Goal: Task Accomplishment & Management: Complete application form

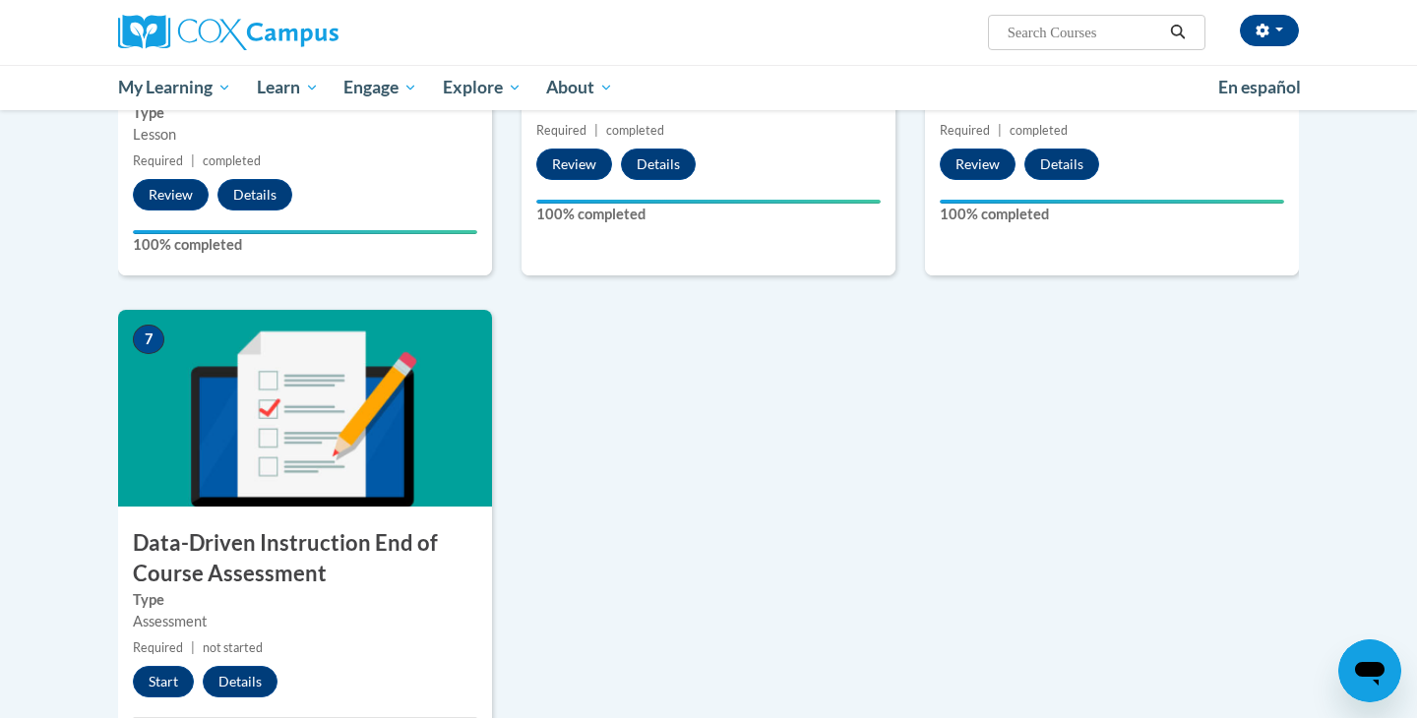
scroll to position [1212, 0]
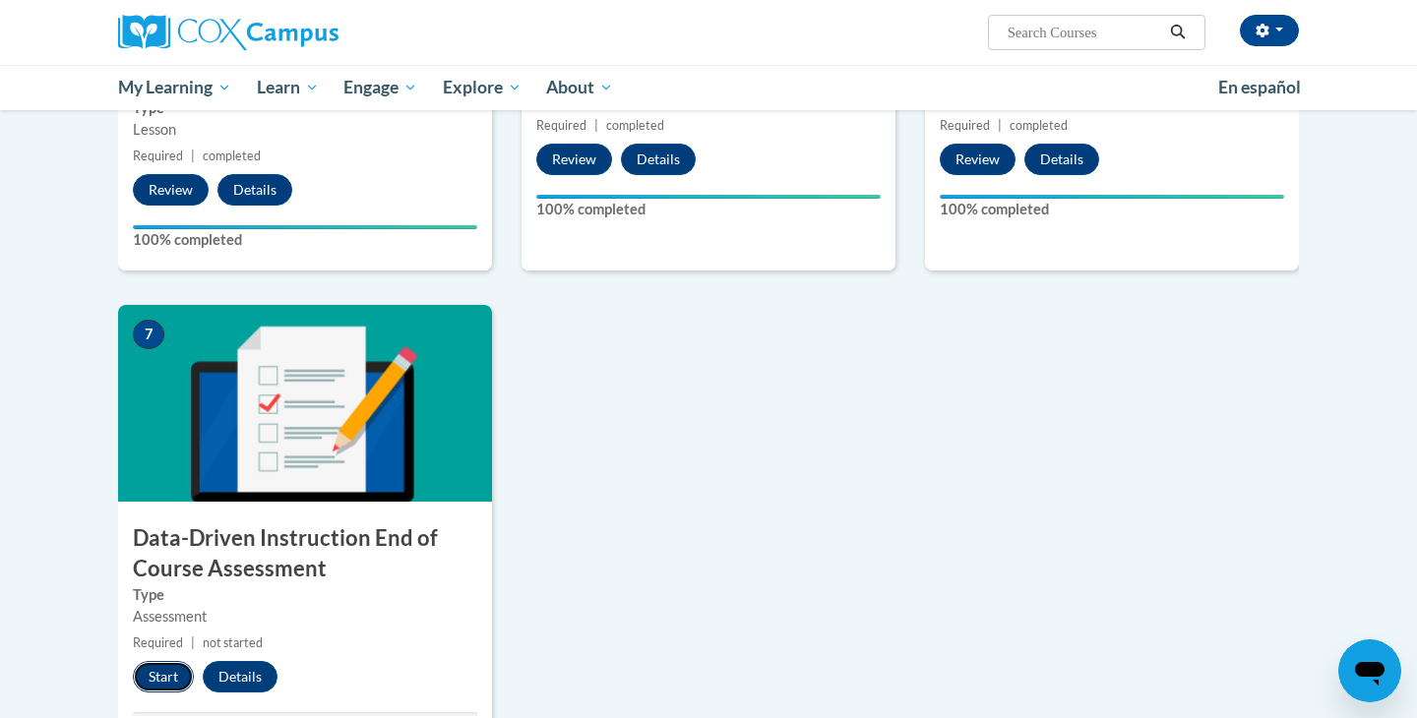
click at [180, 689] on button "Start" at bounding box center [163, 676] width 61 height 31
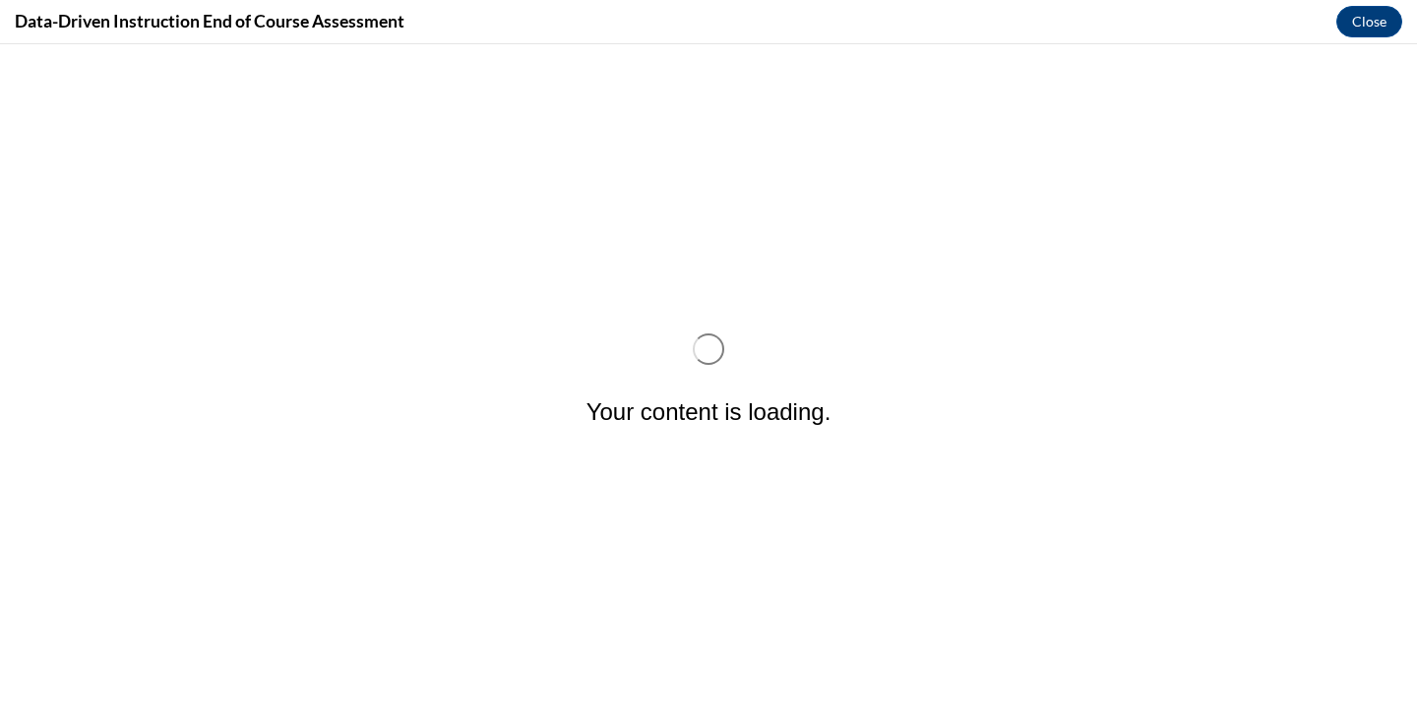
scroll to position [0, 0]
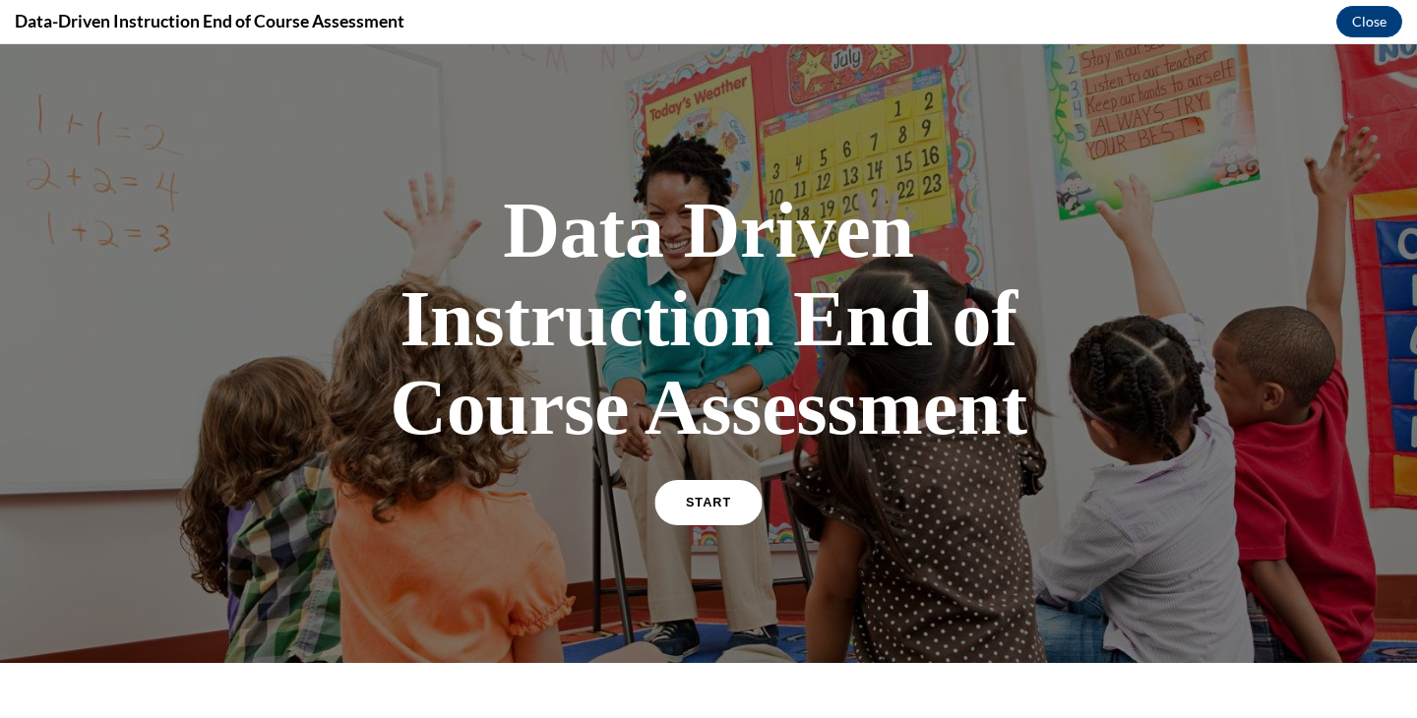
click at [706, 496] on span "START" at bounding box center [708, 503] width 45 height 15
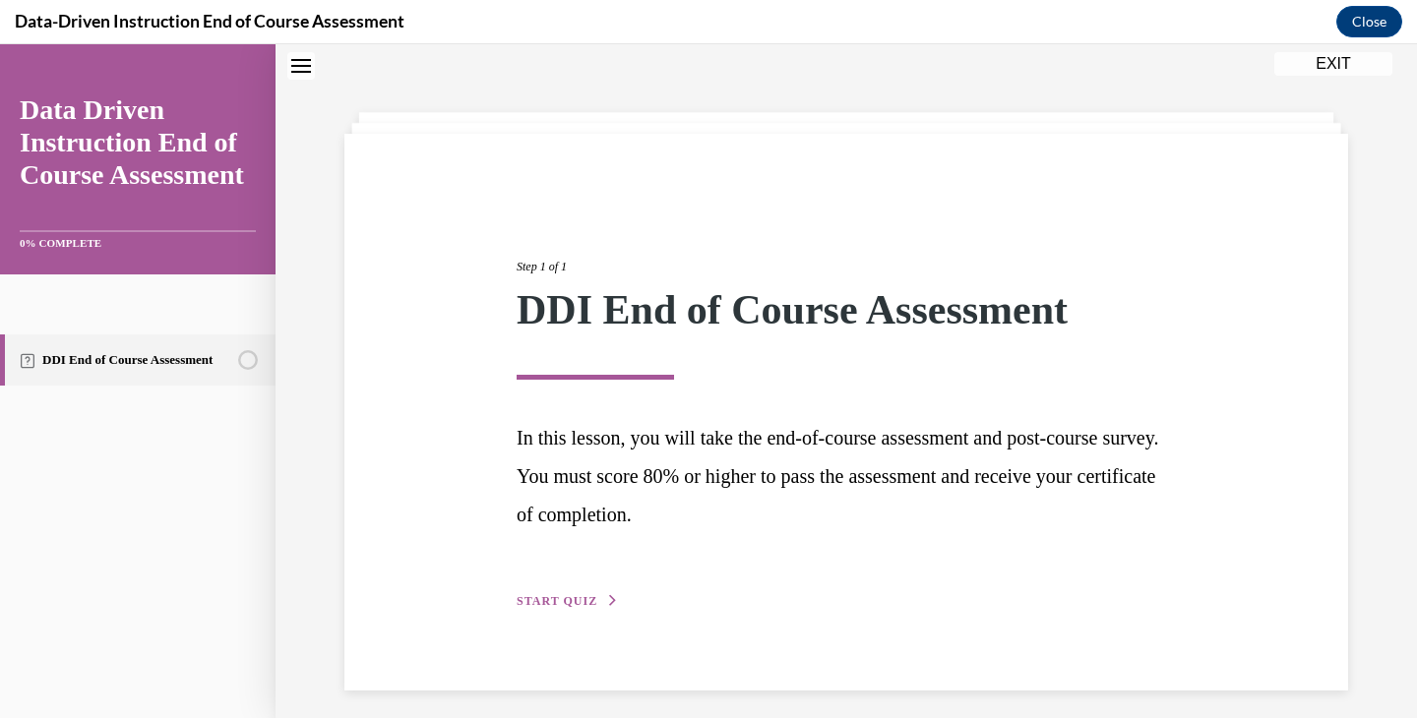
scroll to position [72, 0]
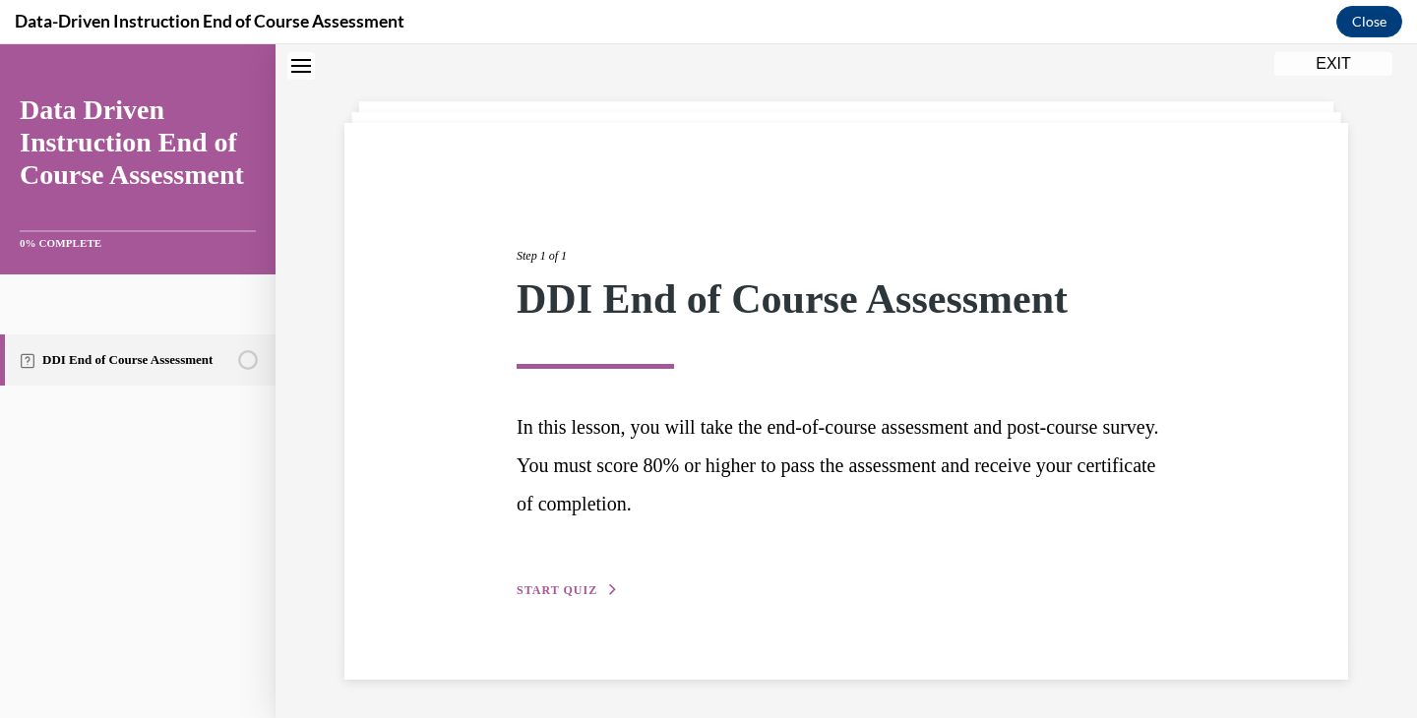
click at [568, 600] on div "Step 1 of 1 DDI End of Course Assessment In this lesson, you will take the end-…" at bounding box center [846, 401] width 689 height 399
click at [576, 583] on span "START QUIZ" at bounding box center [557, 590] width 81 height 14
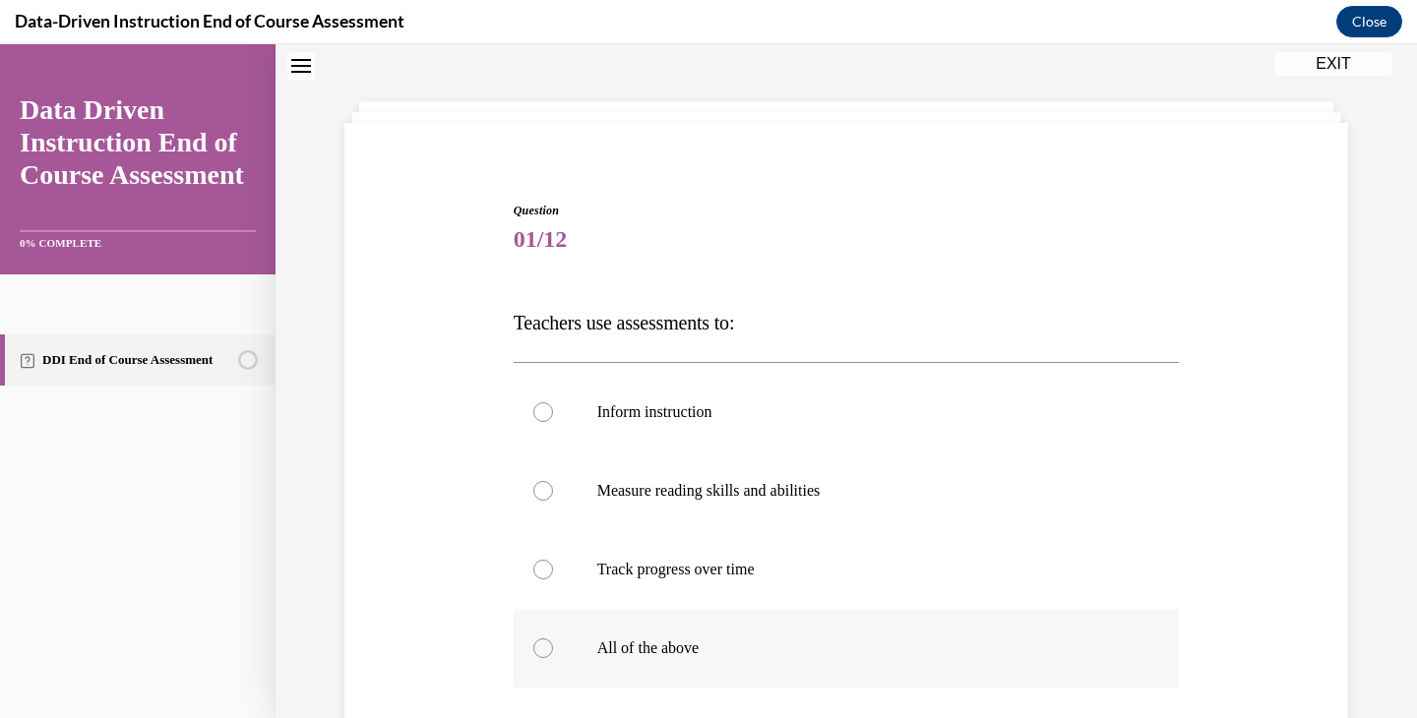
click at [577, 657] on label "All of the above" at bounding box center [847, 648] width 666 height 79
click at [553, 657] on input "All of the above" at bounding box center [543, 649] width 20 height 20
radio input "true"
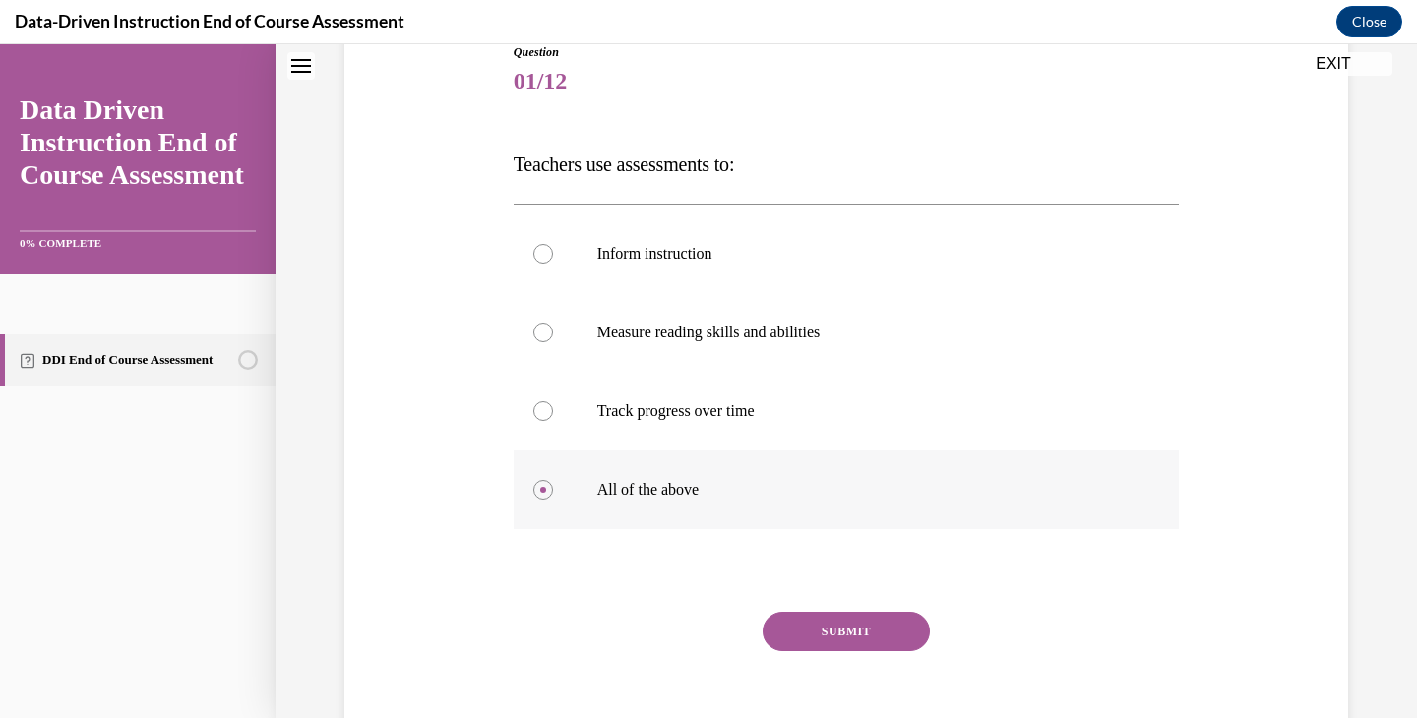
scroll to position [325, 0]
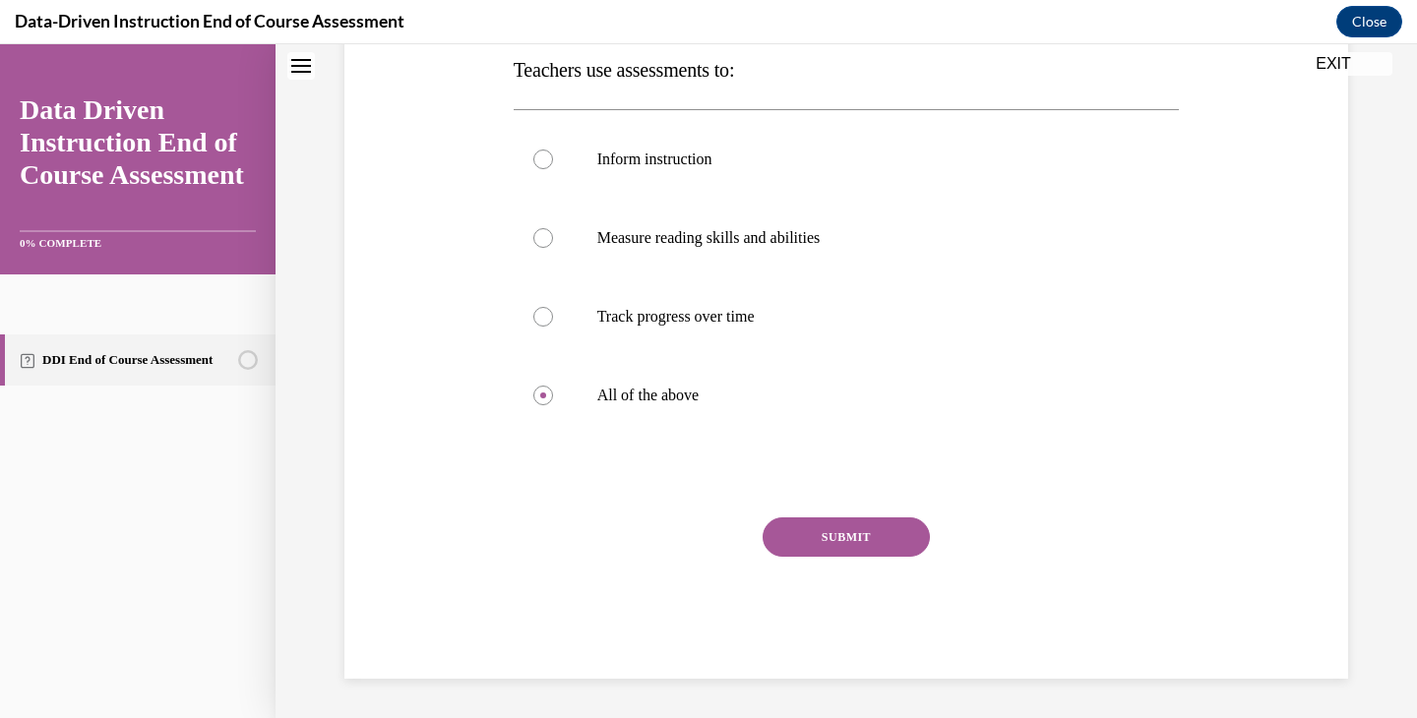
click at [849, 535] on button "SUBMIT" at bounding box center [846, 537] width 167 height 39
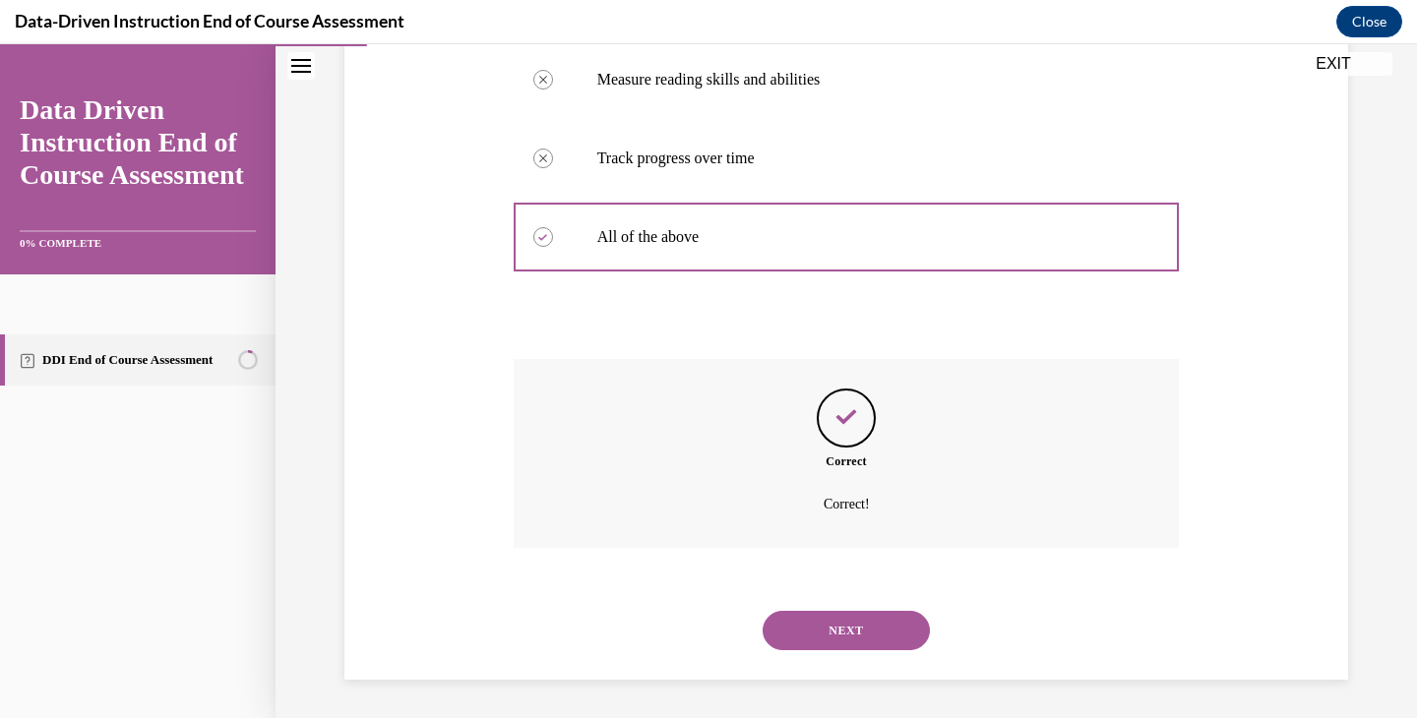
scroll to position [484, 0]
click at [791, 604] on div "NEXT" at bounding box center [847, 629] width 666 height 79
click at [791, 630] on button "NEXT" at bounding box center [846, 629] width 167 height 39
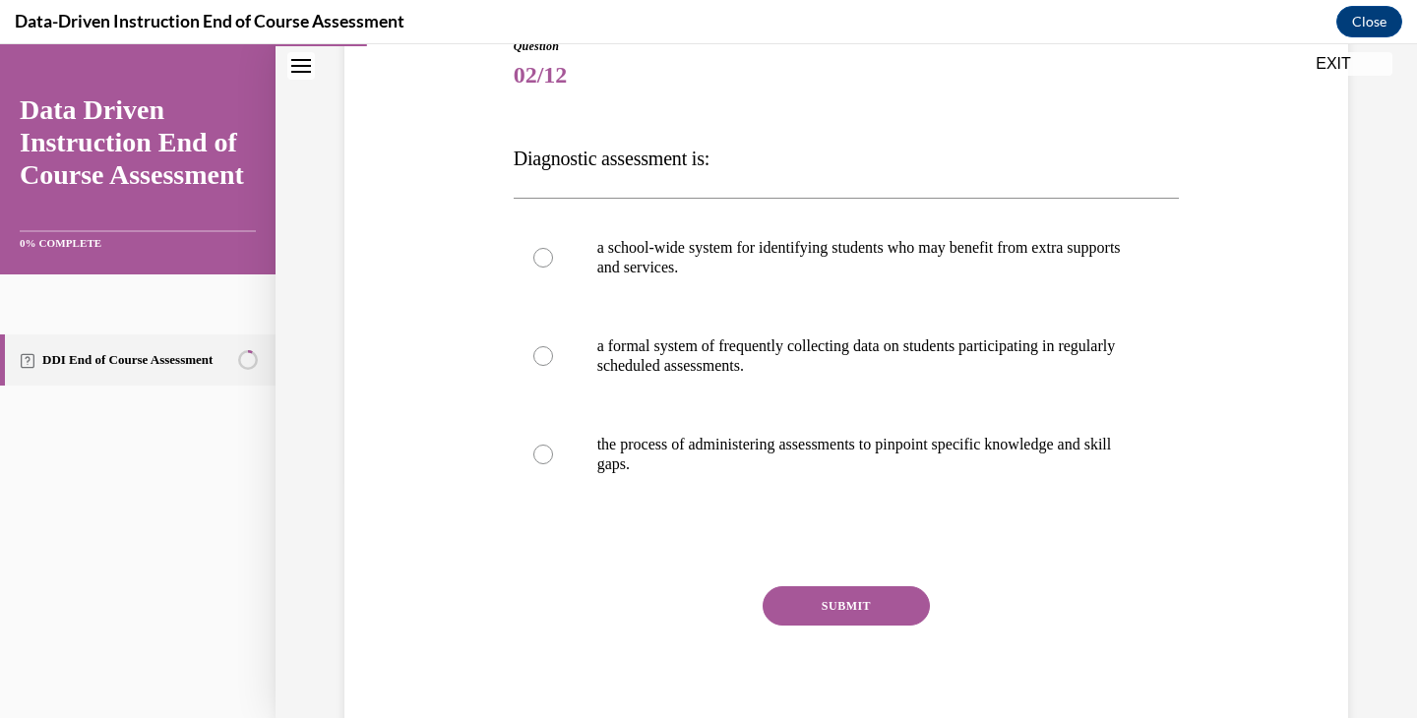
scroll to position [305, 0]
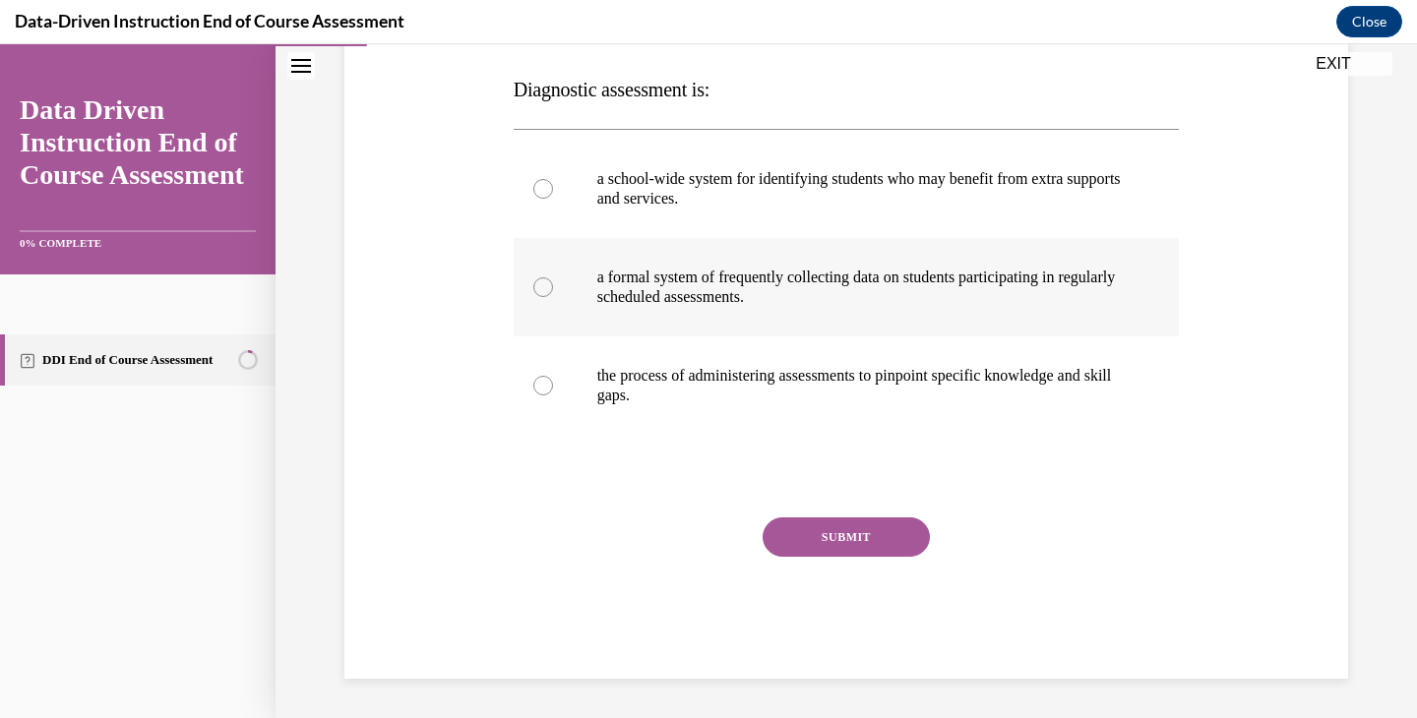
click at [648, 314] on label "a formal system of frequently collecting data on students participating in regu…" at bounding box center [847, 287] width 666 height 98
click at [553, 297] on input "a formal system of frequently collecting data on students participating in regu…" at bounding box center [543, 287] width 20 height 20
radio input "true"
click at [842, 535] on button "SUBMIT" at bounding box center [846, 537] width 167 height 39
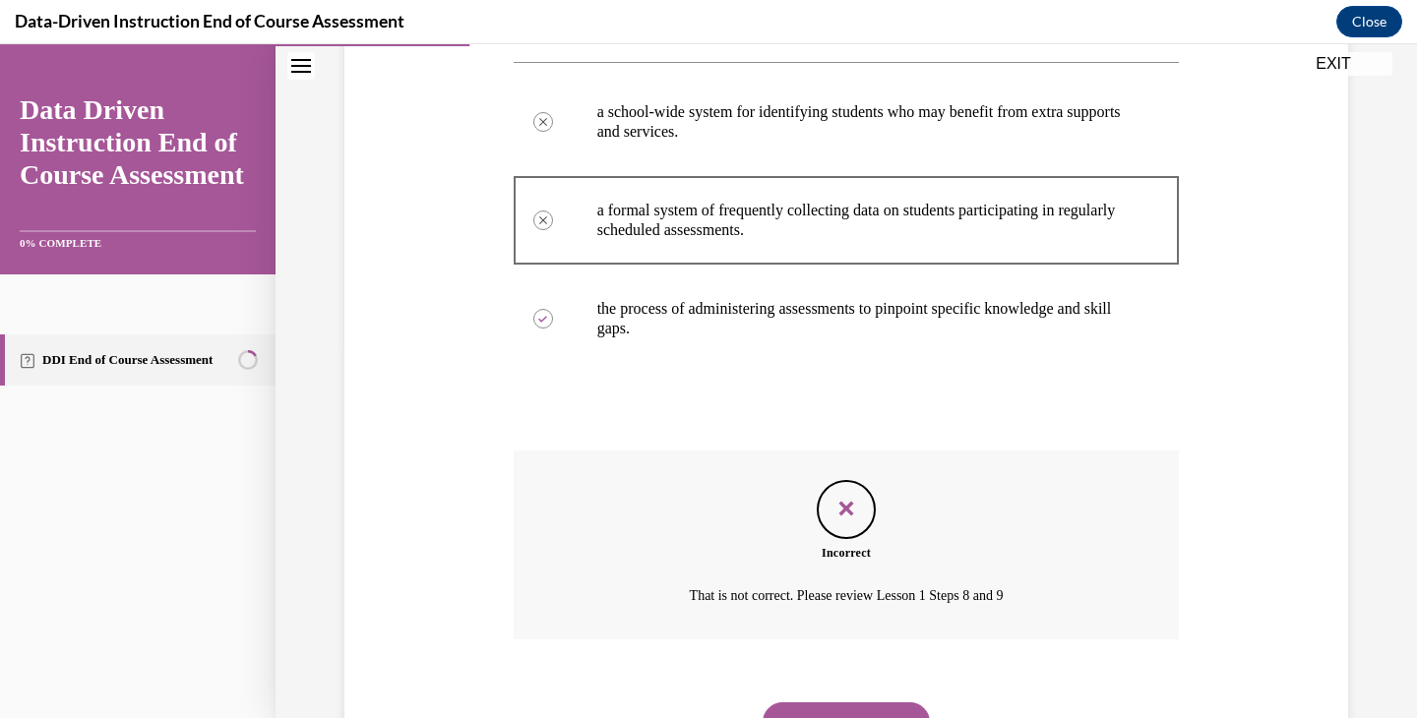
scroll to position [395, 0]
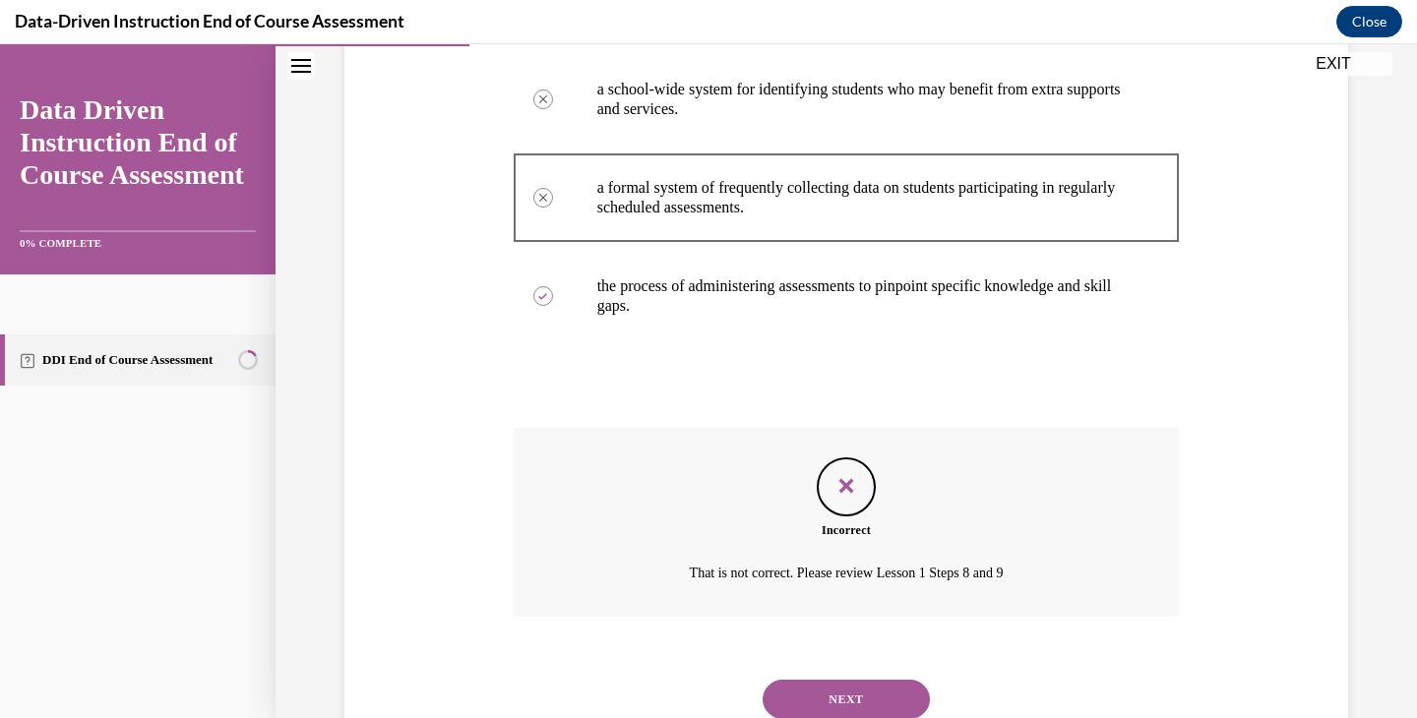
click at [856, 692] on button "NEXT" at bounding box center [846, 699] width 167 height 39
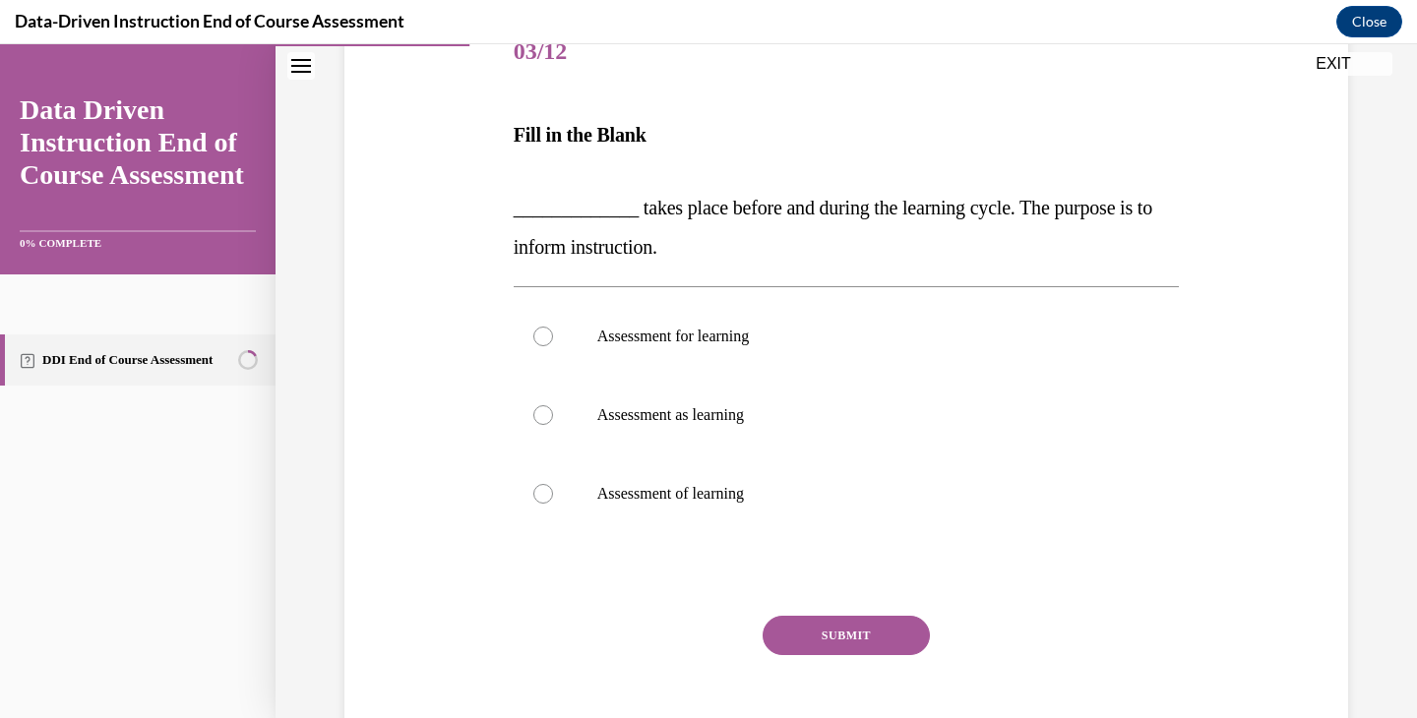
scroll to position [276, 0]
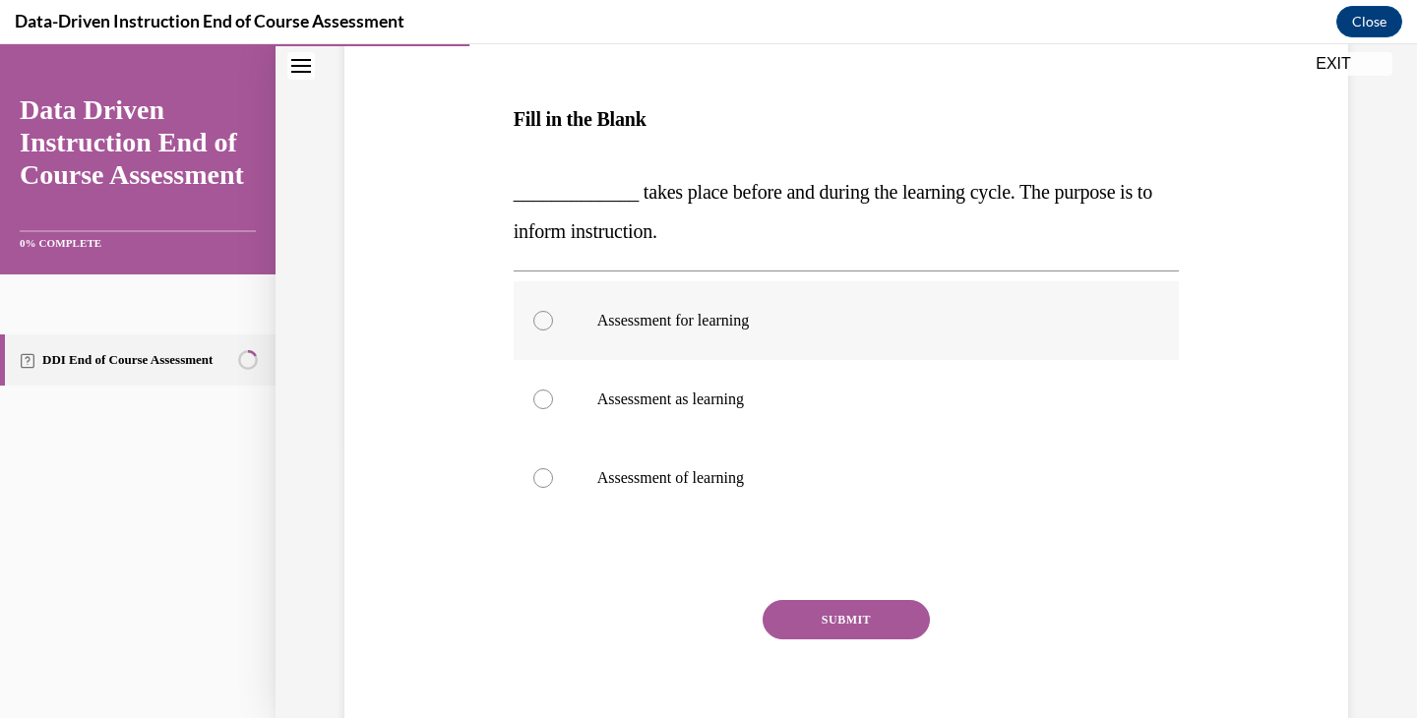
click at [699, 301] on label "Assessment for learning" at bounding box center [847, 320] width 666 height 79
click at [553, 311] on input "Assessment for learning" at bounding box center [543, 321] width 20 height 20
radio input "true"
click at [874, 631] on button "SUBMIT" at bounding box center [846, 619] width 167 height 39
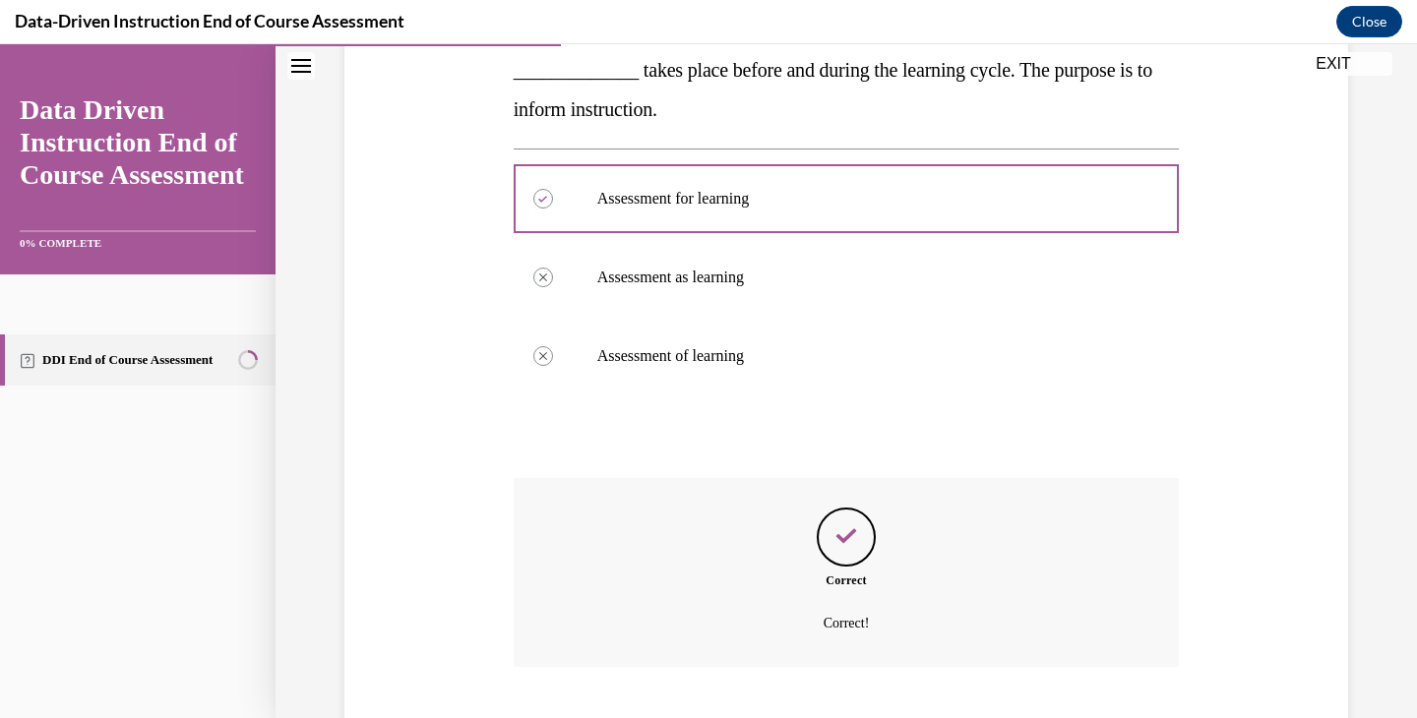
scroll to position [518, 0]
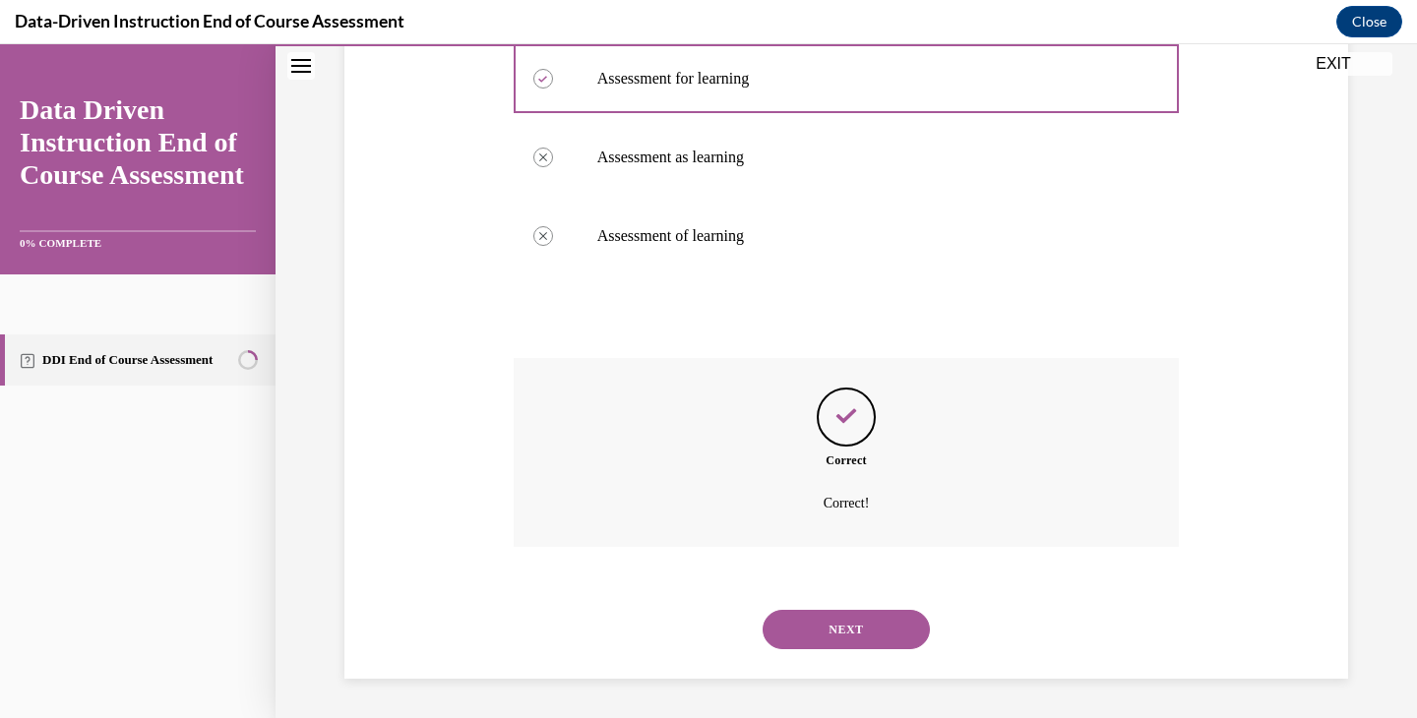
click at [874, 631] on button "NEXT" at bounding box center [846, 629] width 167 height 39
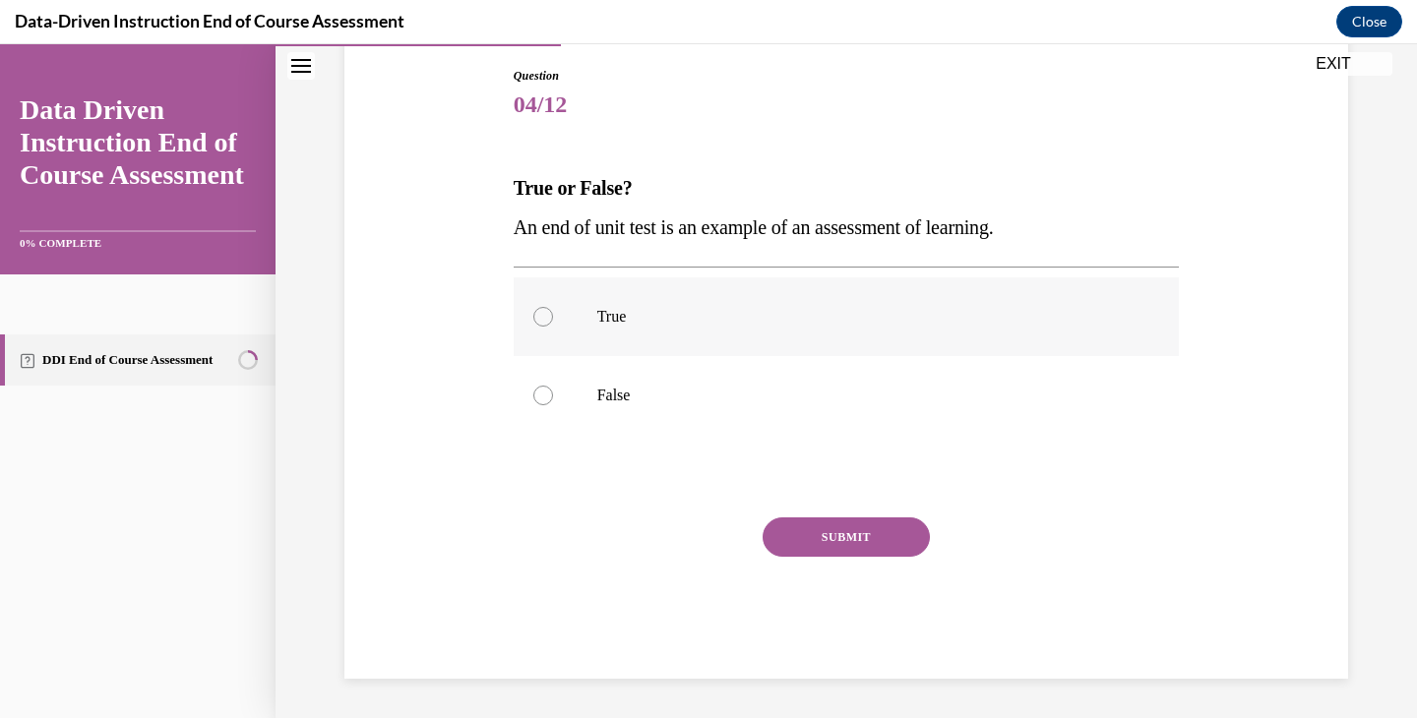
click at [556, 309] on label "True" at bounding box center [847, 316] width 666 height 79
click at [553, 309] on input "True" at bounding box center [543, 317] width 20 height 20
radio input "true"
click at [865, 550] on button "SUBMIT" at bounding box center [846, 537] width 167 height 39
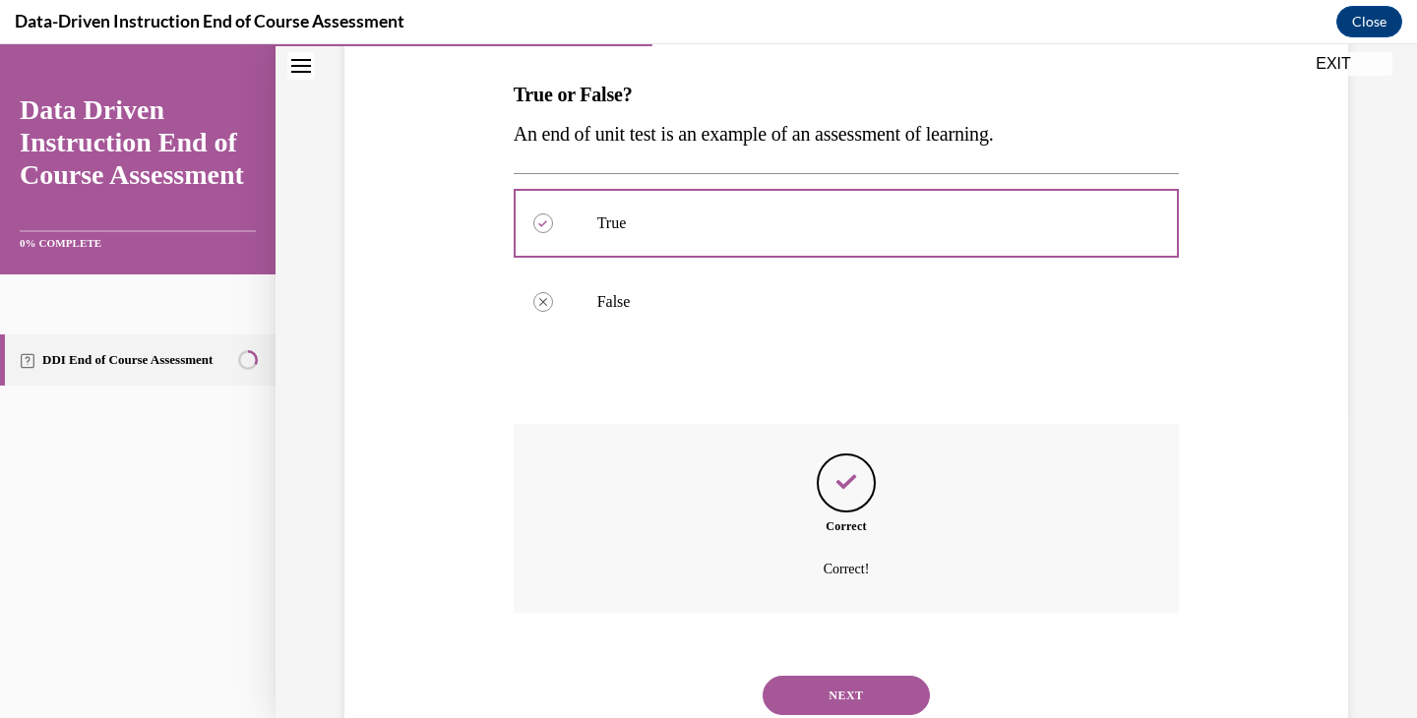
scroll to position [366, 0]
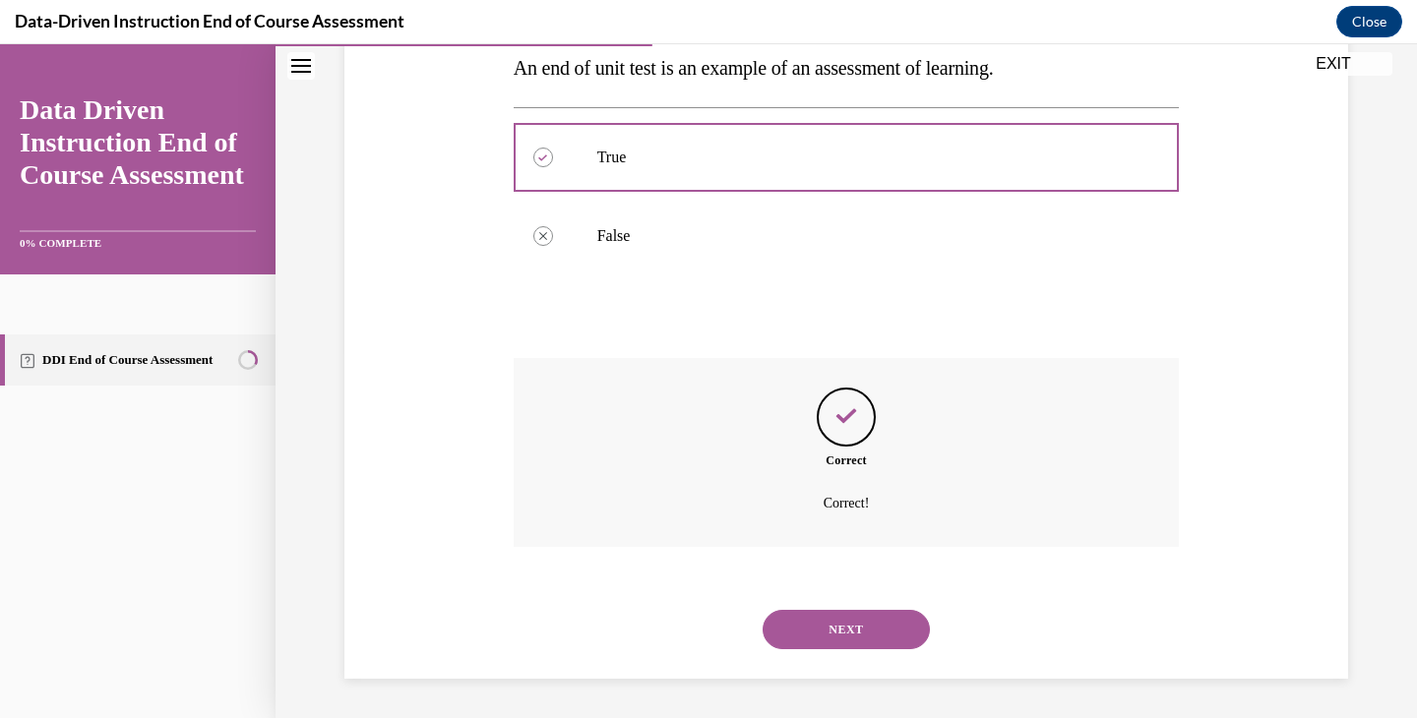
click at [938, 648] on div "NEXT" at bounding box center [847, 629] width 666 height 79
click at [885, 639] on button "NEXT" at bounding box center [846, 629] width 167 height 39
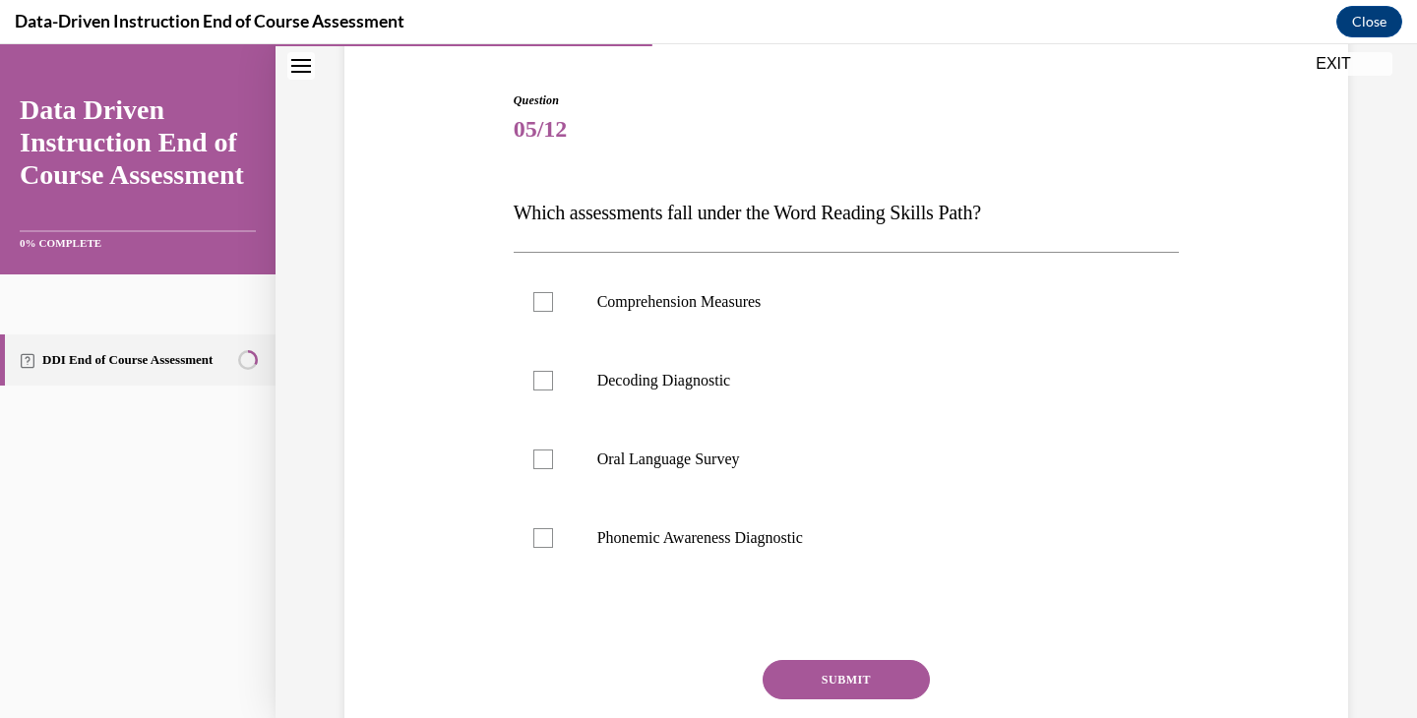
scroll to position [187, 0]
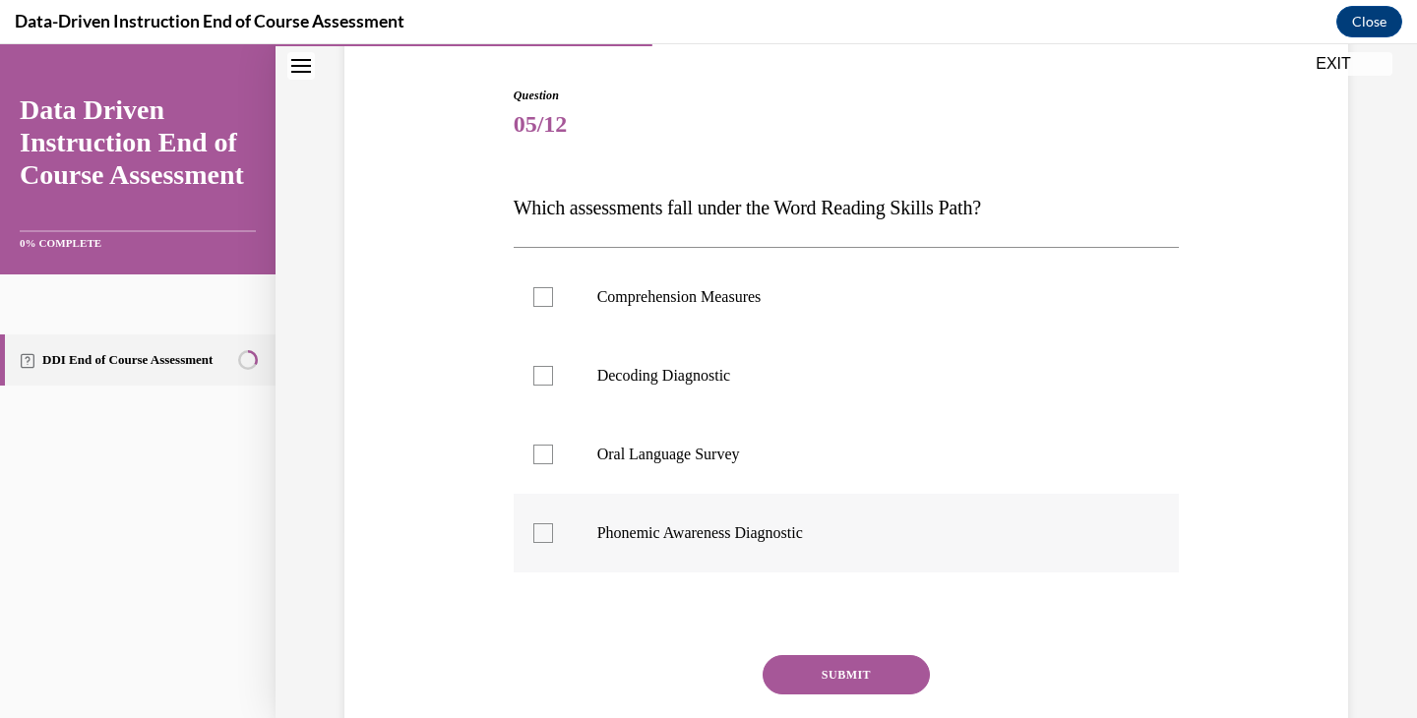
click at [684, 560] on label "Phonemic Awareness Diagnostic" at bounding box center [847, 533] width 666 height 79
click at [553, 543] on input "Phonemic Awareness Diagnostic" at bounding box center [543, 533] width 20 height 20
checkbox input "true"
click at [595, 400] on label "Decoding Diagnostic" at bounding box center [847, 376] width 666 height 79
click at [553, 386] on input "Decoding Diagnostic" at bounding box center [543, 376] width 20 height 20
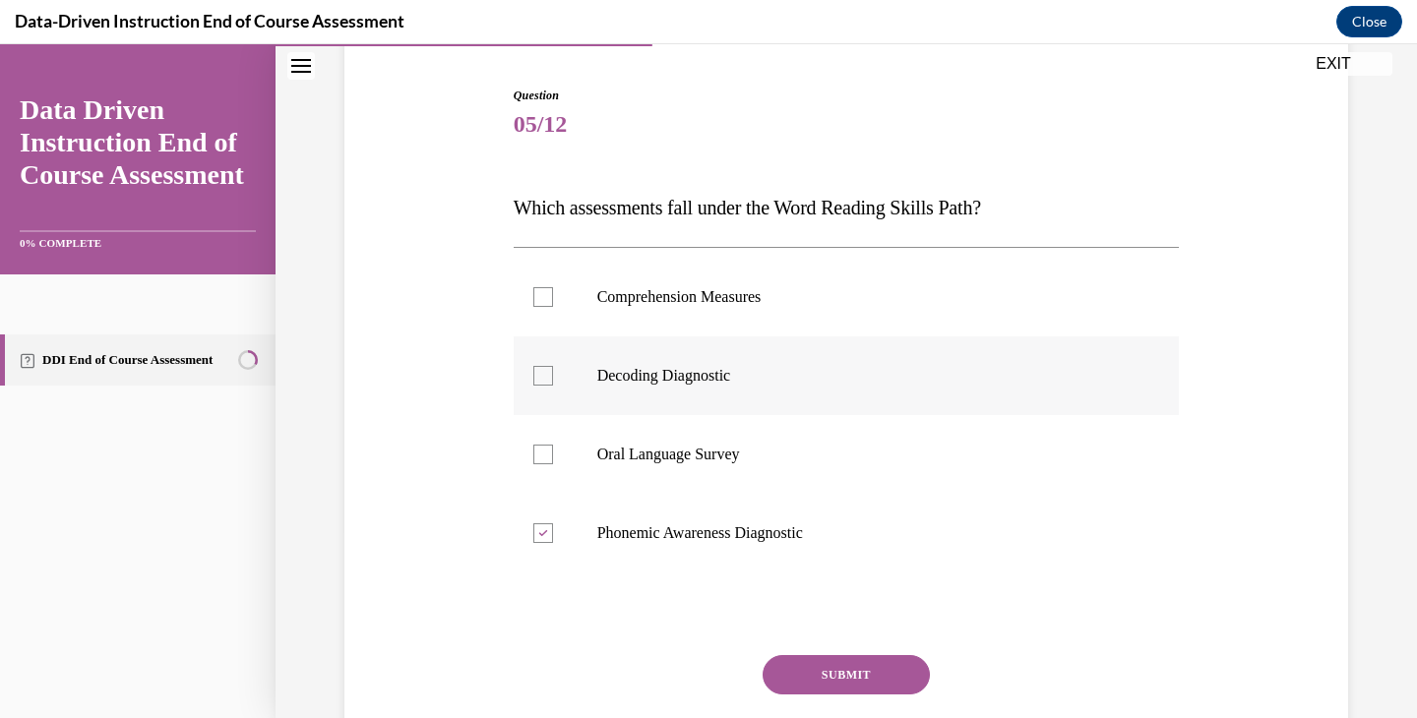
checkbox input "true"
click at [829, 688] on button "SUBMIT" at bounding box center [846, 674] width 167 height 39
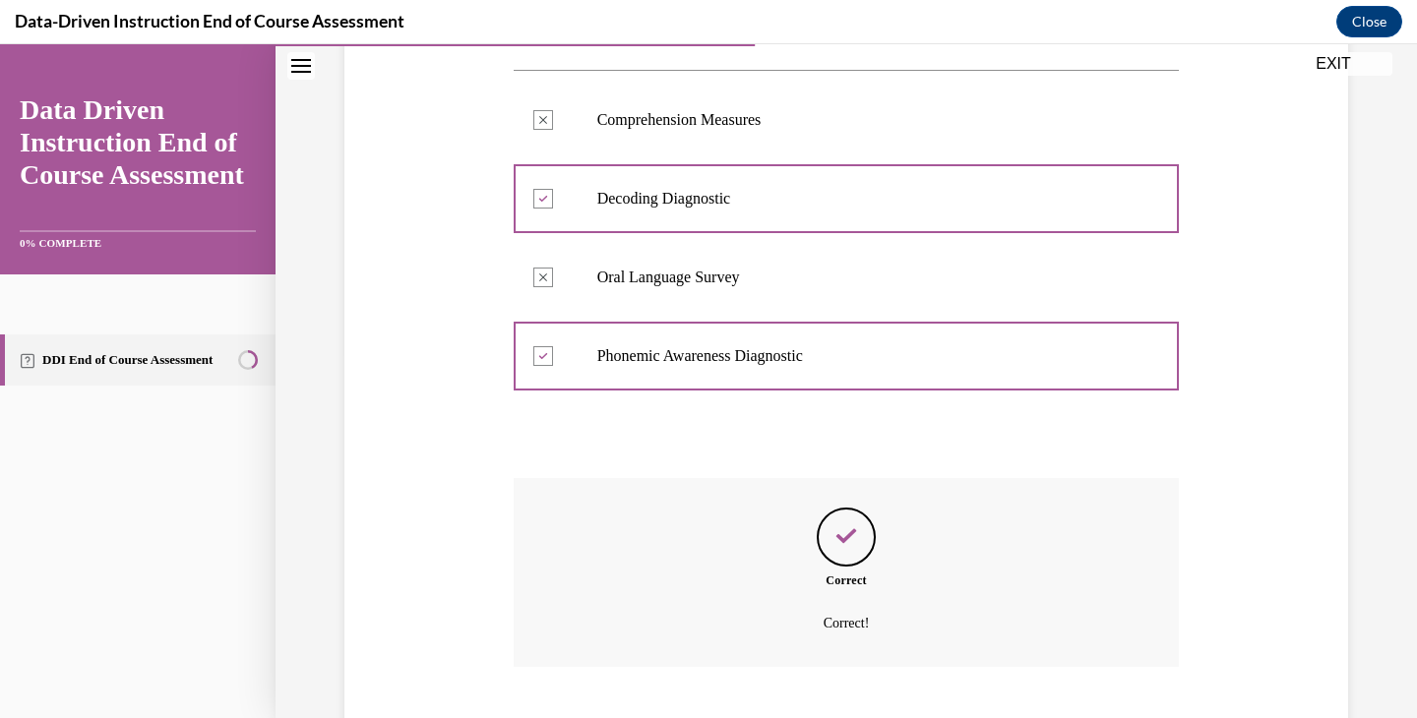
scroll to position [484, 0]
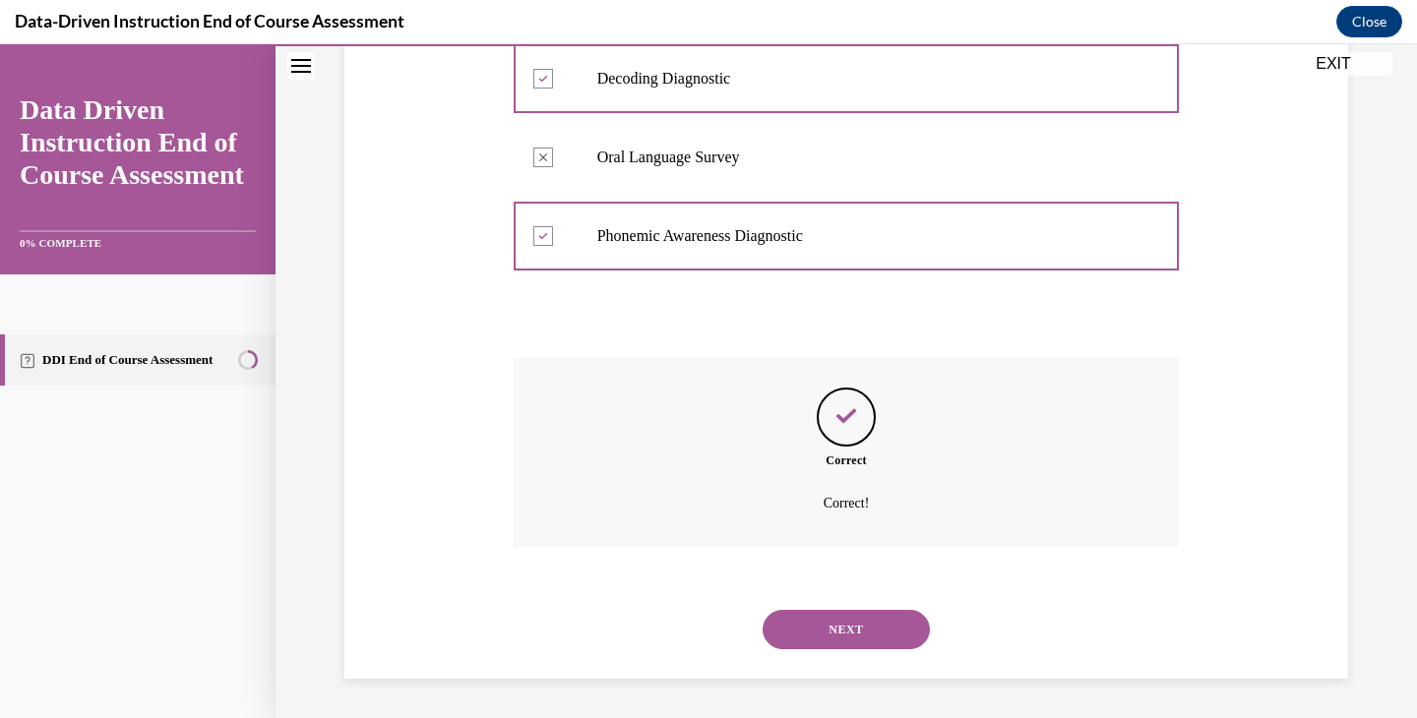
click at [815, 622] on button "NEXT" at bounding box center [846, 629] width 167 height 39
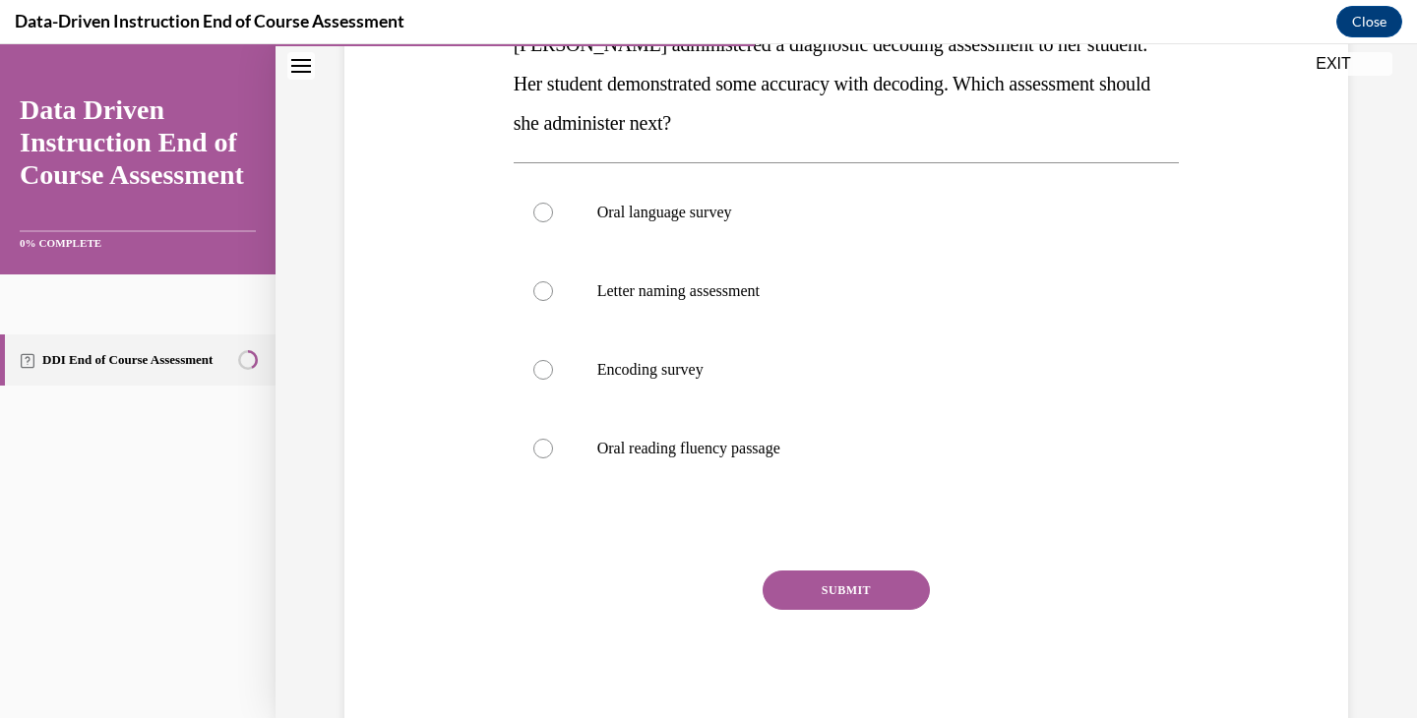
scroll to position [364, 0]
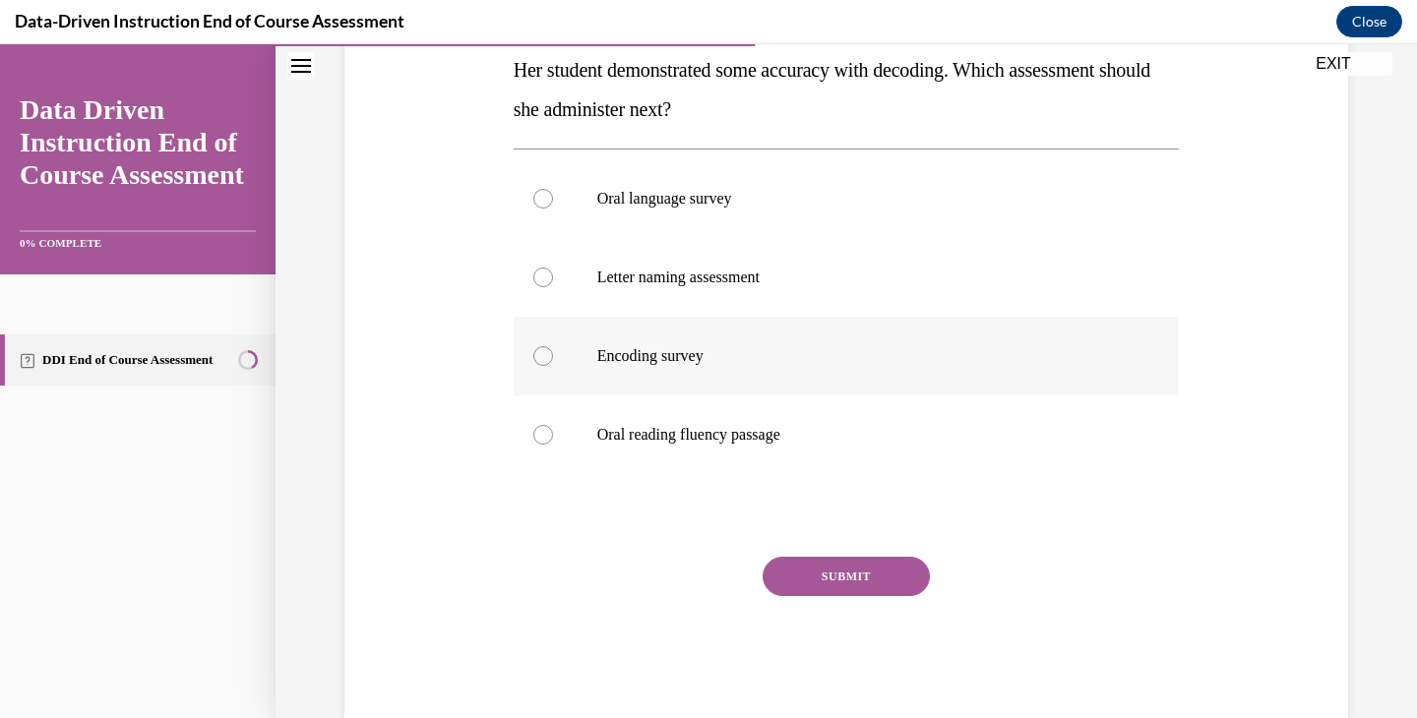
click at [578, 360] on label "Encoding survey" at bounding box center [847, 356] width 666 height 79
click at [553, 360] on input "Encoding survey" at bounding box center [543, 356] width 20 height 20
radio input "true"
click at [842, 565] on button "SUBMIT" at bounding box center [846, 576] width 167 height 39
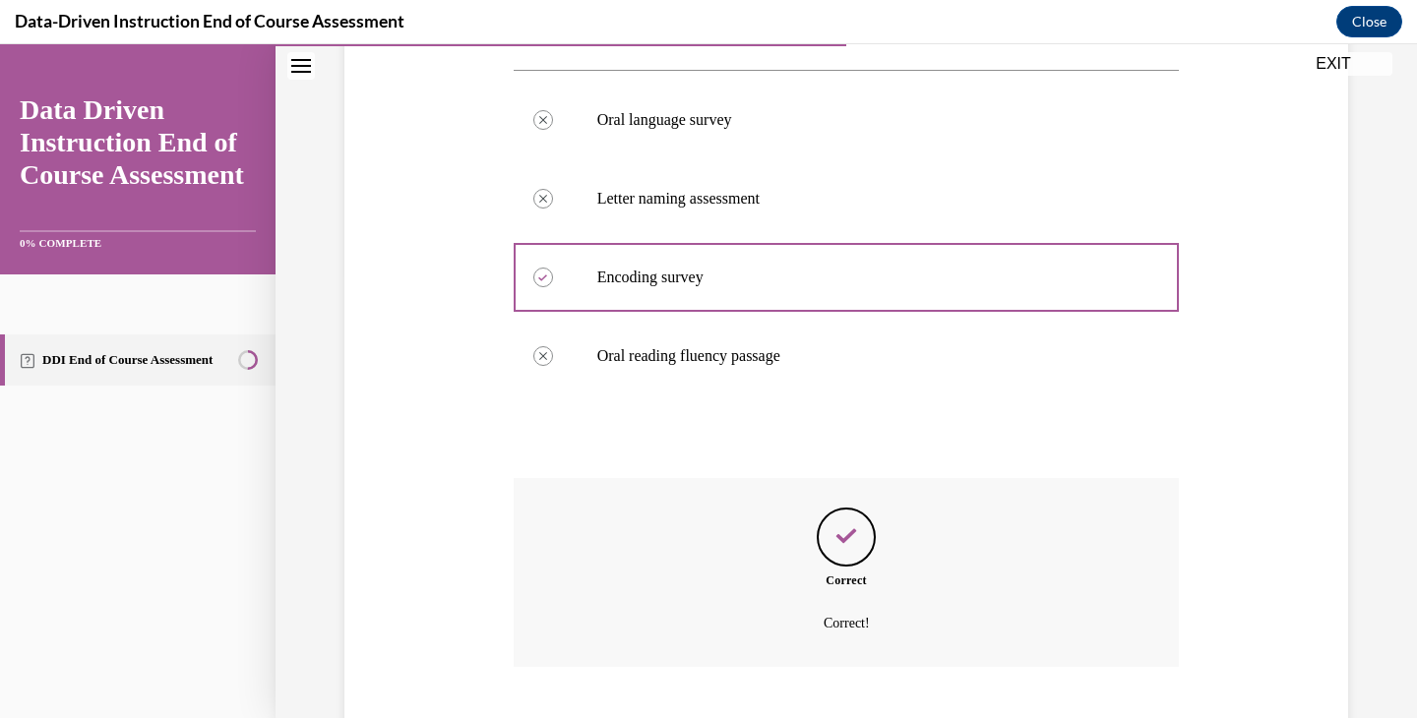
scroll to position [563, 0]
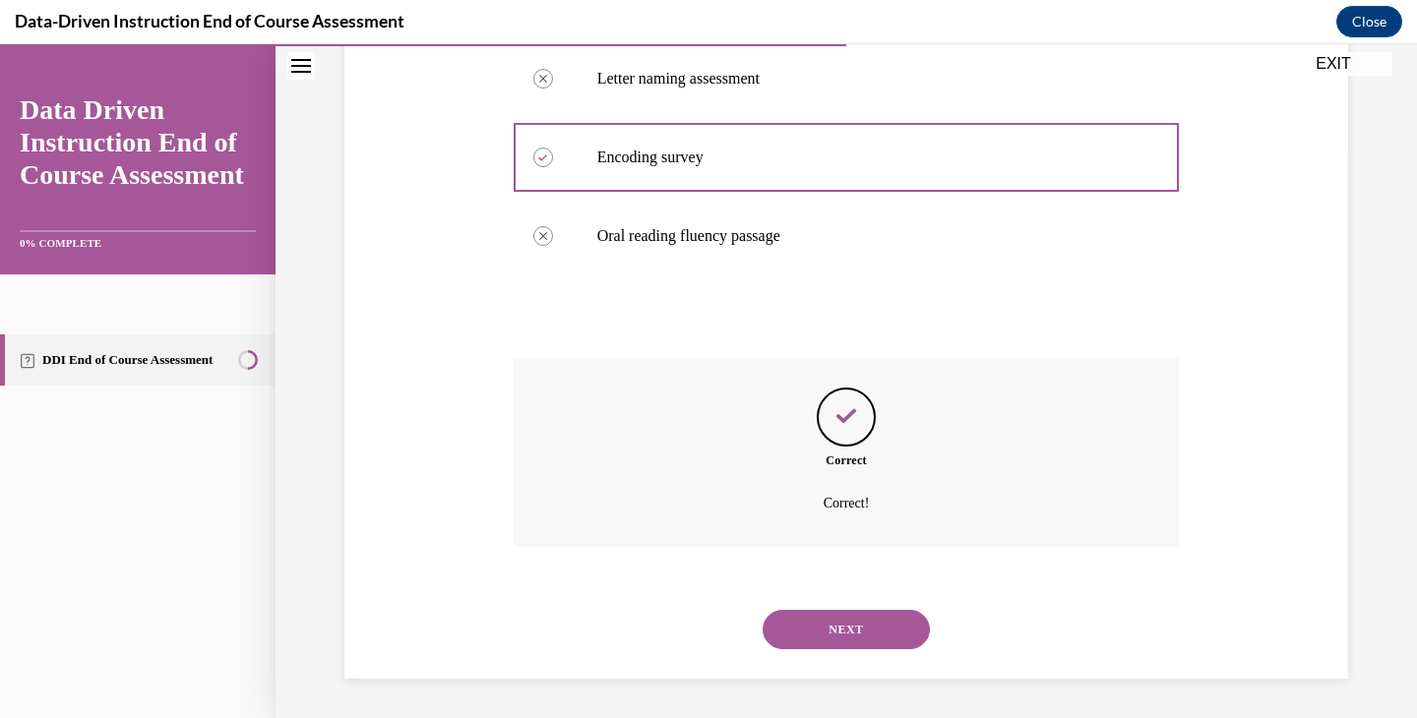
click at [913, 636] on button "NEXT" at bounding box center [846, 629] width 167 height 39
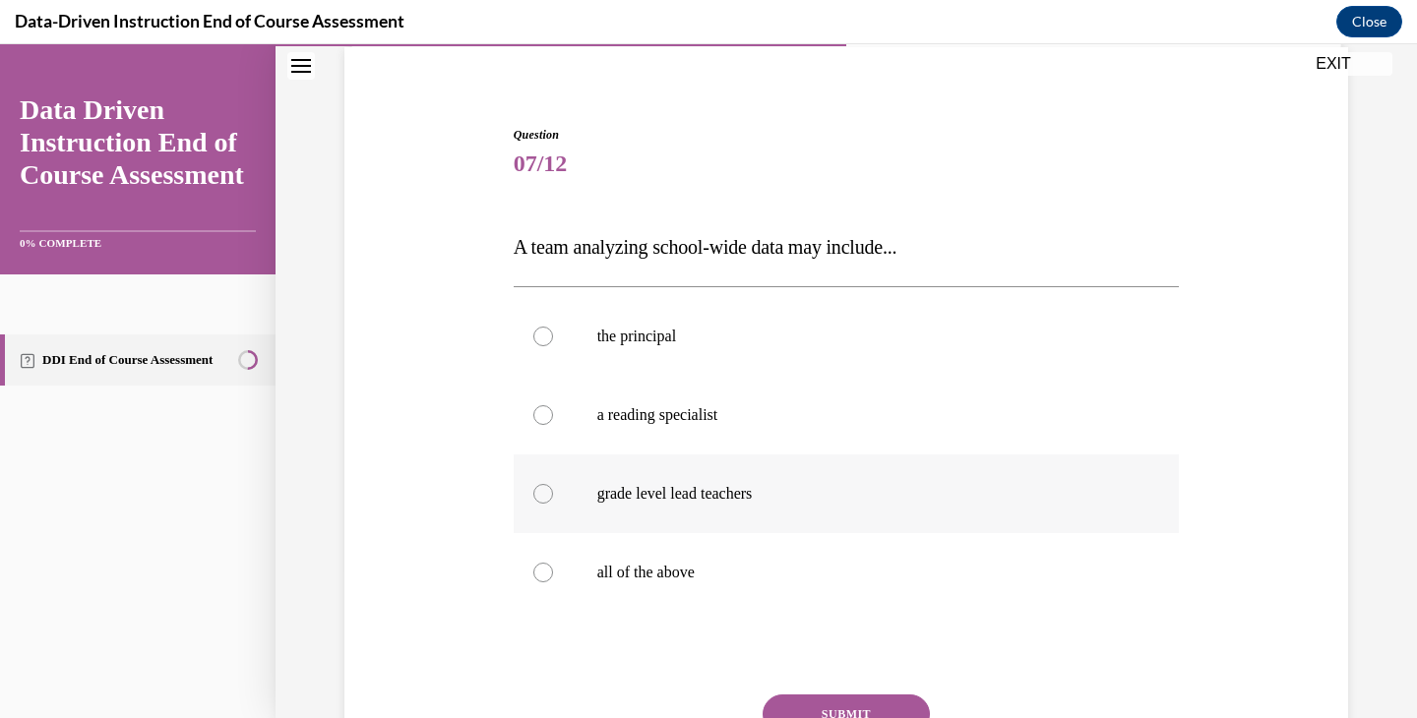
scroll to position [156, 0]
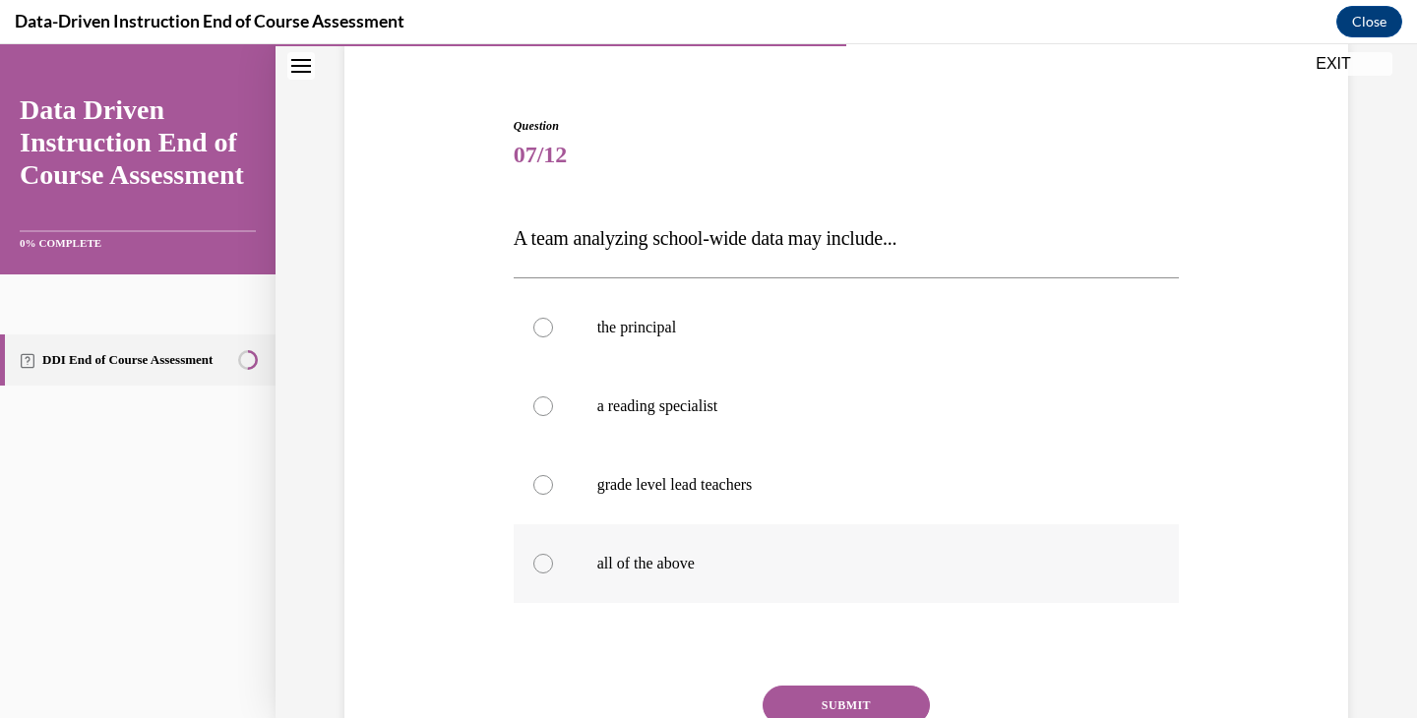
click at [707, 549] on label "all of the above" at bounding box center [847, 563] width 666 height 79
click at [553, 554] on input "all of the above" at bounding box center [543, 564] width 20 height 20
radio input "true"
click at [827, 695] on button "SUBMIT" at bounding box center [846, 705] width 167 height 39
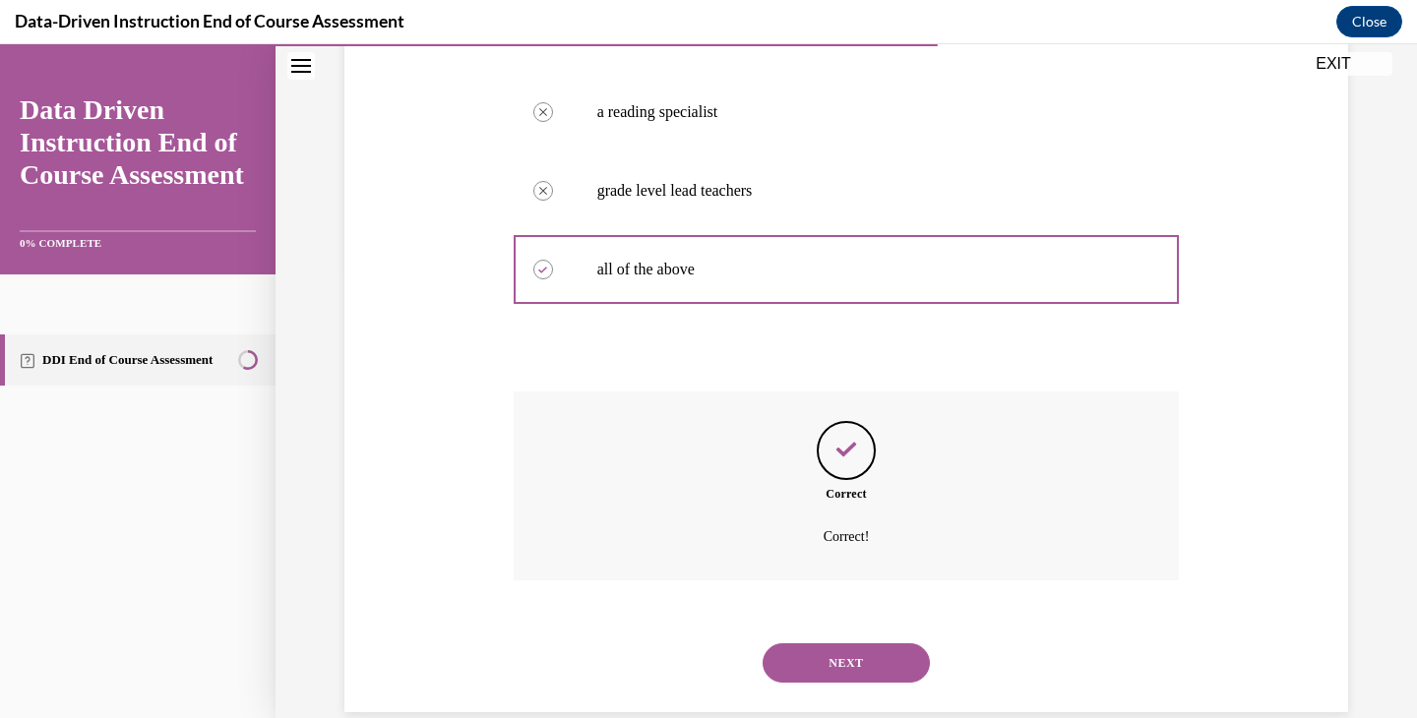
scroll to position [484, 0]
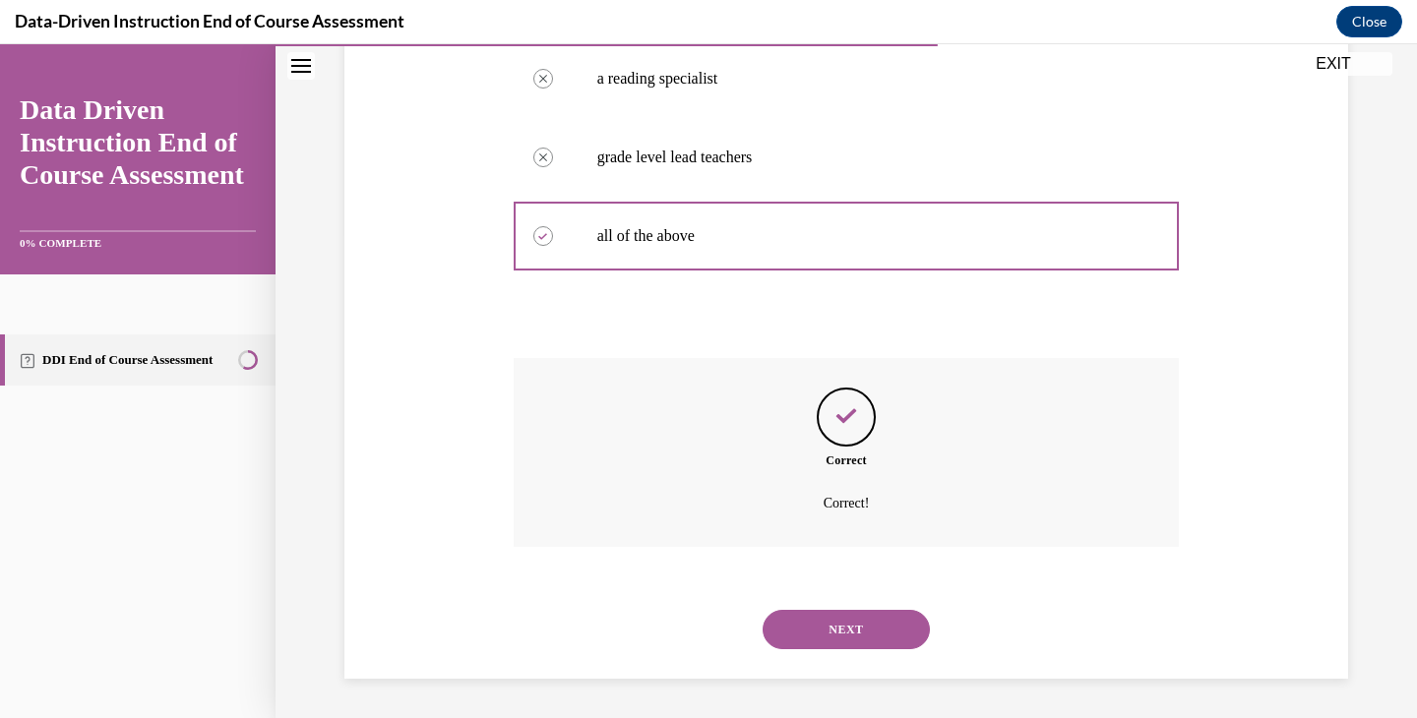
click at [809, 624] on button "NEXT" at bounding box center [846, 629] width 167 height 39
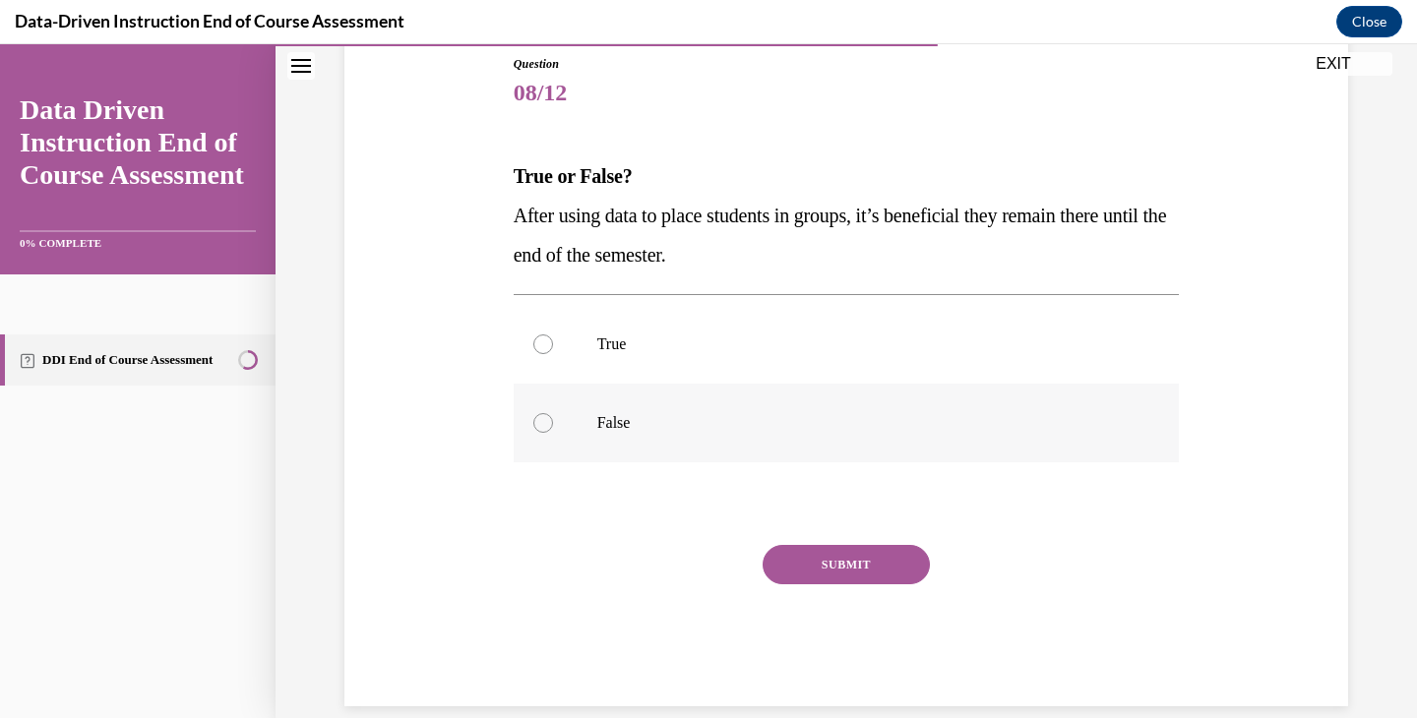
click at [652, 450] on label "False" at bounding box center [847, 423] width 666 height 79
click at [553, 433] on input "False" at bounding box center [543, 423] width 20 height 20
radio input "true"
click at [818, 570] on button "SUBMIT" at bounding box center [846, 564] width 167 height 39
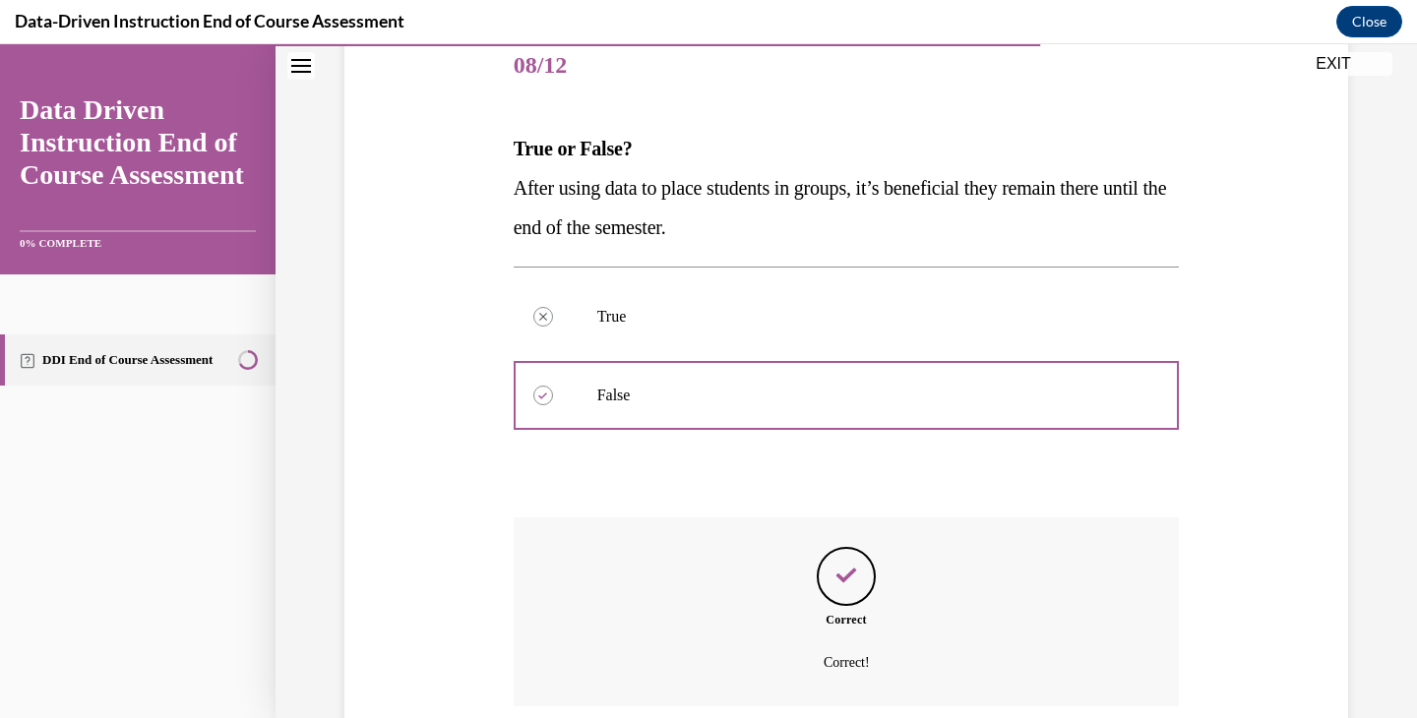
scroll to position [405, 0]
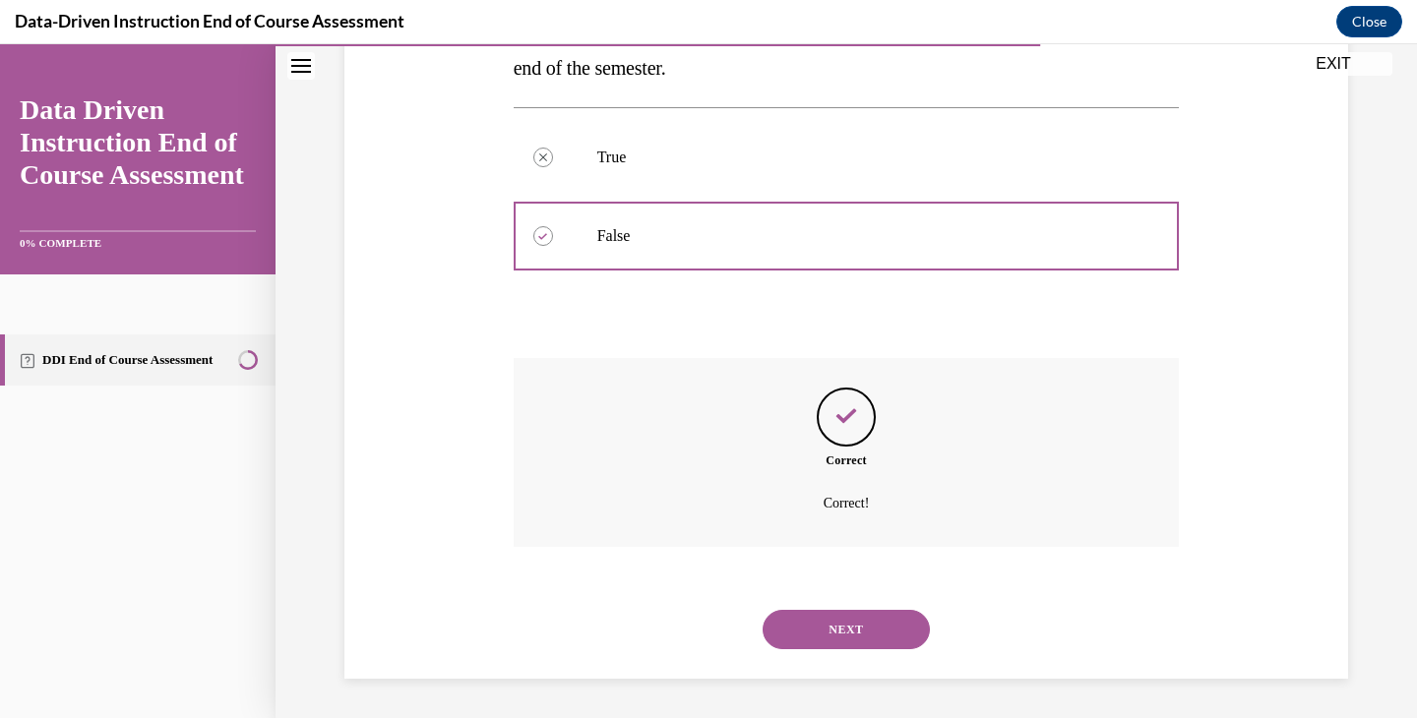
click at [865, 627] on button "NEXT" at bounding box center [846, 629] width 167 height 39
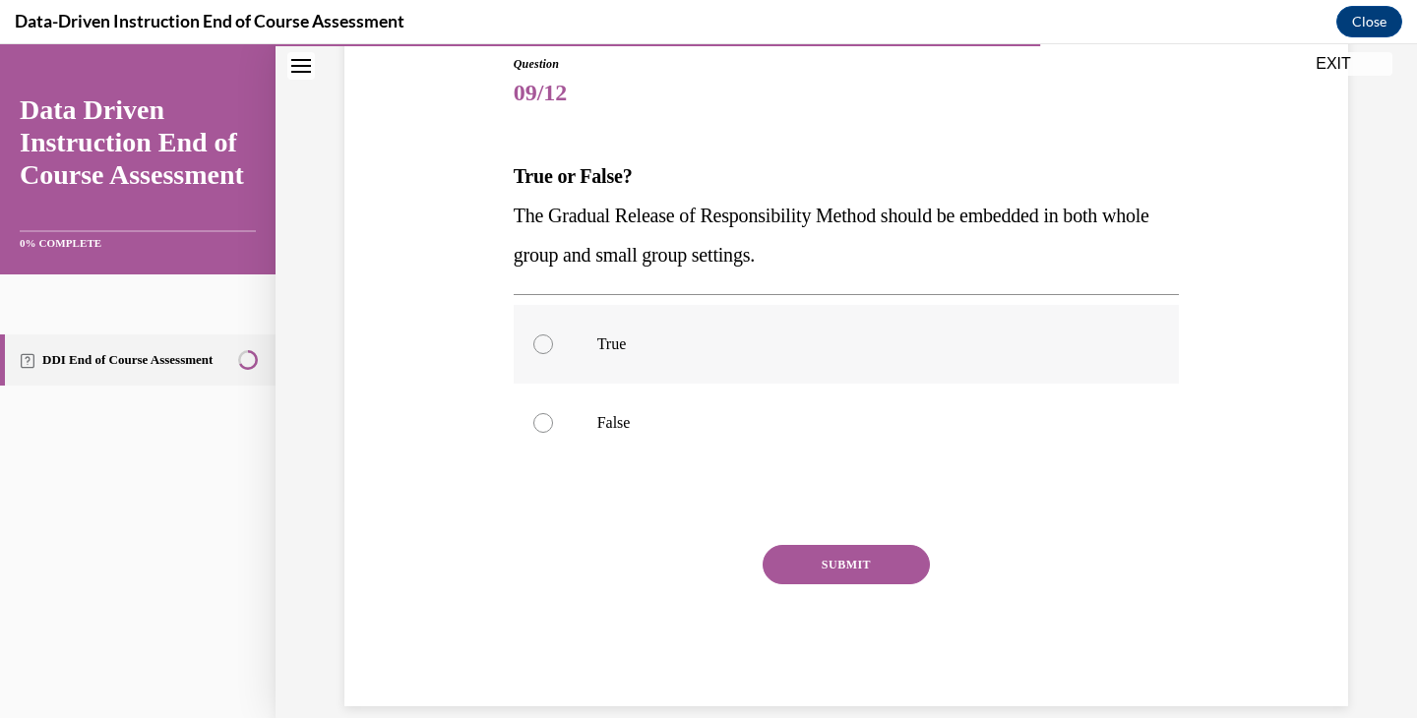
click at [551, 318] on label "True" at bounding box center [847, 344] width 666 height 79
click at [551, 335] on input "True" at bounding box center [543, 345] width 20 height 20
radio input "true"
click at [863, 571] on button "SUBMIT" at bounding box center [846, 564] width 167 height 39
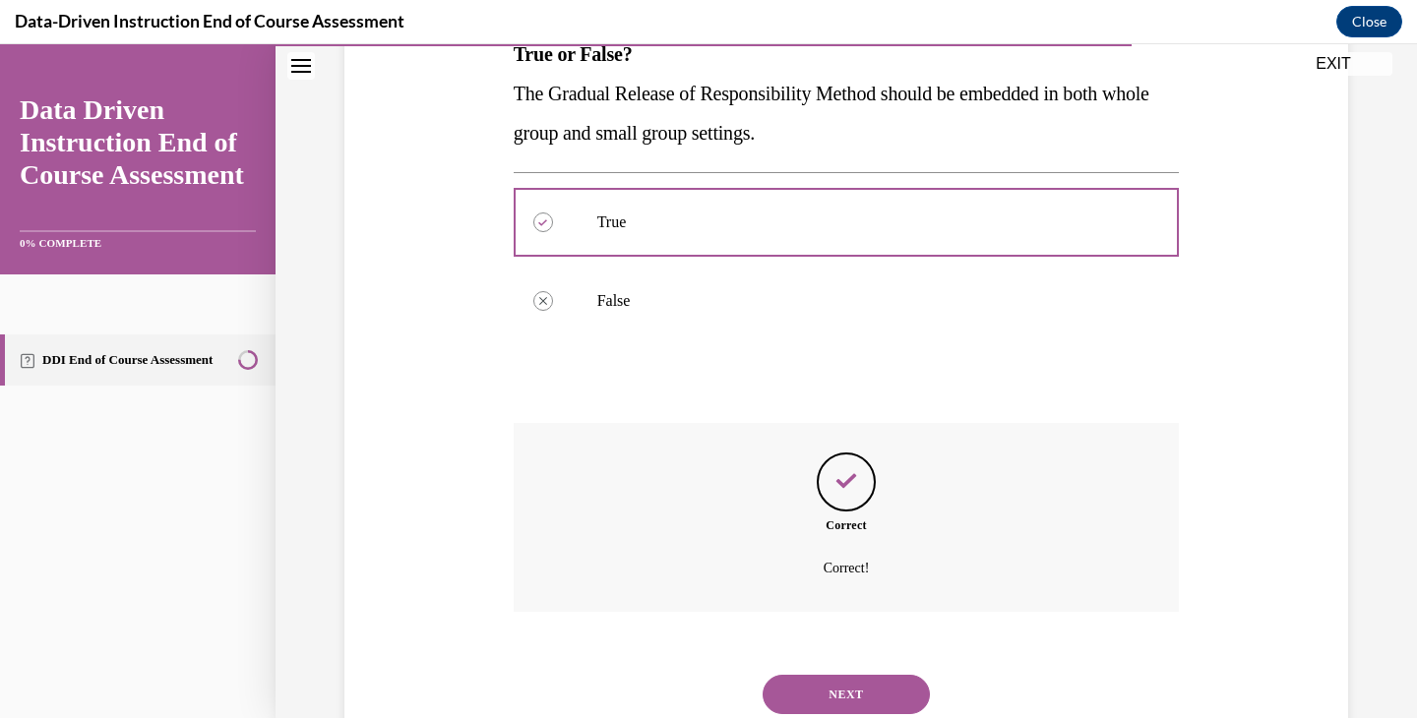
scroll to position [405, 0]
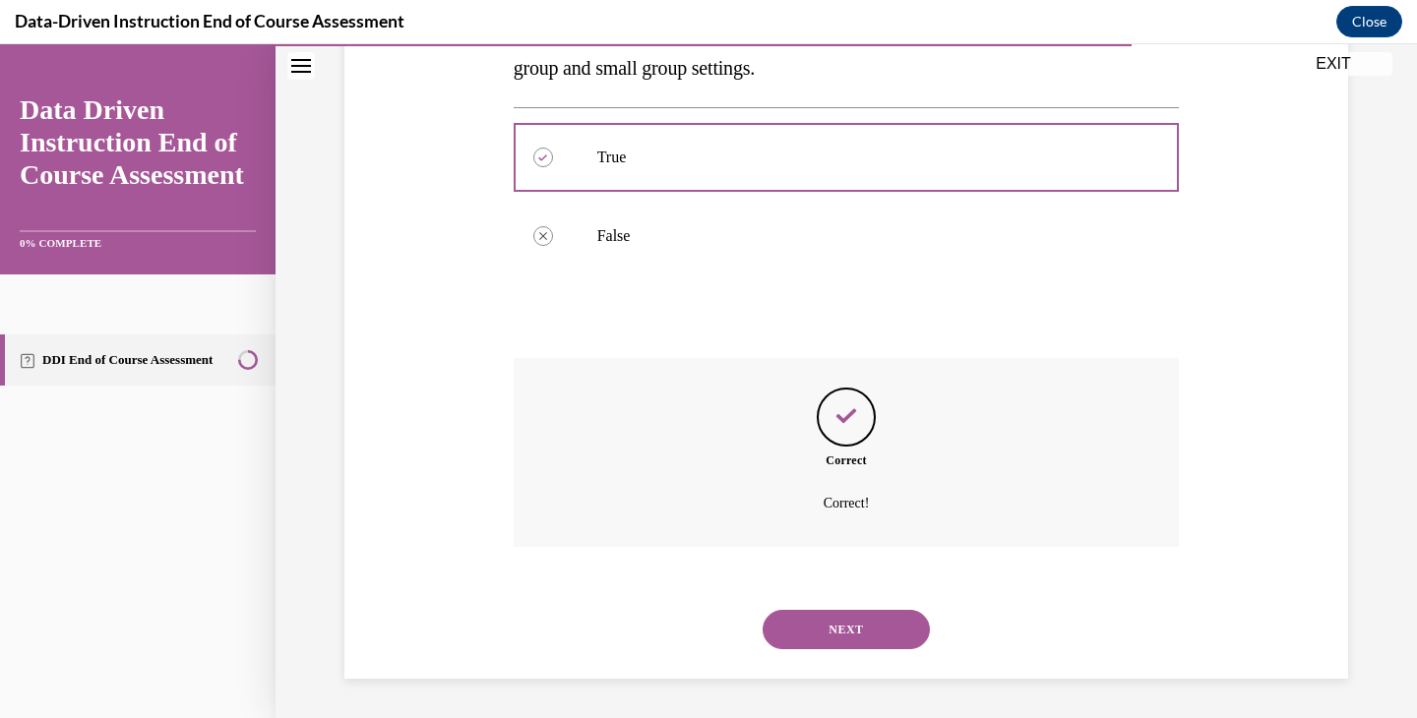
click at [872, 642] on button "NEXT" at bounding box center [846, 629] width 167 height 39
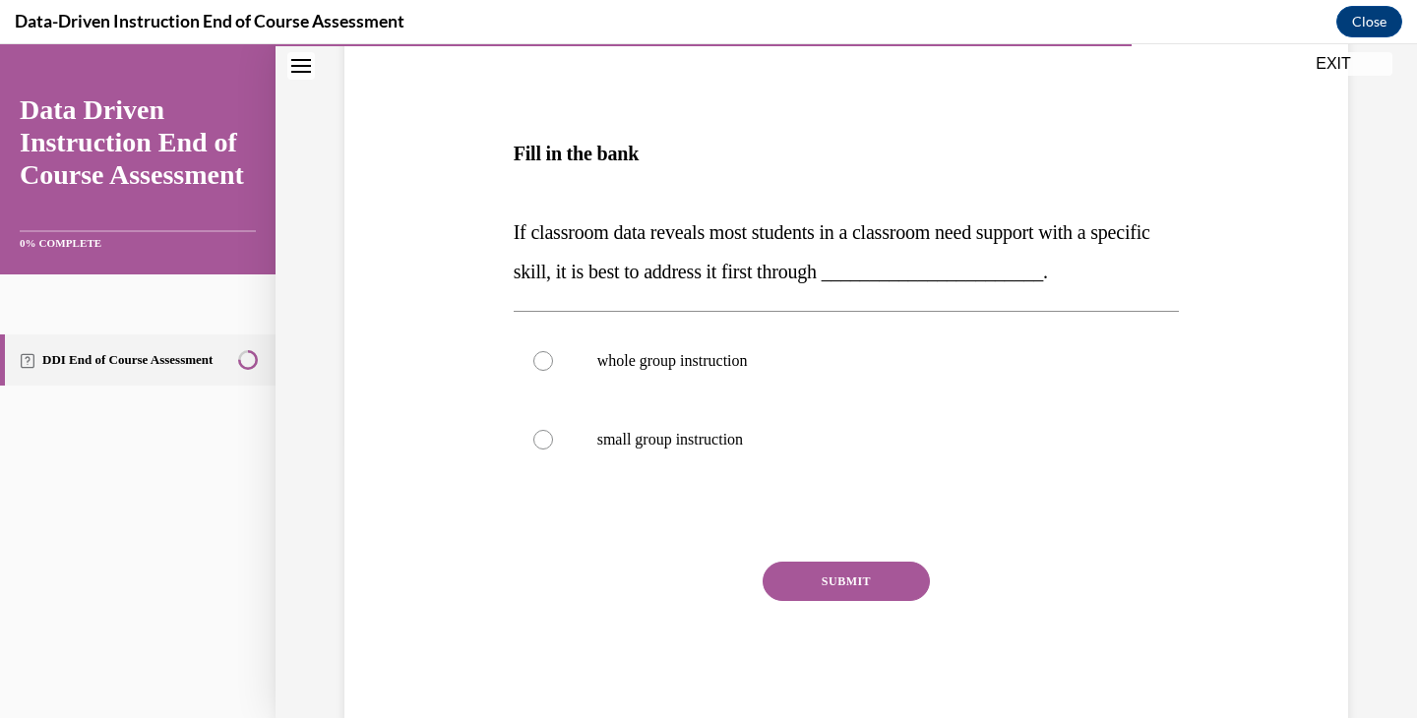
scroll to position [277, 0]
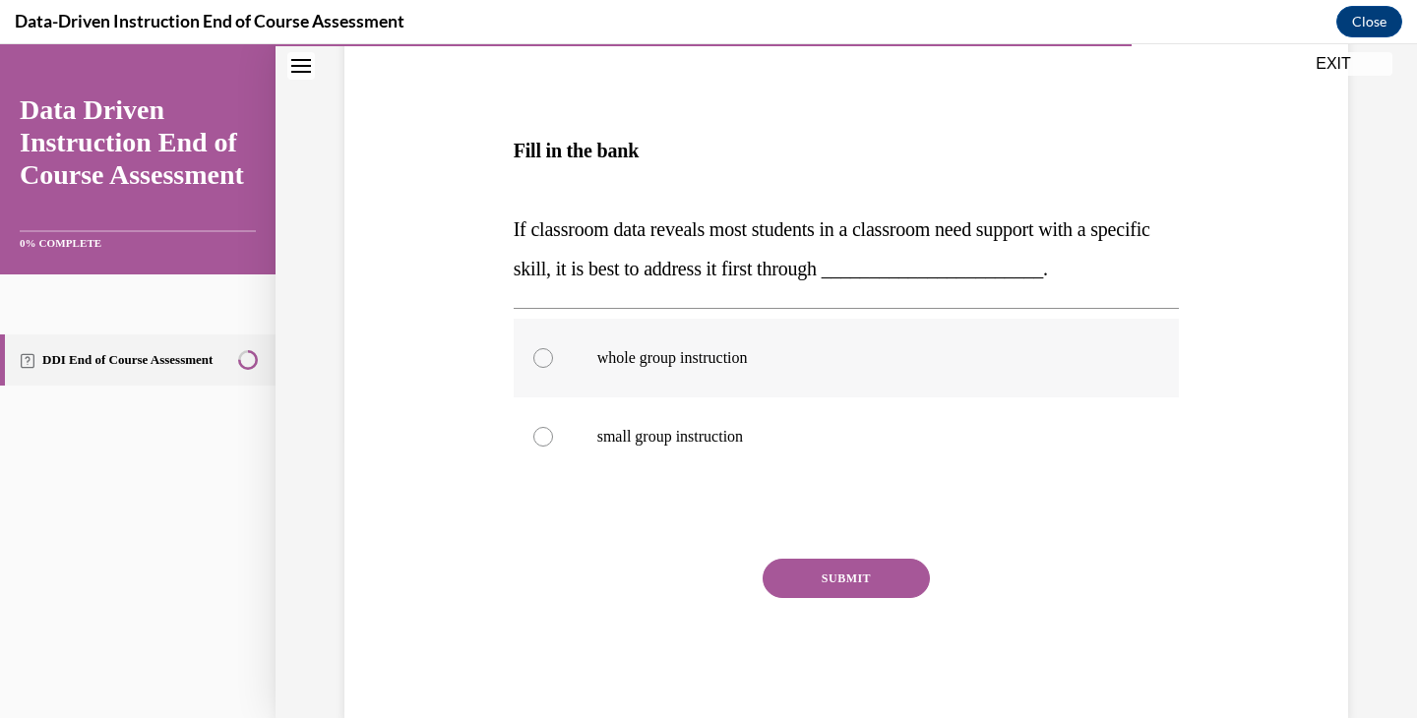
click at [620, 362] on p "whole group instruction" at bounding box center [863, 358] width 533 height 20
click at [553, 362] on input "whole group instruction" at bounding box center [543, 358] width 20 height 20
radio input "true"
click at [883, 597] on button "SUBMIT" at bounding box center [846, 578] width 167 height 39
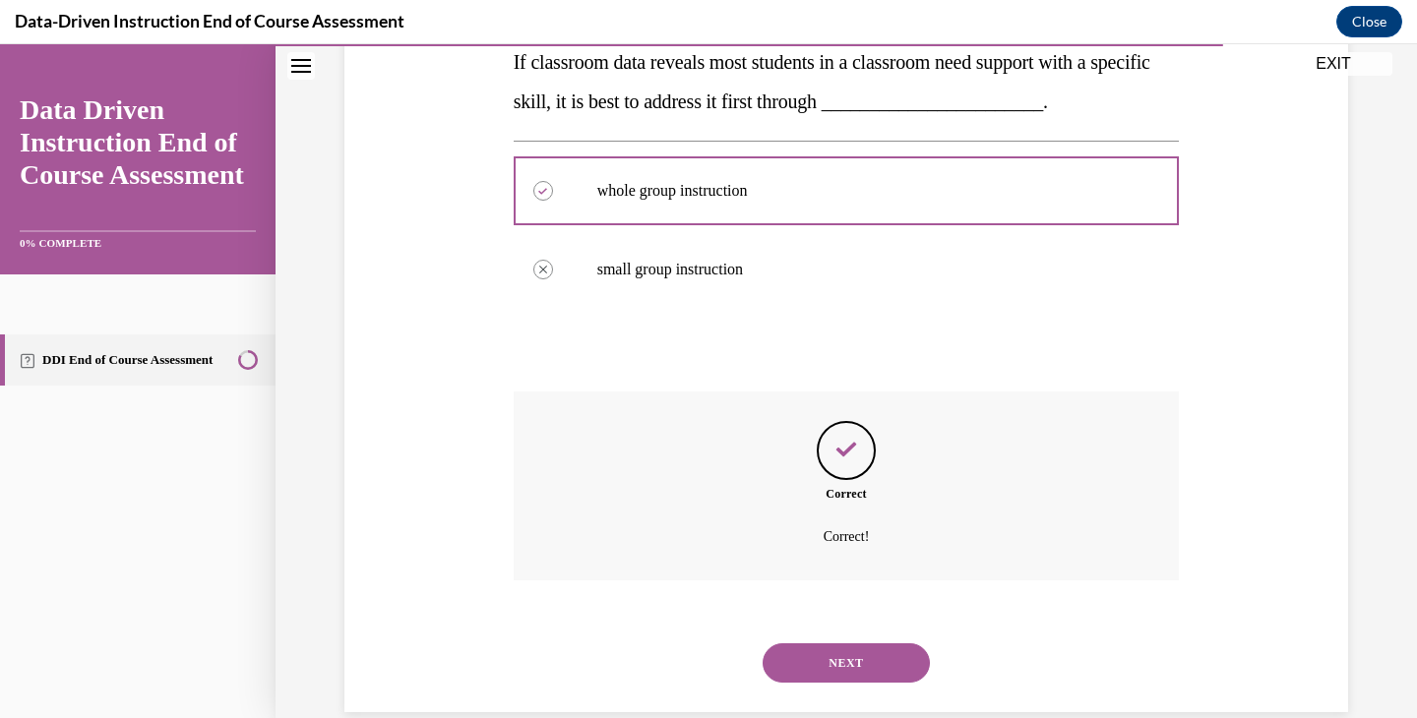
scroll to position [478, 0]
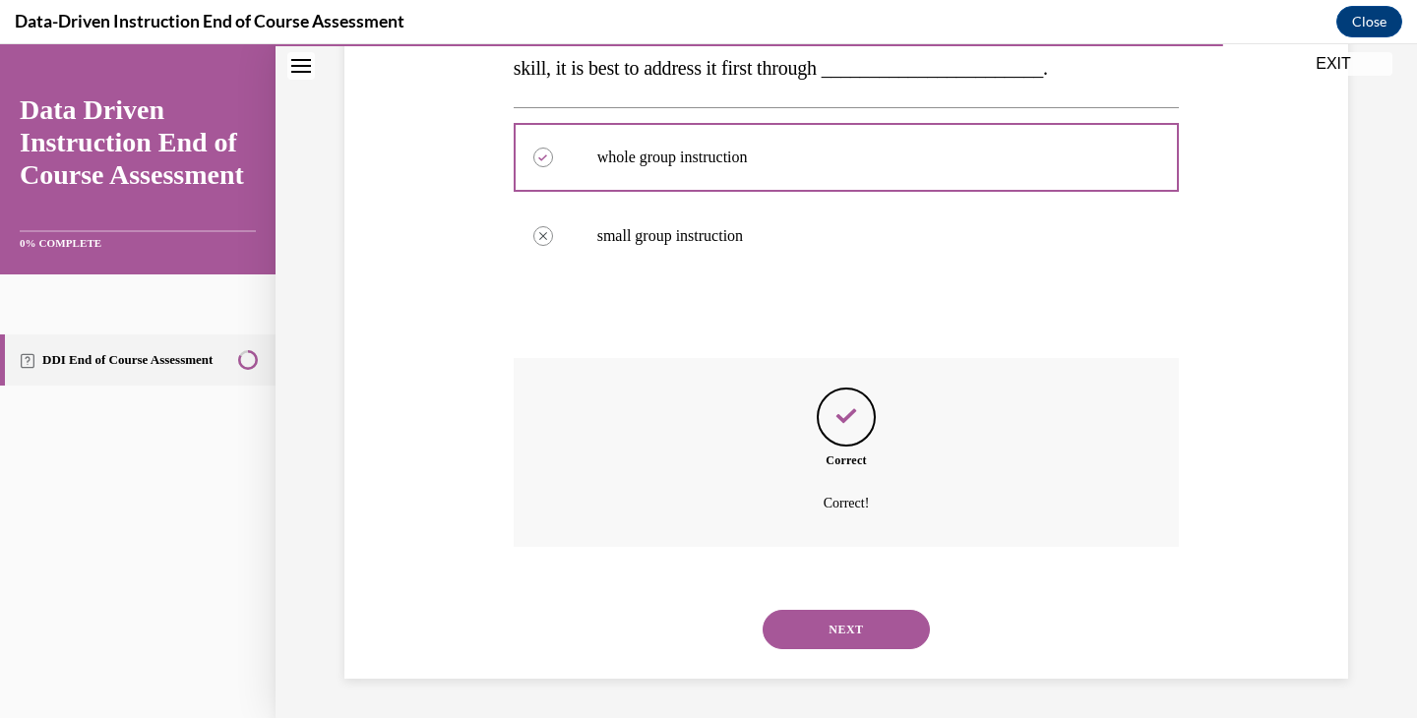
click at [865, 606] on div "NEXT" at bounding box center [847, 629] width 666 height 79
click at [879, 631] on button "NEXT" at bounding box center [846, 629] width 167 height 39
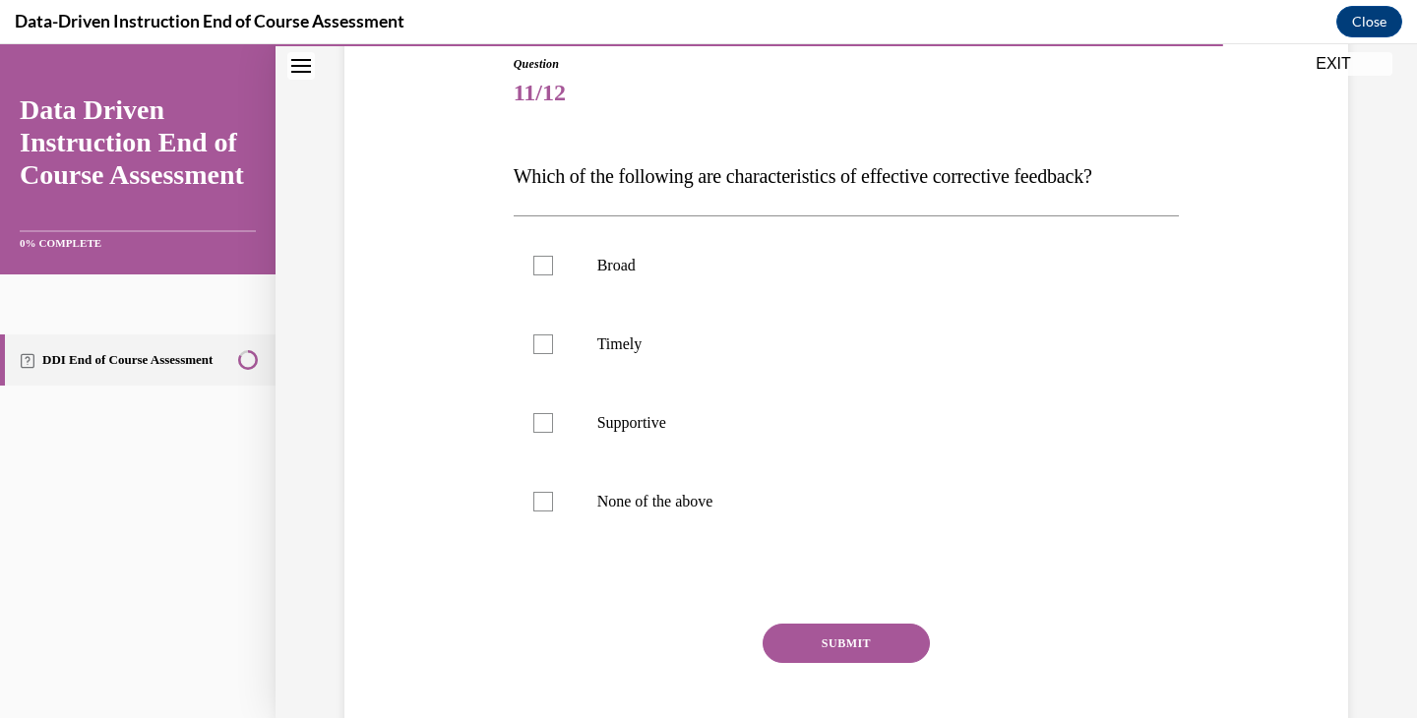
scroll to position [221, 0]
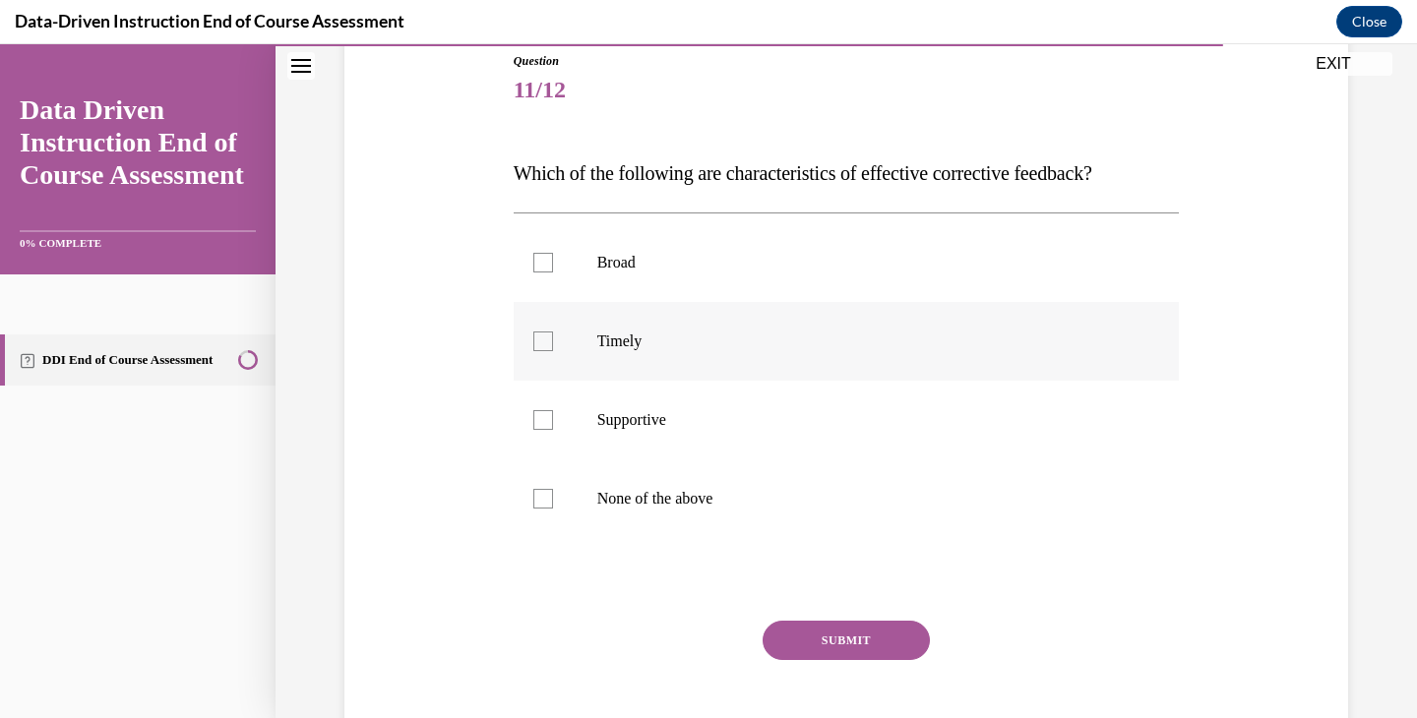
click at [556, 339] on label "Timely" at bounding box center [847, 341] width 666 height 79
click at [553, 339] on input "Timely" at bounding box center [543, 342] width 20 height 20
checkbox input "true"
click at [623, 428] on p "Supportive" at bounding box center [863, 420] width 533 height 20
click at [553, 428] on input "Supportive" at bounding box center [543, 420] width 20 height 20
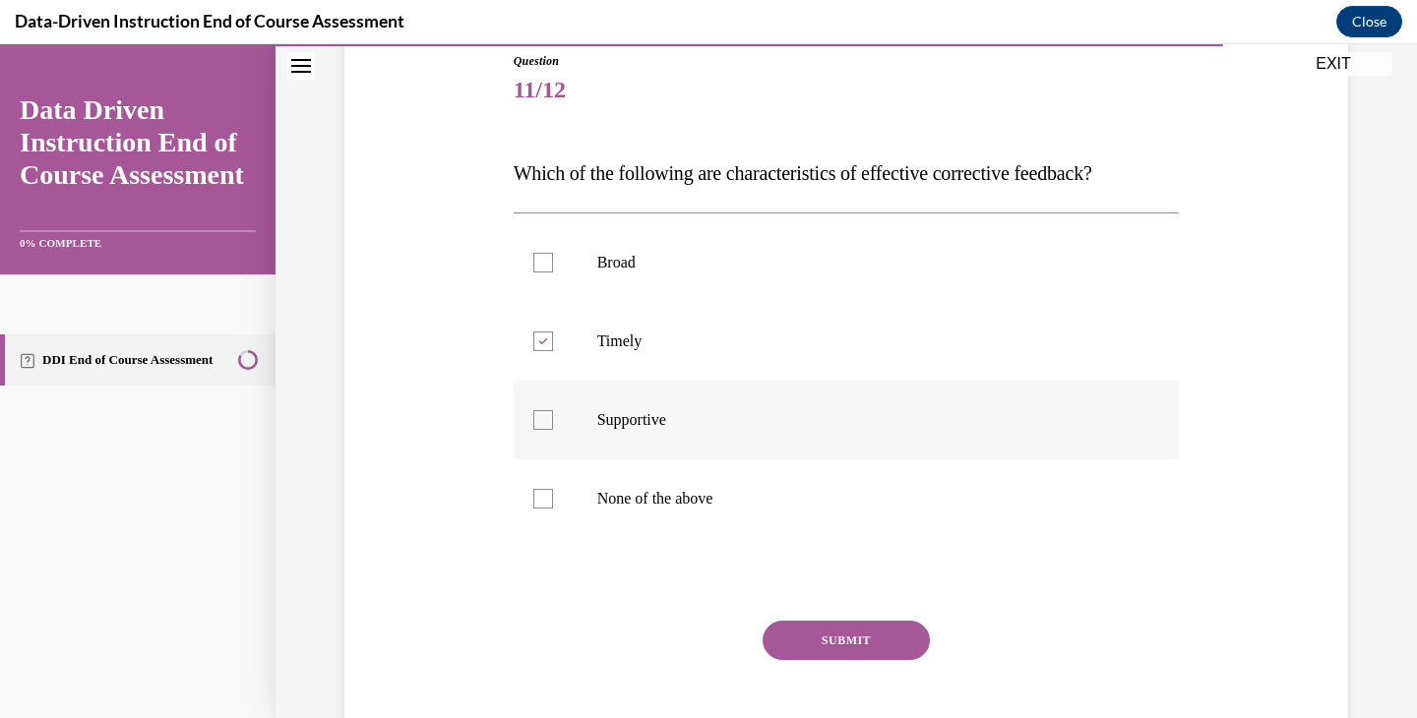
checkbox input "true"
click at [881, 648] on button "SUBMIT" at bounding box center [846, 640] width 167 height 39
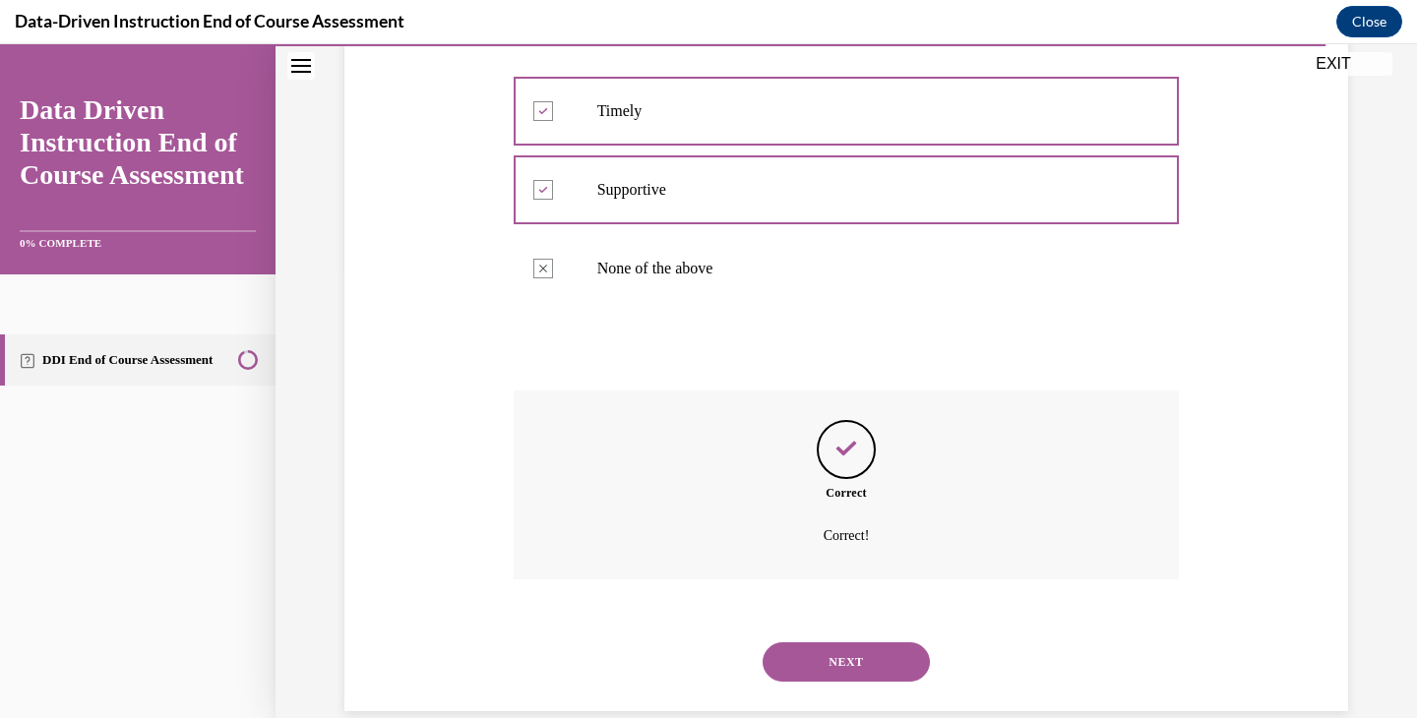
scroll to position [484, 0]
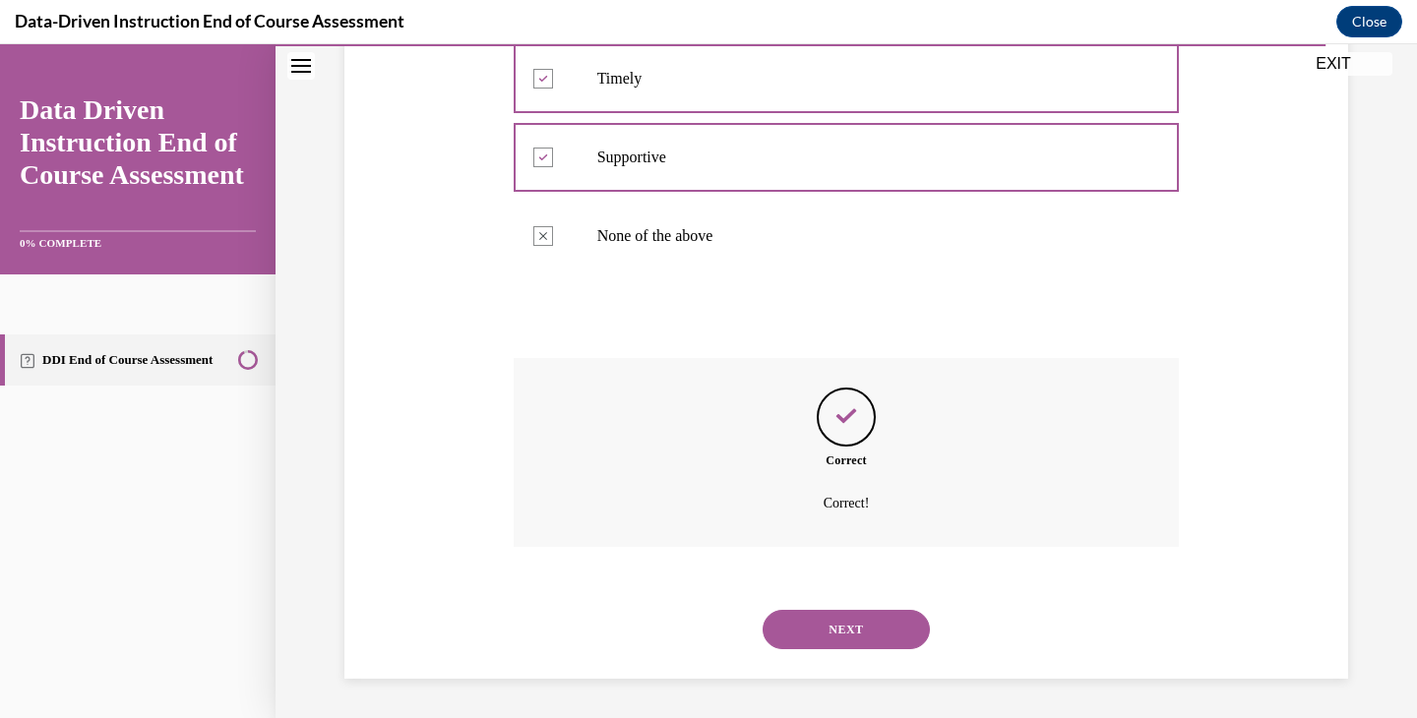
click at [859, 638] on button "NEXT" at bounding box center [846, 629] width 167 height 39
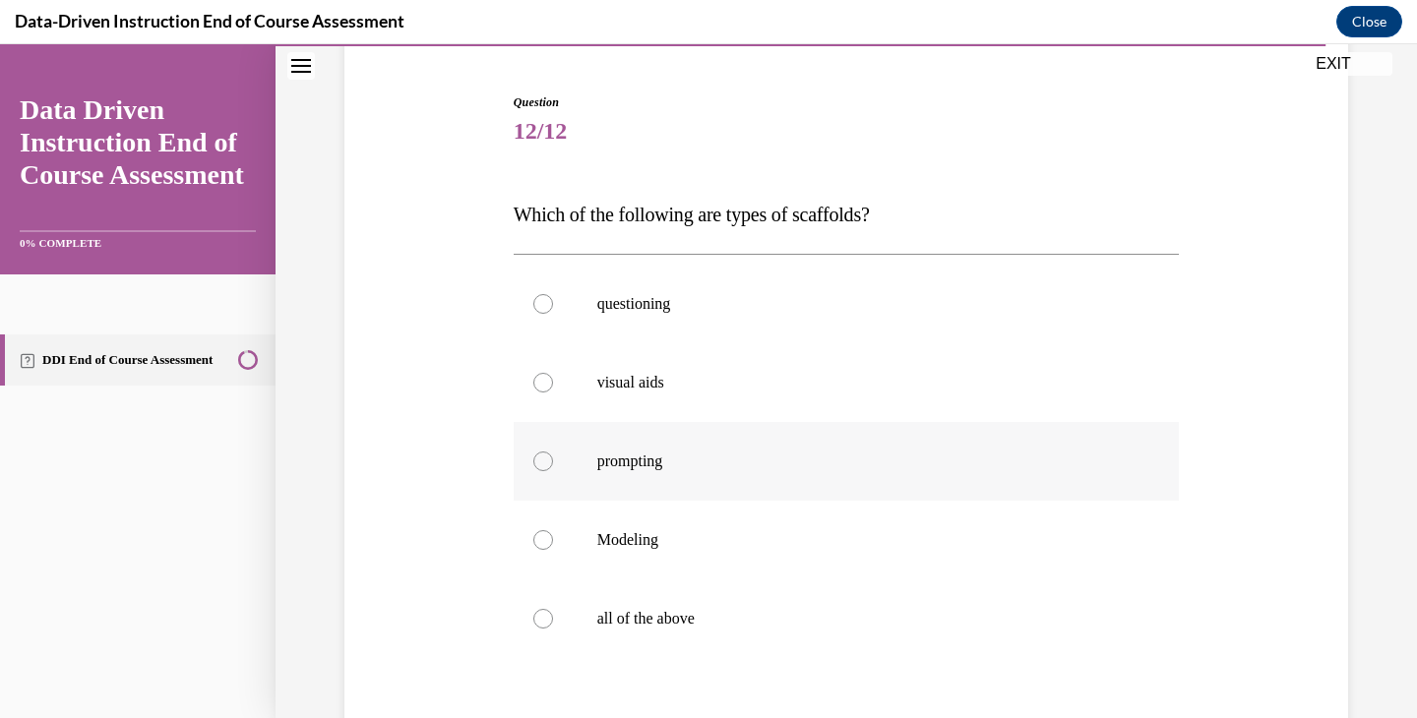
scroll to position [184, 0]
click at [849, 616] on p "all of the above" at bounding box center [863, 615] width 533 height 20
click at [553, 616] on input "all of the above" at bounding box center [543, 615] width 20 height 20
radio input "true"
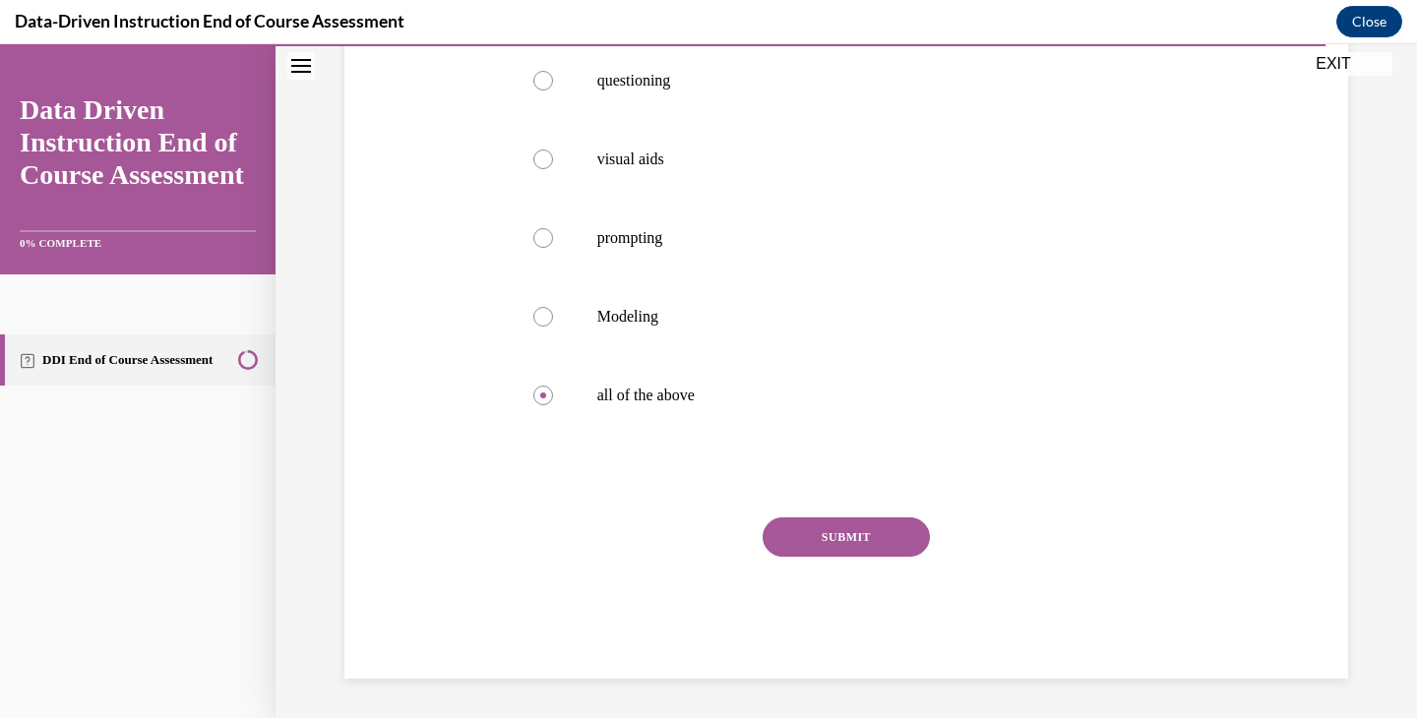
click at [814, 552] on button "SUBMIT" at bounding box center [846, 537] width 167 height 39
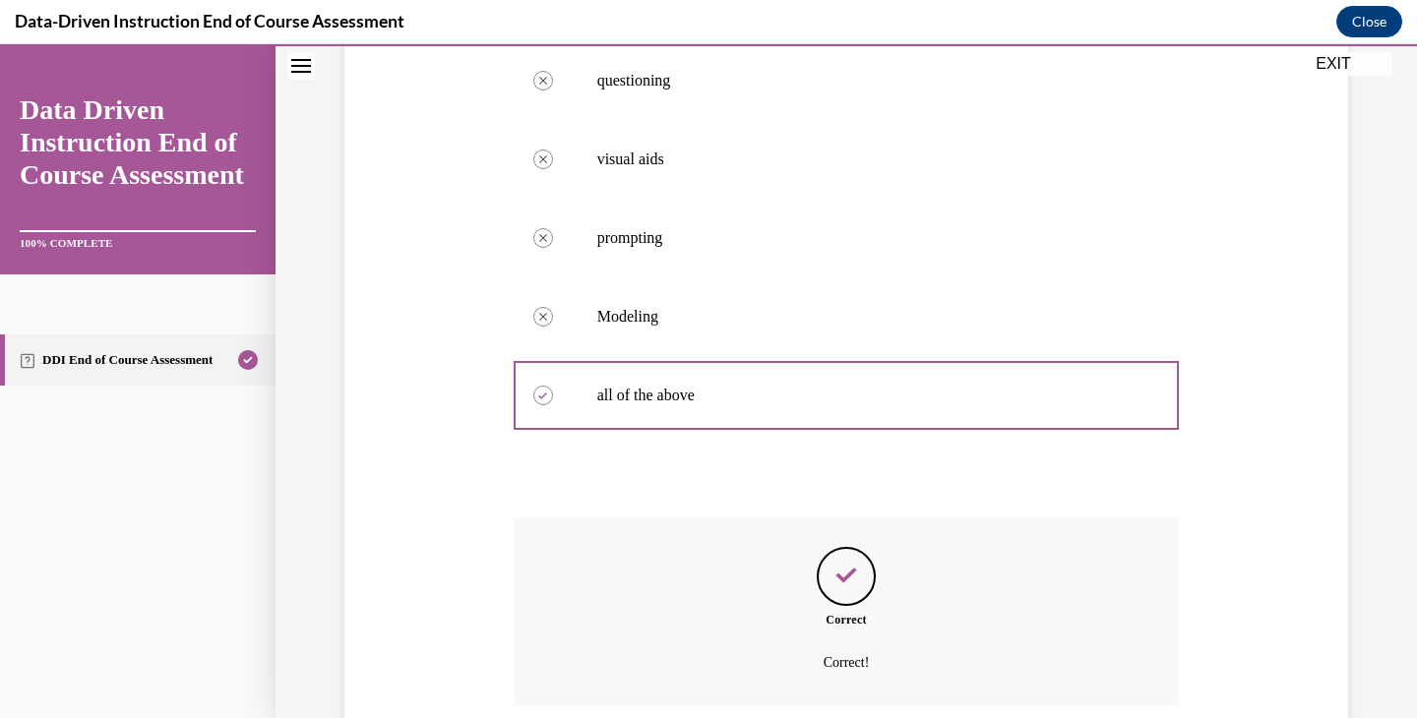
scroll to position [563, 0]
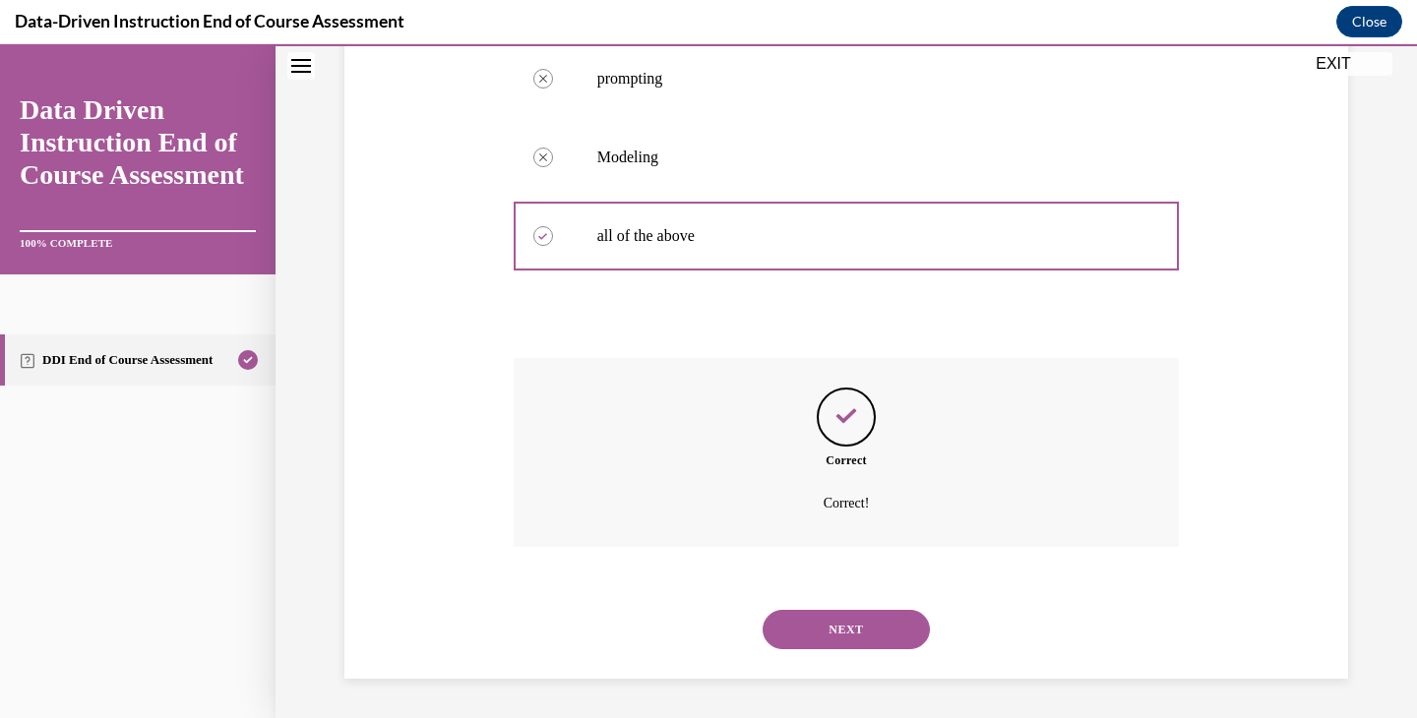
click at [871, 640] on button "NEXT" at bounding box center [846, 629] width 167 height 39
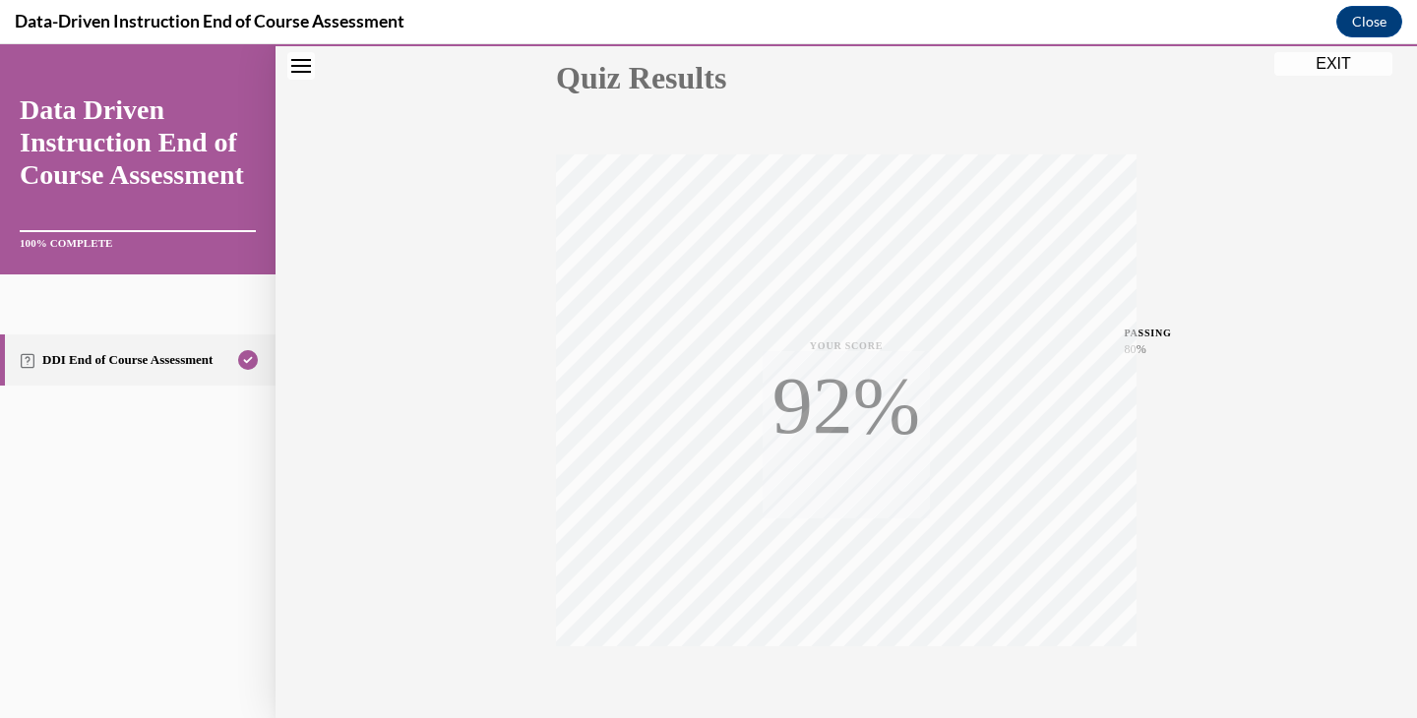
scroll to position [335, 0]
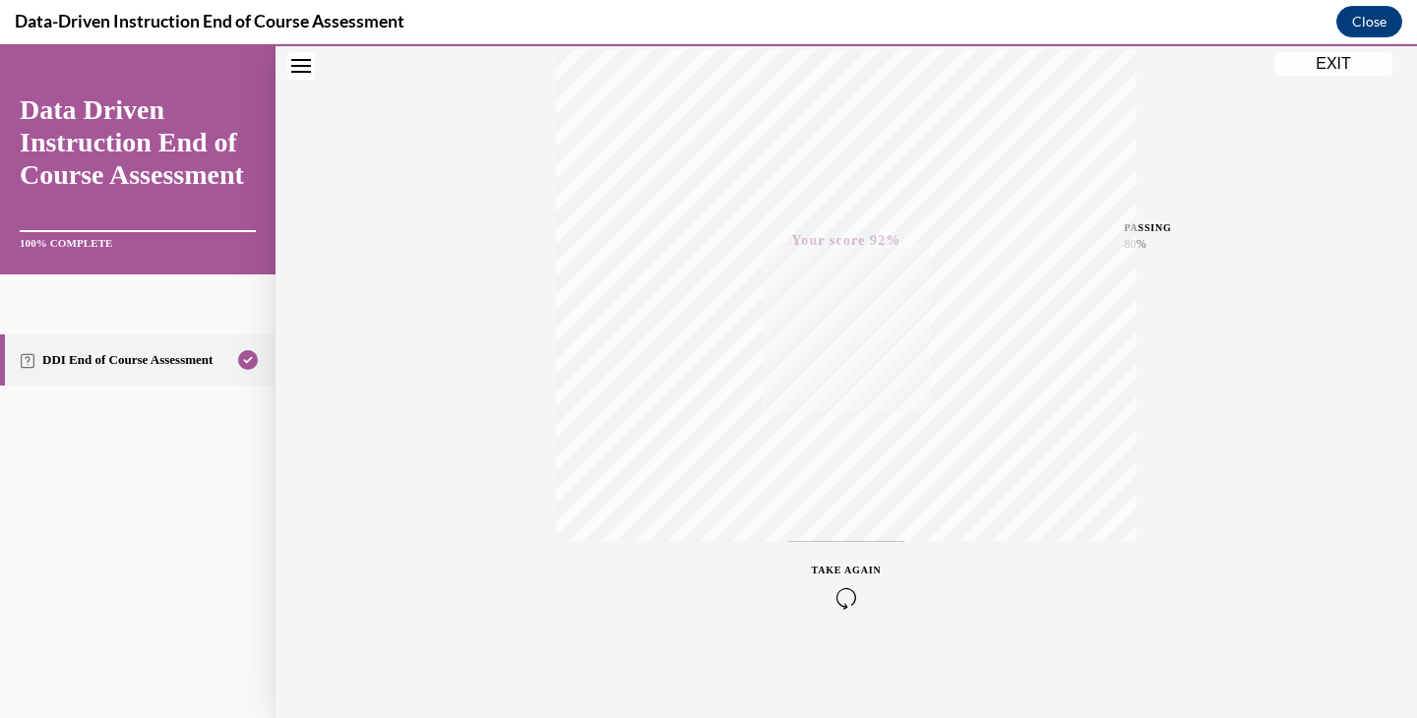
click at [1324, 70] on button "EXIT" at bounding box center [1333, 64] width 118 height 24
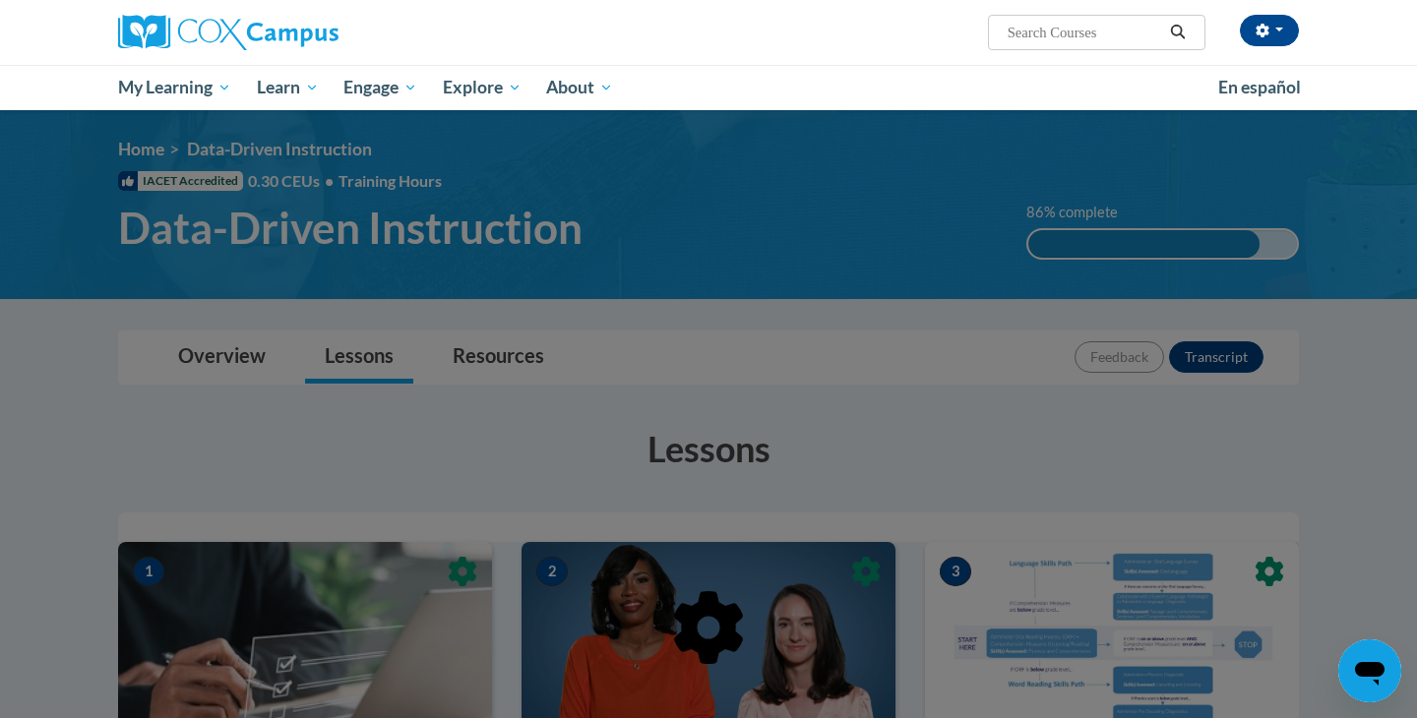
scroll to position [0, 0]
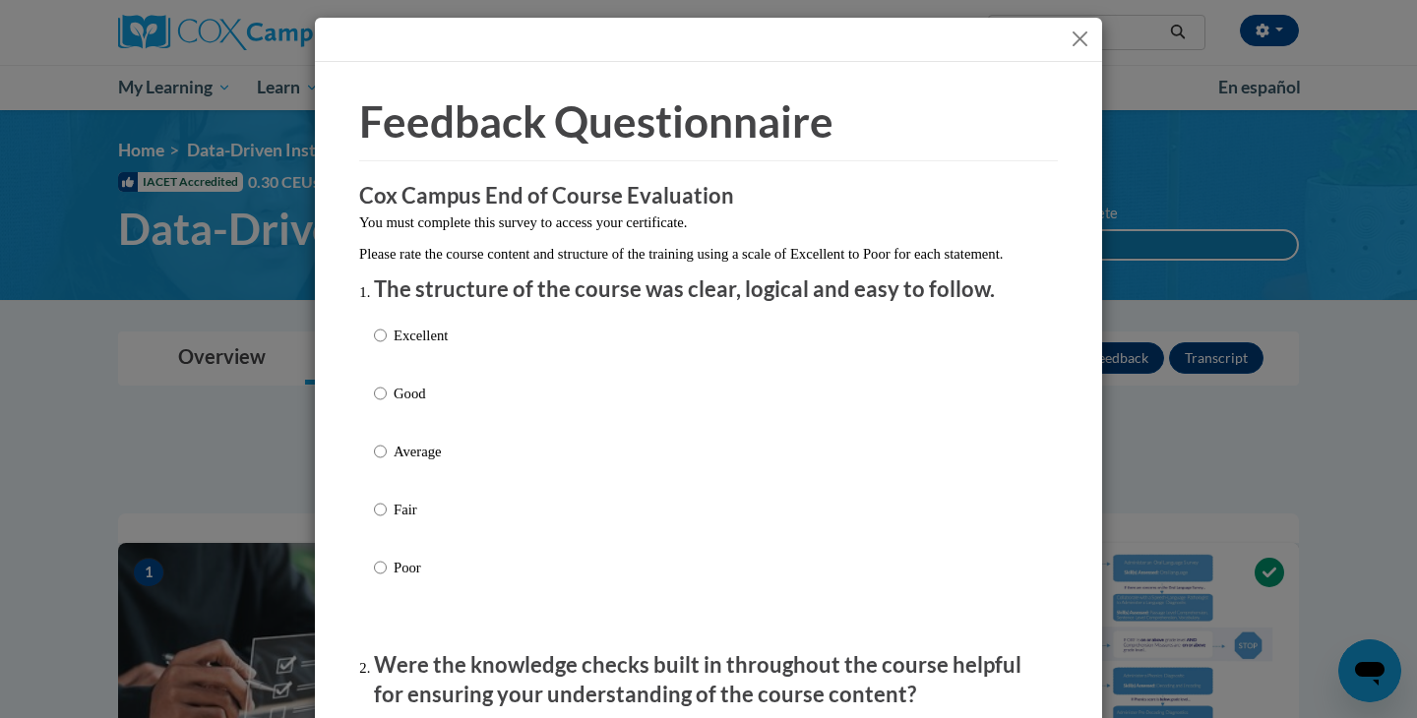
click at [426, 489] on label "Average" at bounding box center [411, 467] width 74 height 53
click at [387, 462] on input "Average" at bounding box center [380, 452] width 13 height 22
radio input "true"
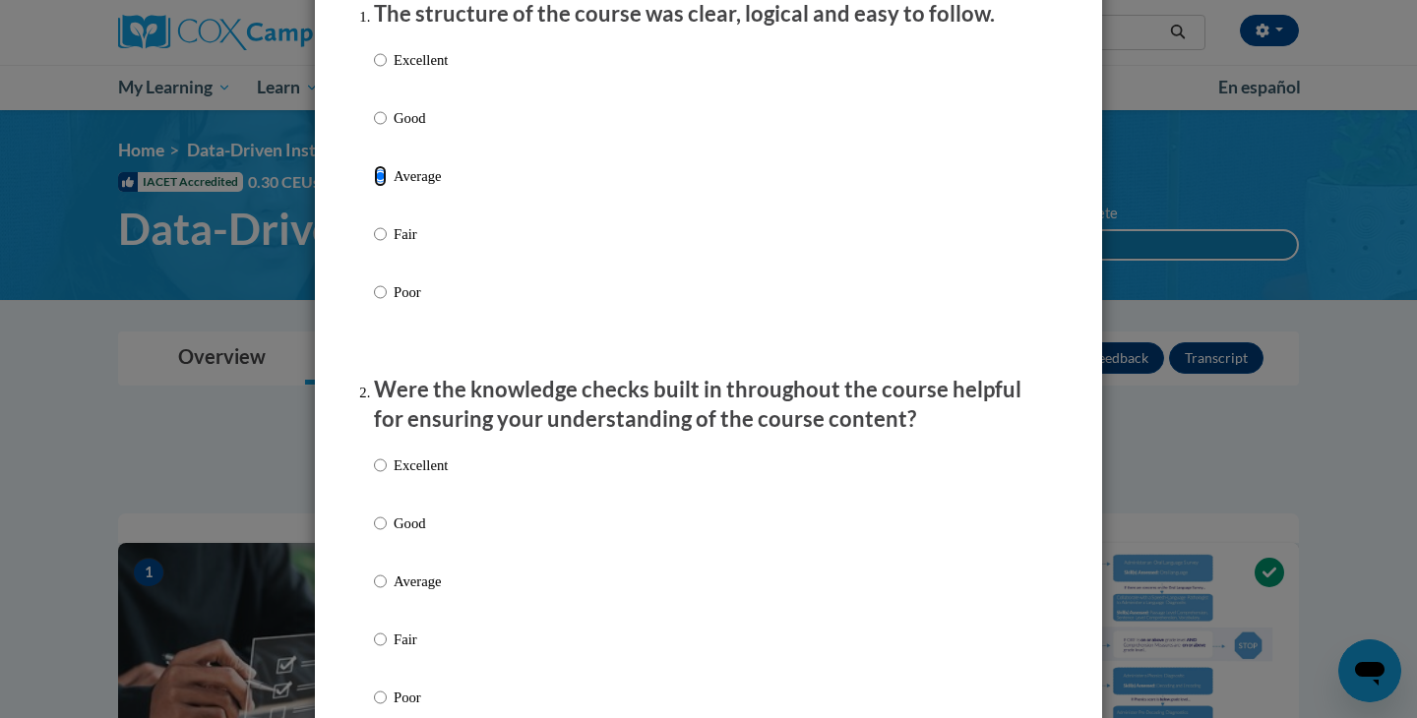
scroll to position [337, 0]
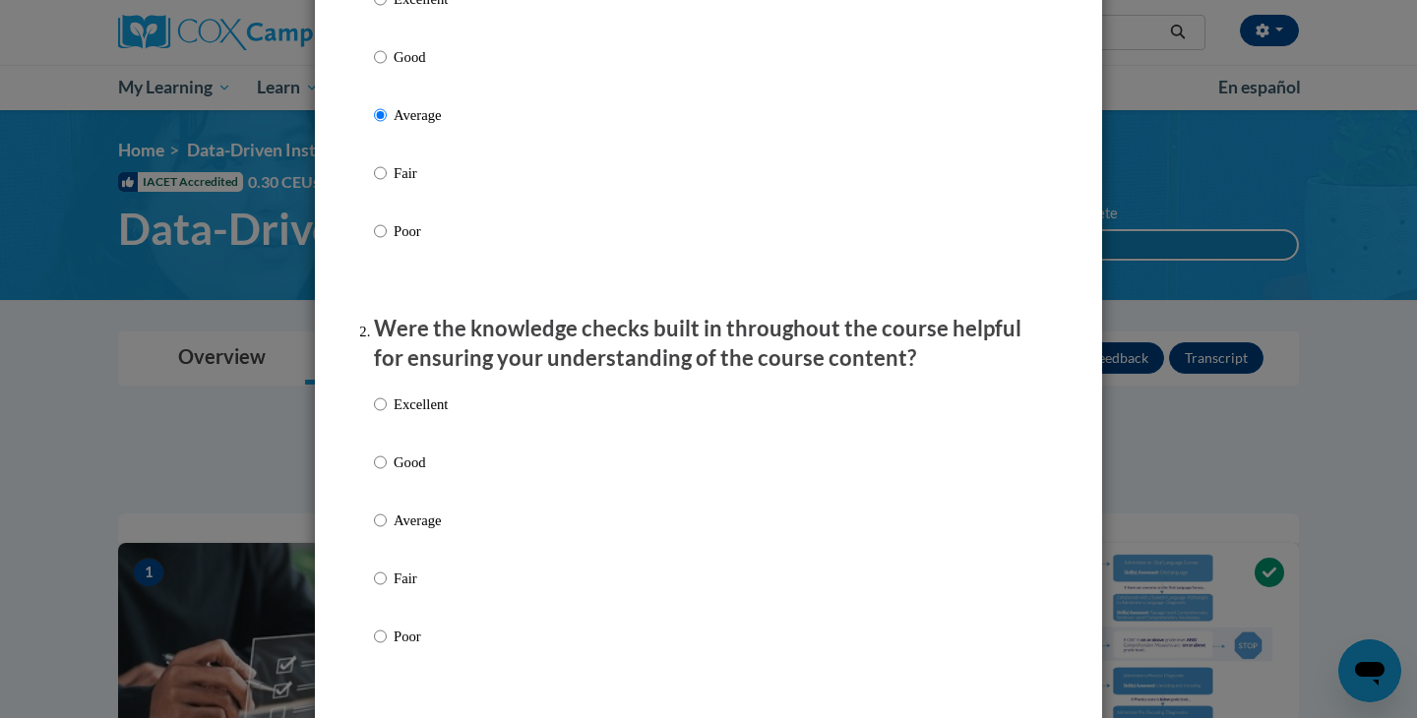
click at [420, 505] on label "Good" at bounding box center [411, 478] width 74 height 53
click at [387, 473] on input "Good" at bounding box center [380, 463] width 13 height 22
radio input "true"
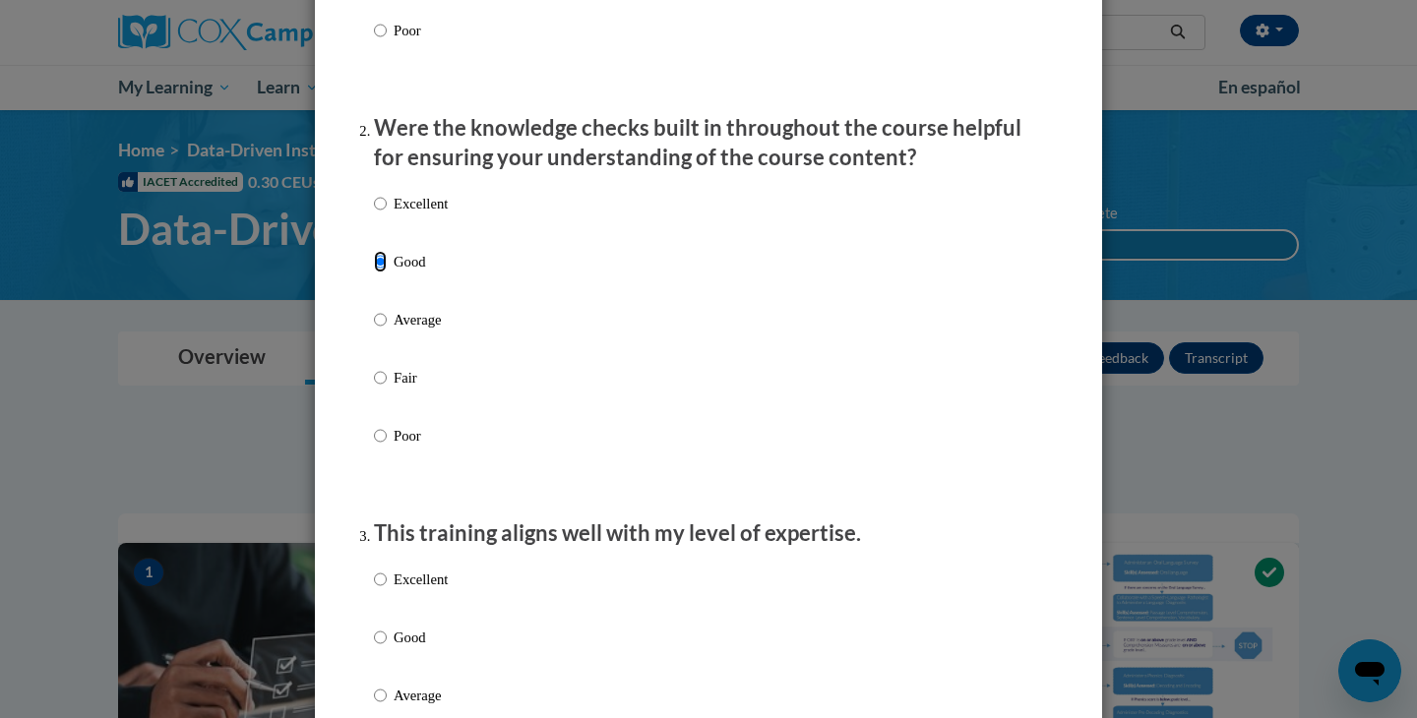
scroll to position [604, 0]
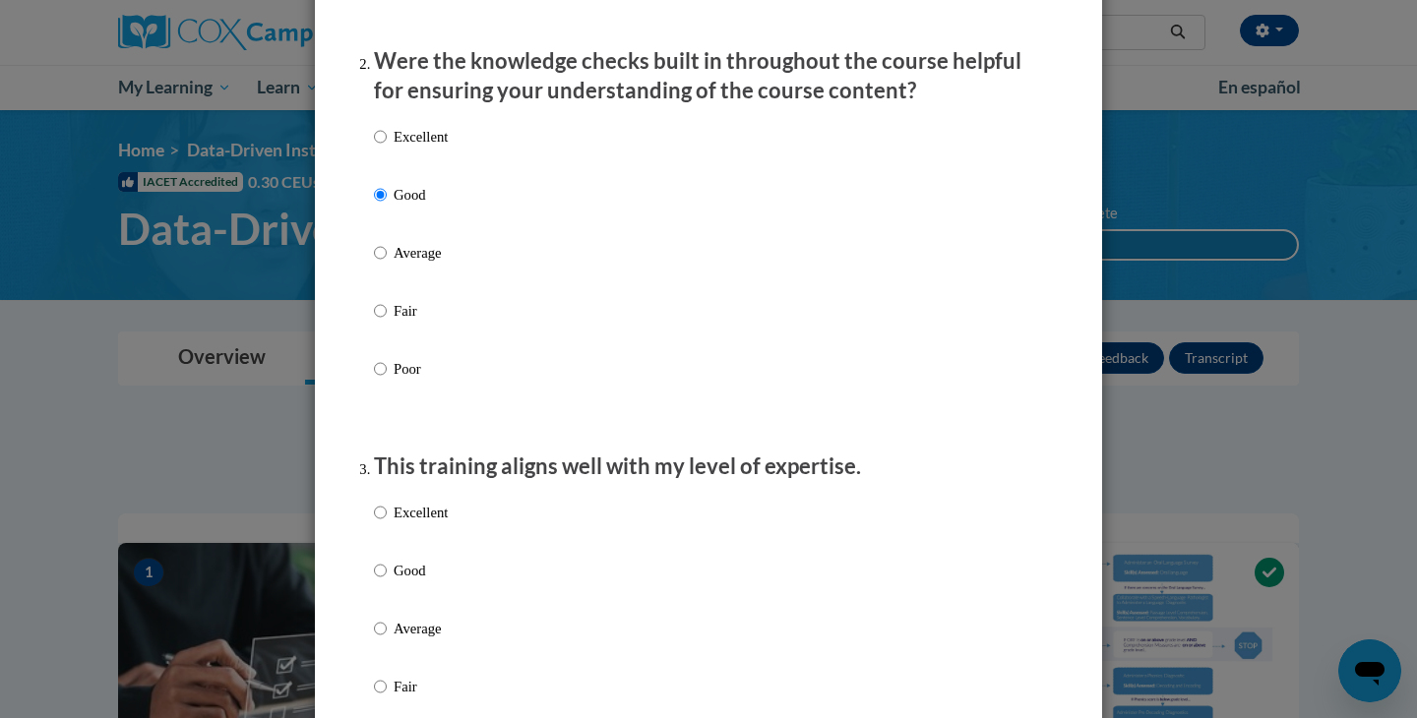
click at [435, 640] on p "Average" at bounding box center [421, 629] width 54 height 22
click at [387, 640] on input "Average" at bounding box center [380, 629] width 13 height 22
radio input "true"
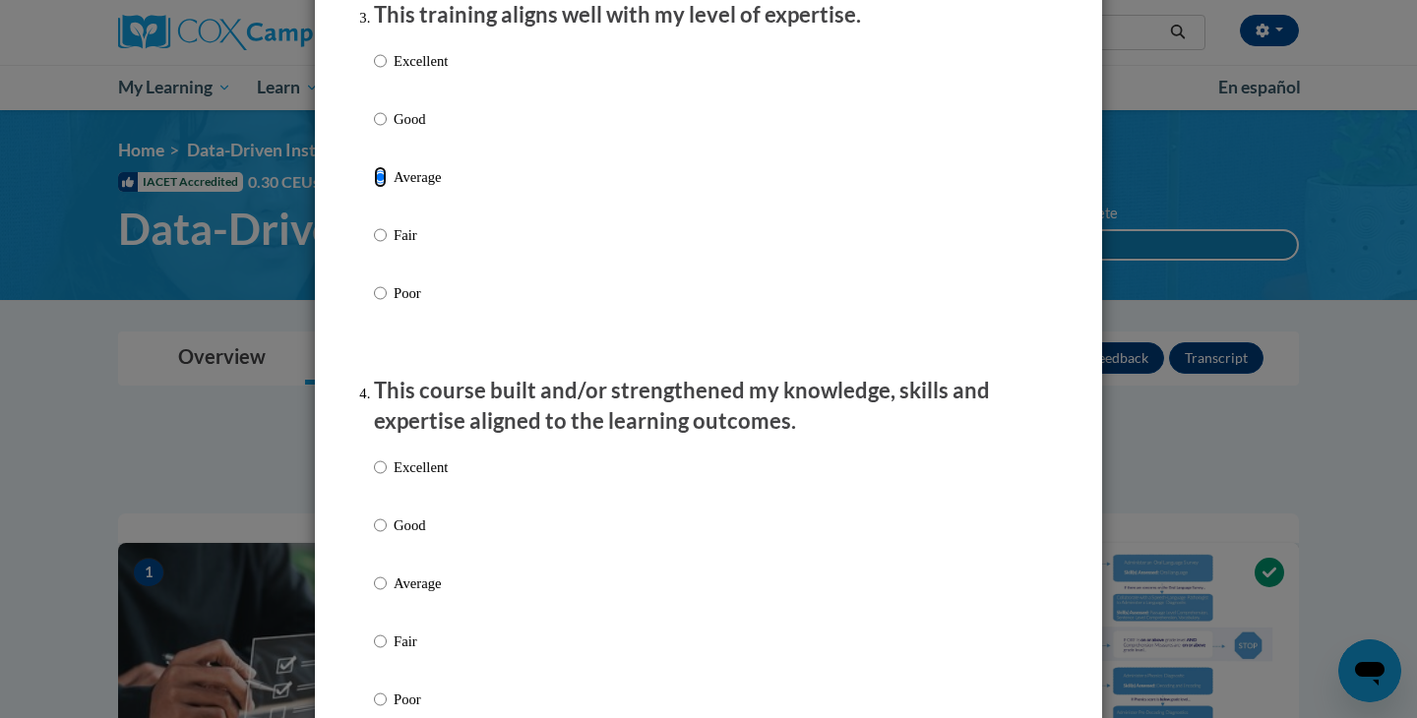
scroll to position [1113, 0]
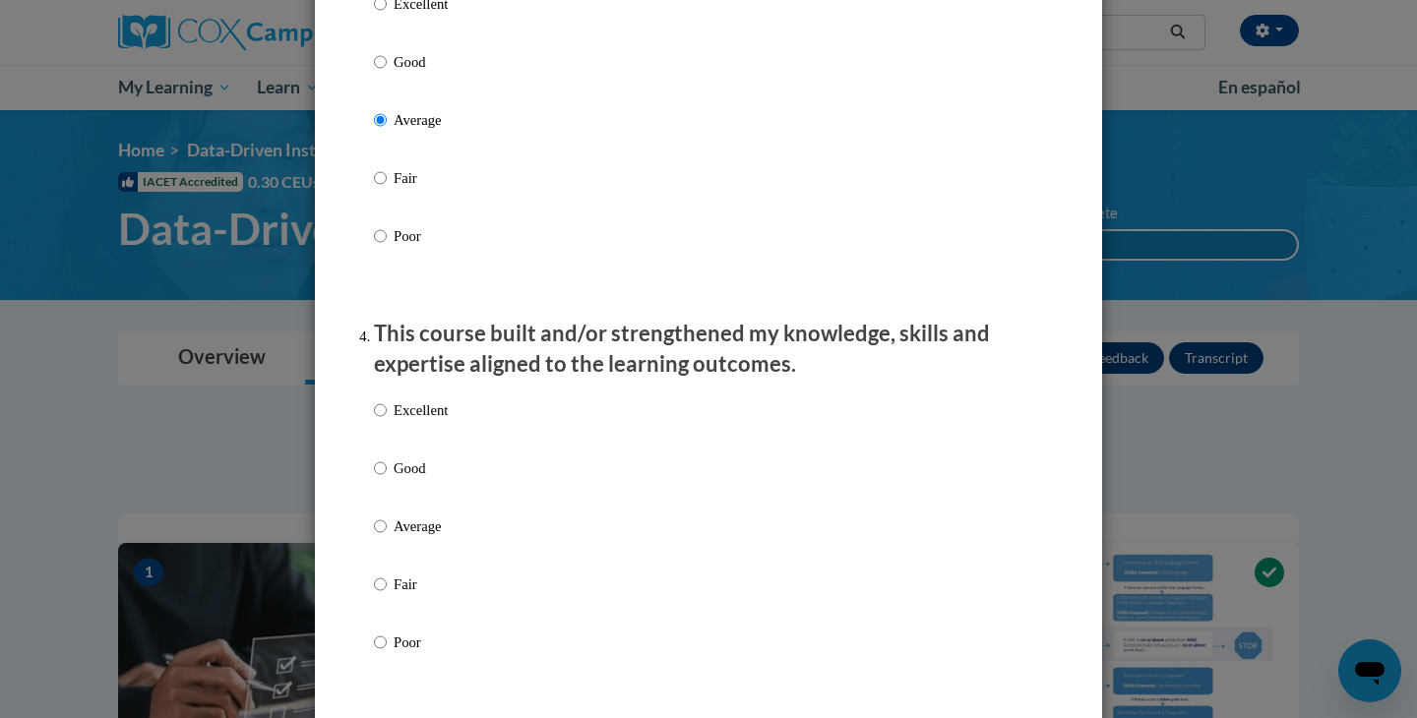
click at [424, 564] on label "Average" at bounding box center [411, 542] width 74 height 53
click at [387, 537] on input "Average" at bounding box center [380, 527] width 13 height 22
radio input "true"
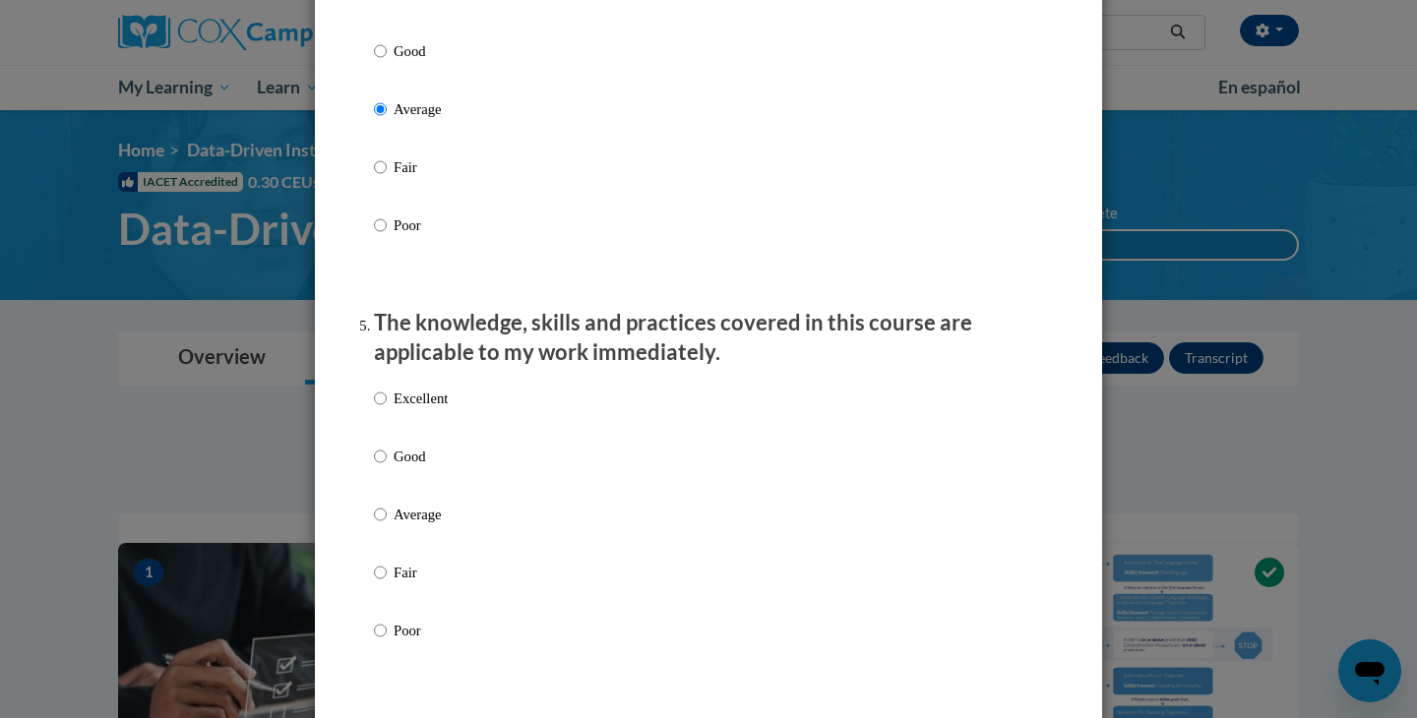
click at [424, 525] on p "Average" at bounding box center [421, 515] width 54 height 22
click at [387, 525] on input "Average" at bounding box center [380, 515] width 13 height 22
radio input "true"
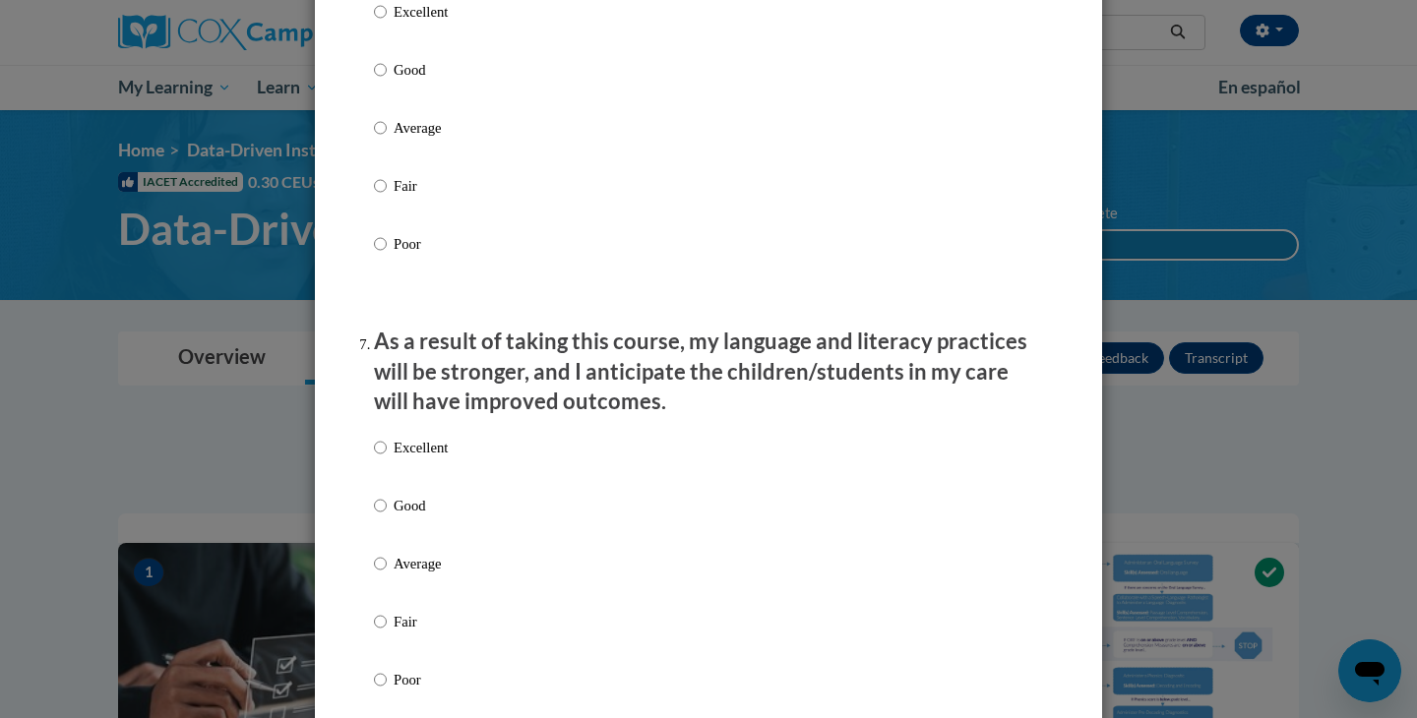
scroll to position [2318, 0]
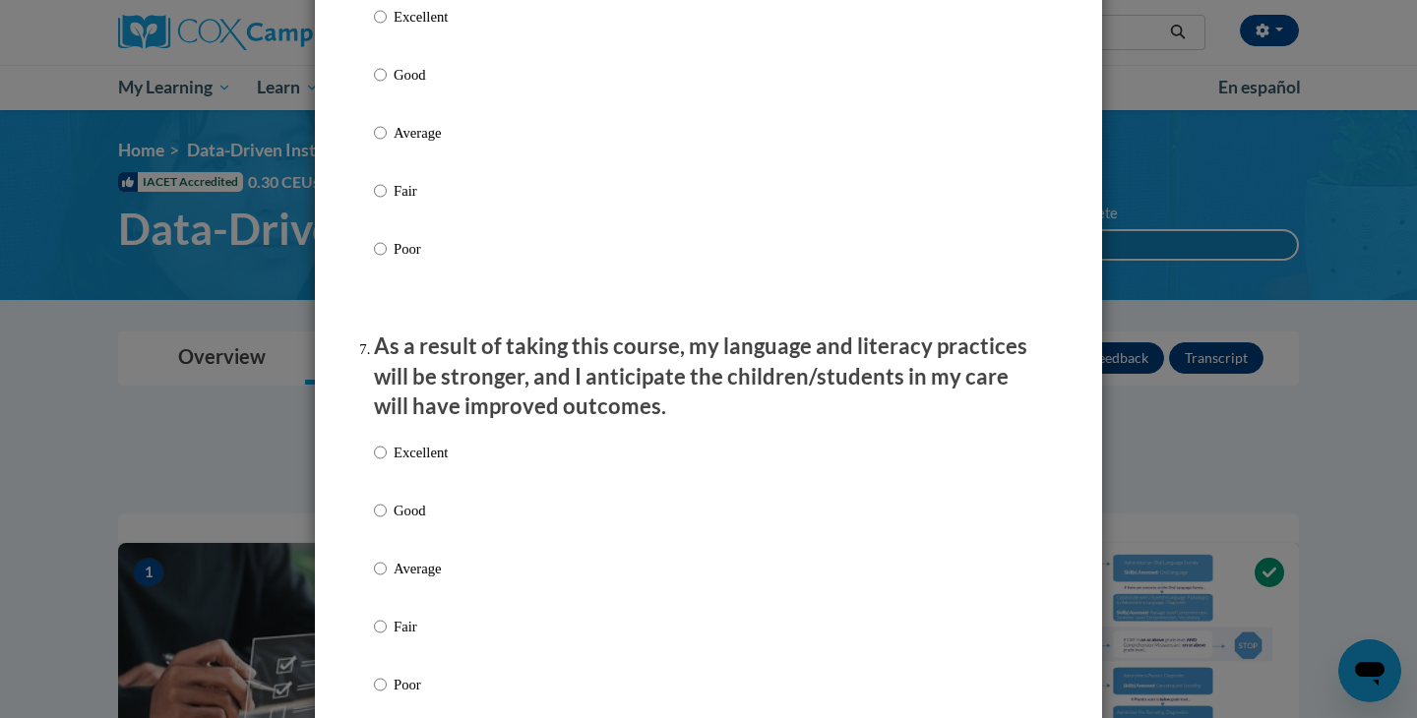
click at [388, 141] on label "Average" at bounding box center [411, 148] width 74 height 53
click at [387, 141] on input "Average" at bounding box center [380, 133] width 13 height 22
radio input "true"
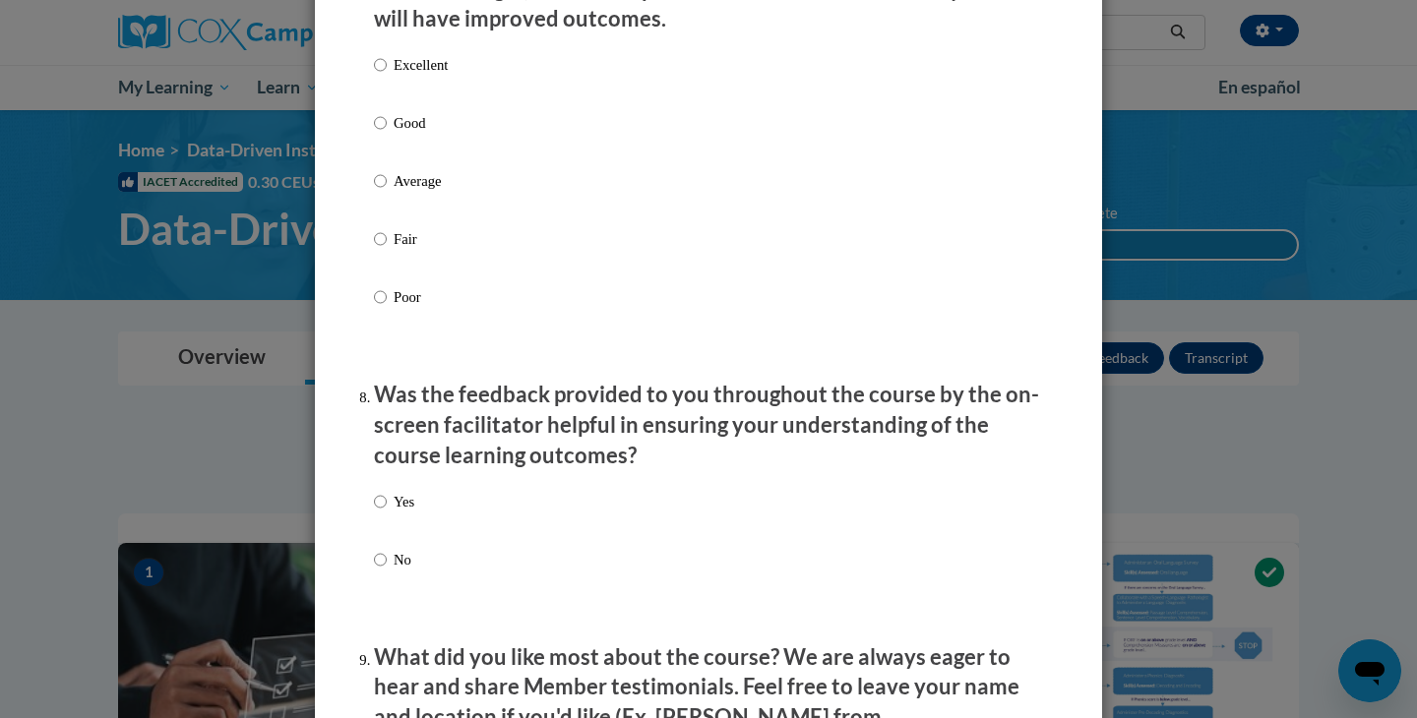
click at [403, 192] on p "Average" at bounding box center [421, 181] width 54 height 22
click at [387, 192] on input "Average" at bounding box center [380, 181] width 13 height 22
radio input "true"
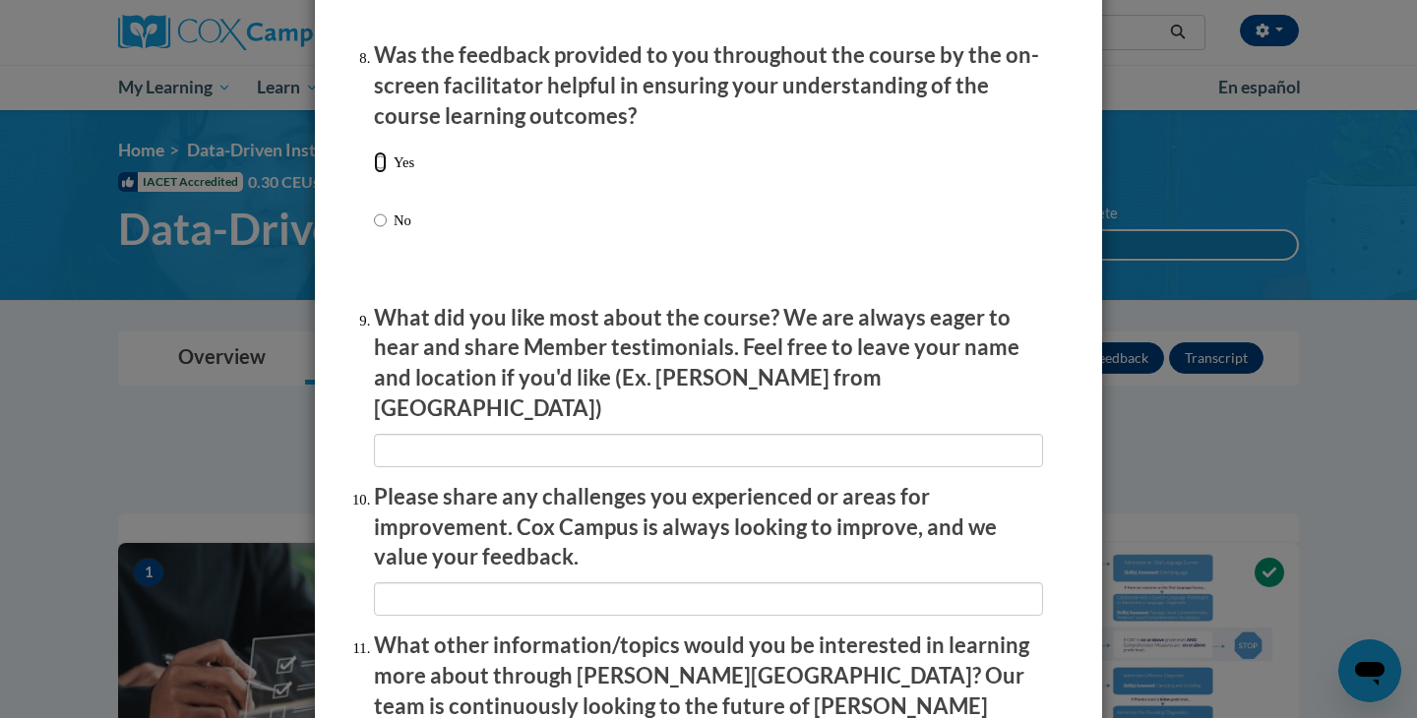
click at [383, 173] on input "Yes" at bounding box center [380, 163] width 13 height 22
radio input "true"
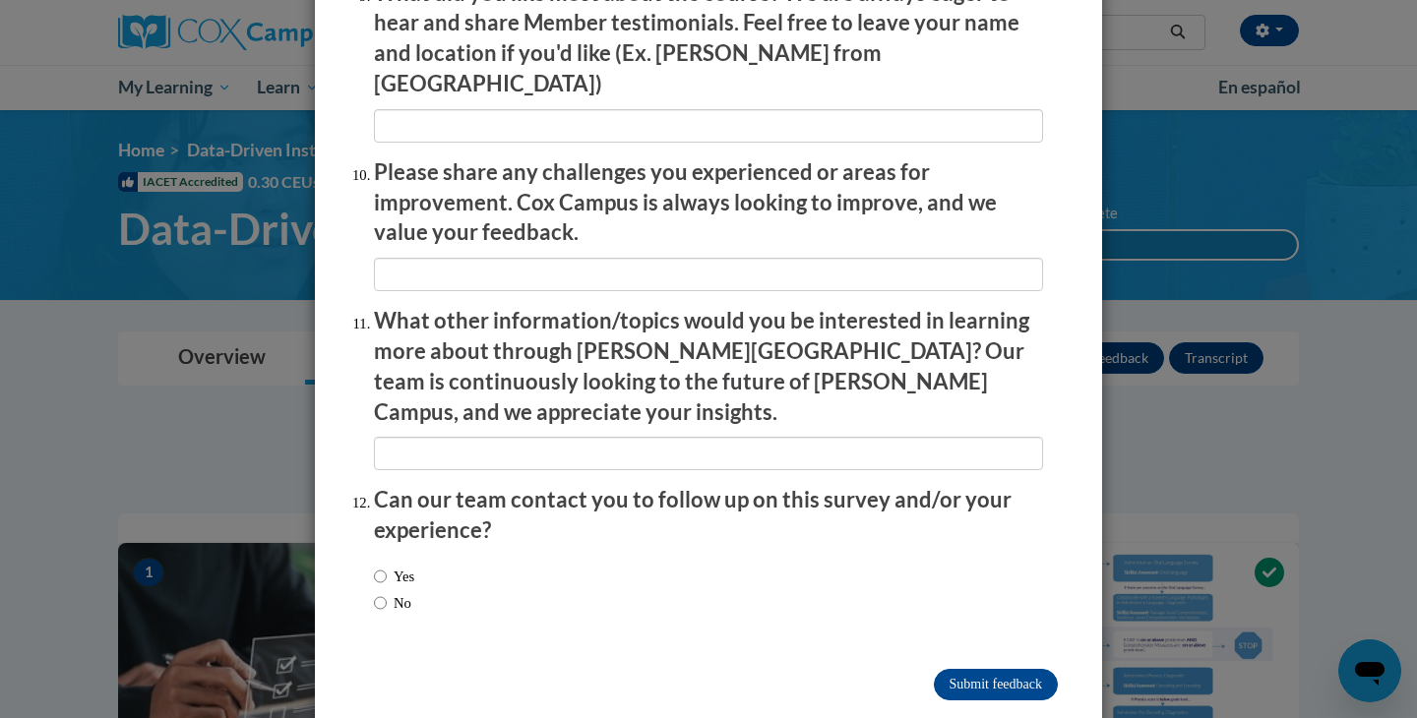
click at [410, 556] on div "Yes No" at bounding box center [394, 590] width 40 height 68
click at [414, 592] on span "No" at bounding box center [394, 603] width 40 height 22
click at [410, 574] on div "Yes No" at bounding box center [394, 590] width 40 height 68
click at [409, 592] on label "No" at bounding box center [392, 603] width 37 height 22
click at [387, 592] on input "No" at bounding box center [380, 603] width 13 height 22
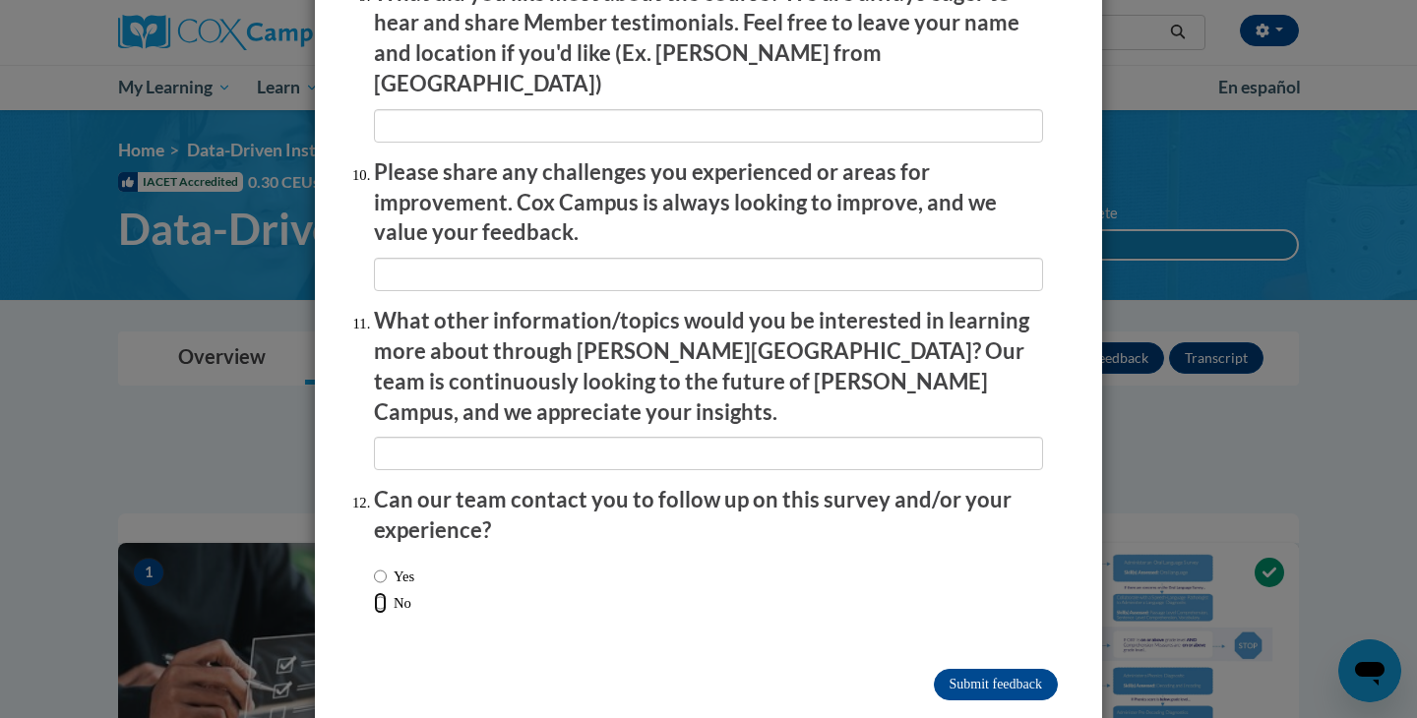
radio input "true"
click at [968, 669] on input "Submit feedback" at bounding box center [996, 684] width 124 height 31
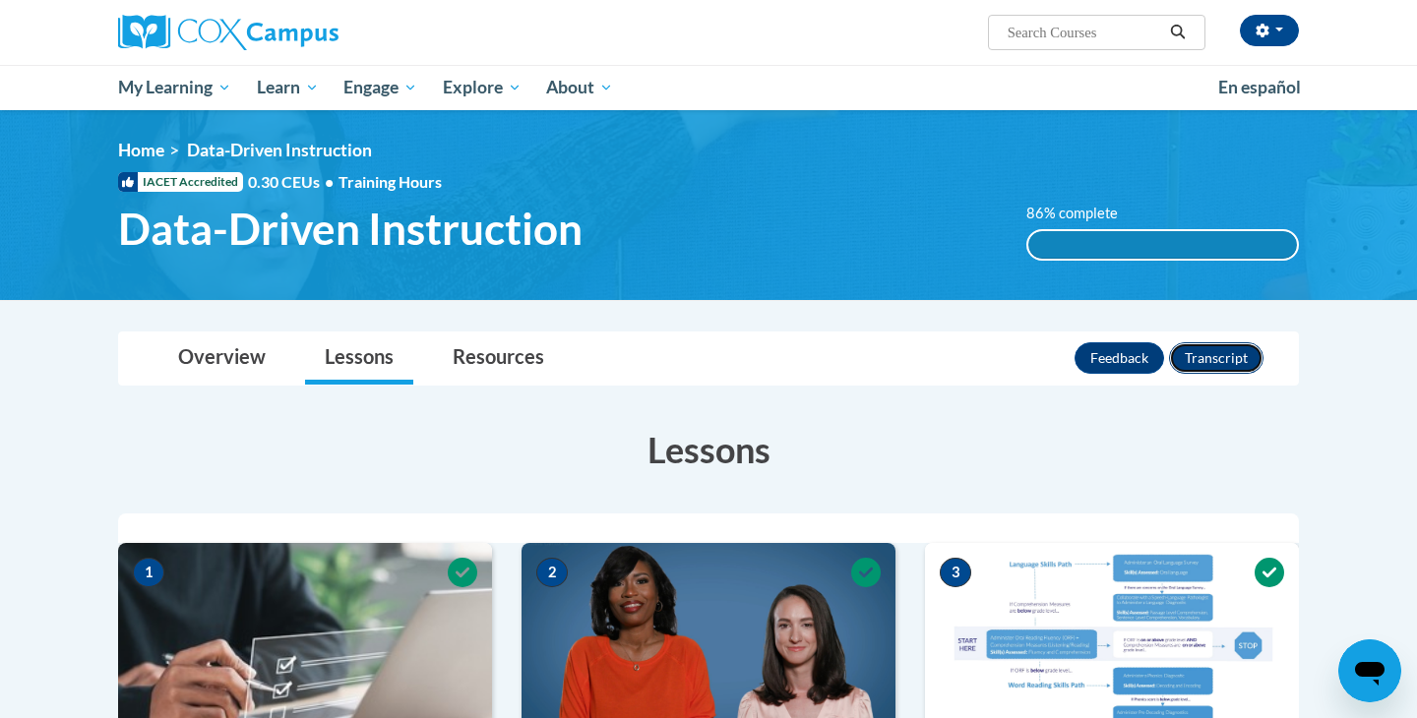
click at [1223, 363] on button "Transcript" at bounding box center [1216, 357] width 94 height 31
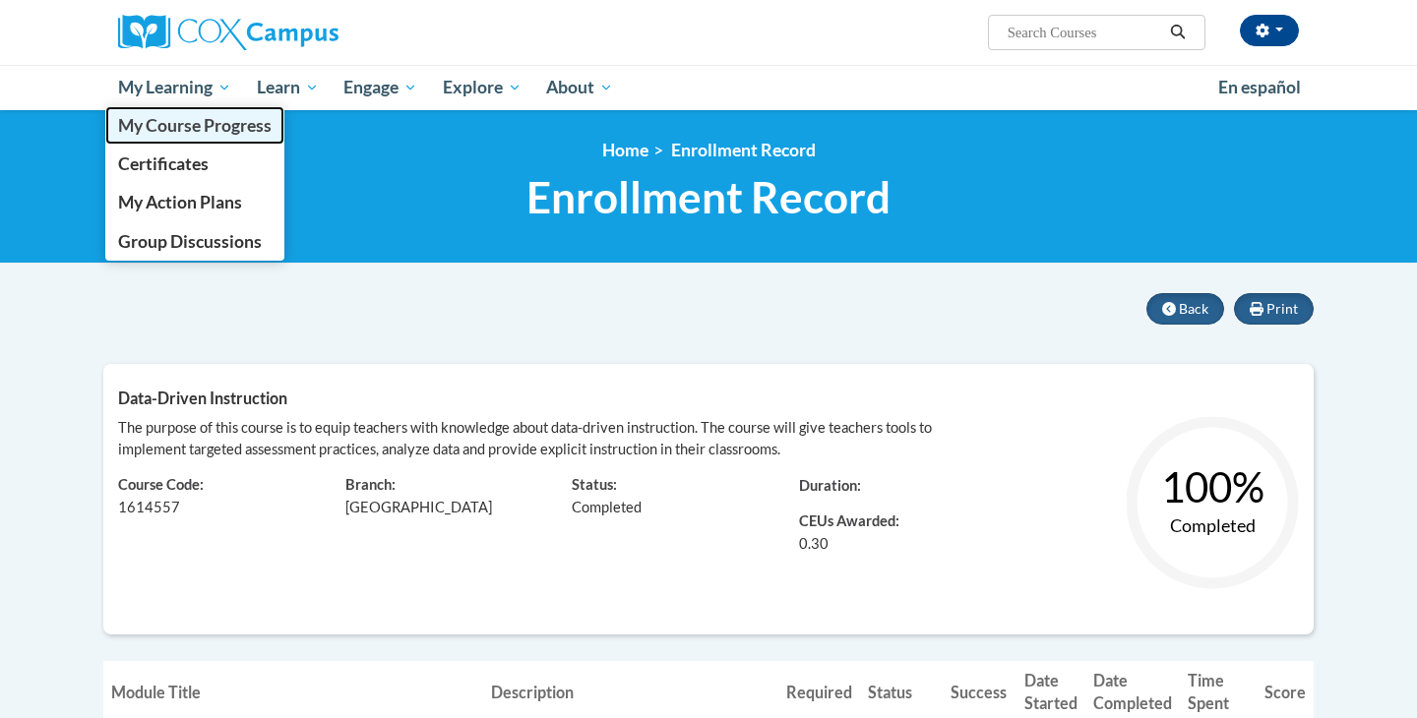
click at [229, 124] on span "My Course Progress" at bounding box center [194, 125] width 153 height 21
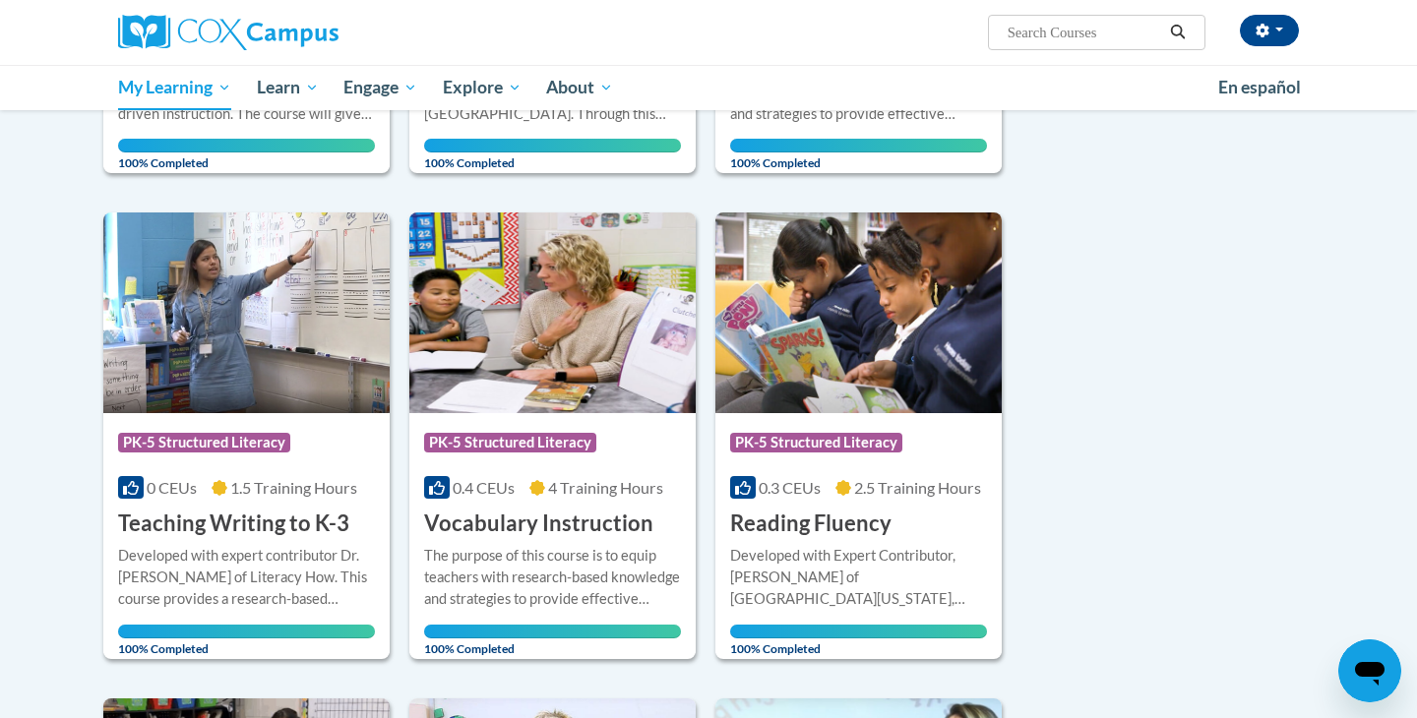
scroll to position [335, 0]
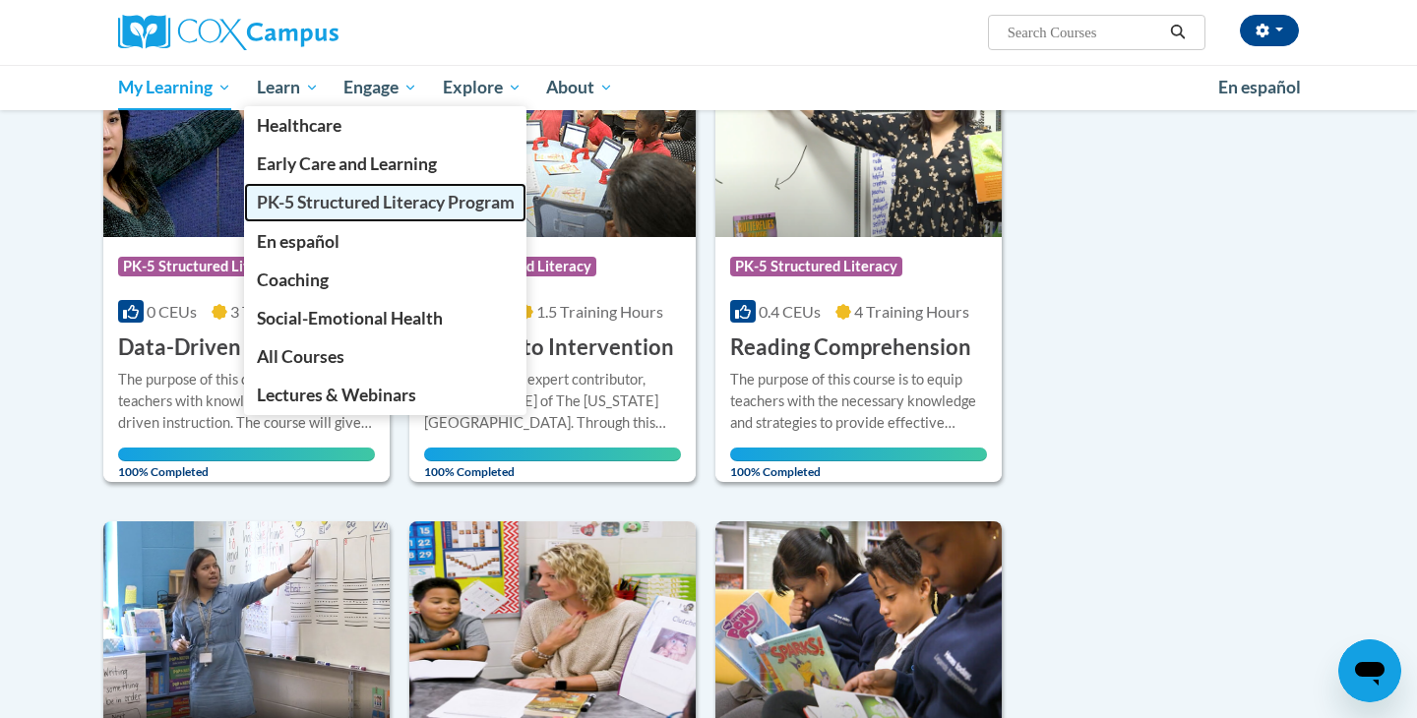
click at [323, 198] on span "PK-5 Structured Literacy Program" at bounding box center [386, 202] width 258 height 21
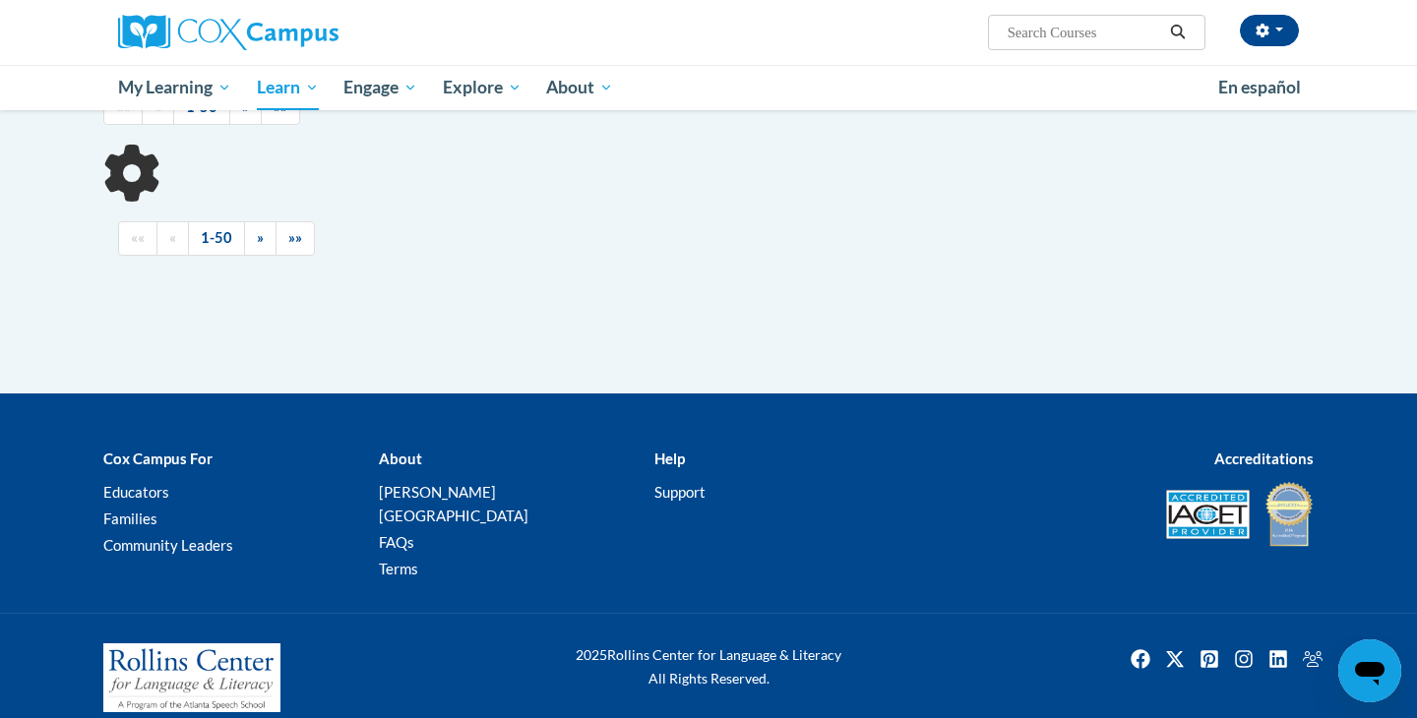
scroll to position [563, 0]
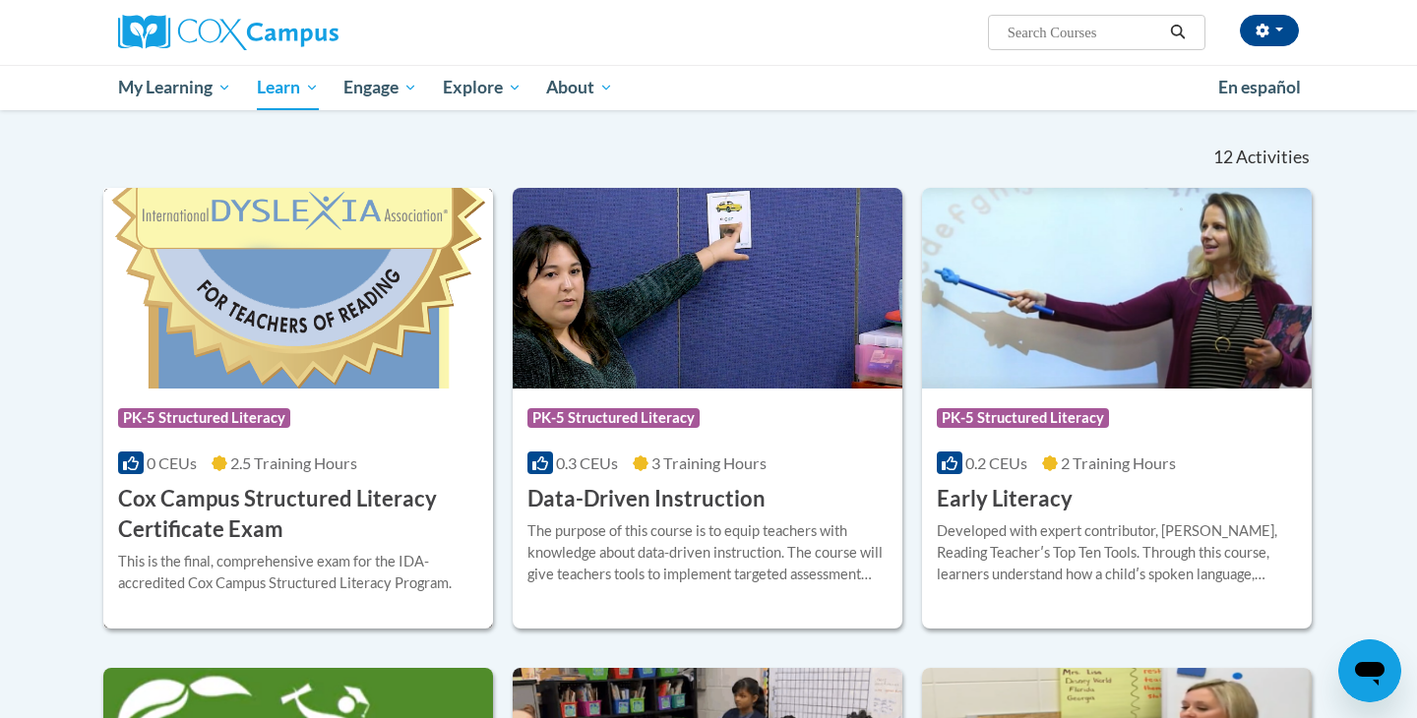
click at [261, 347] on img at bounding box center [298, 288] width 390 height 201
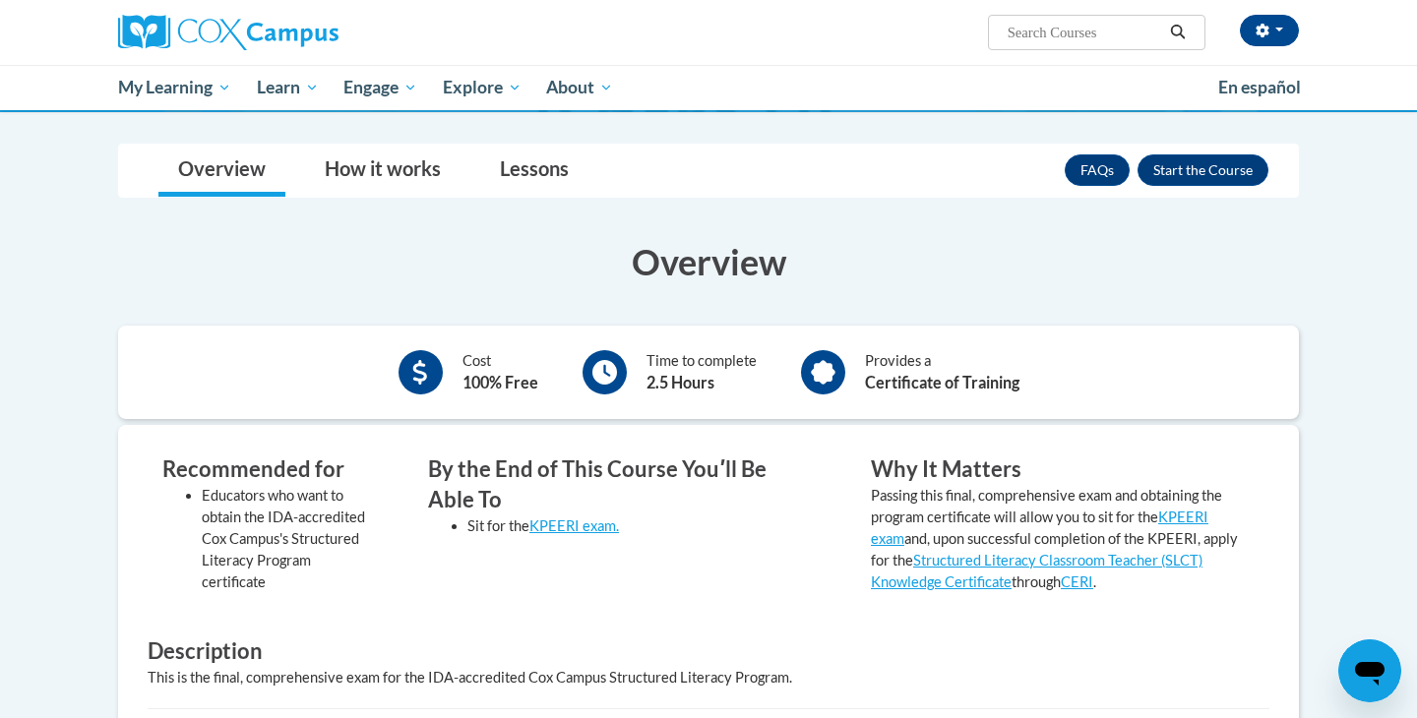
scroll to position [265, 0]
